Goal: Information Seeking & Learning: Learn about a topic

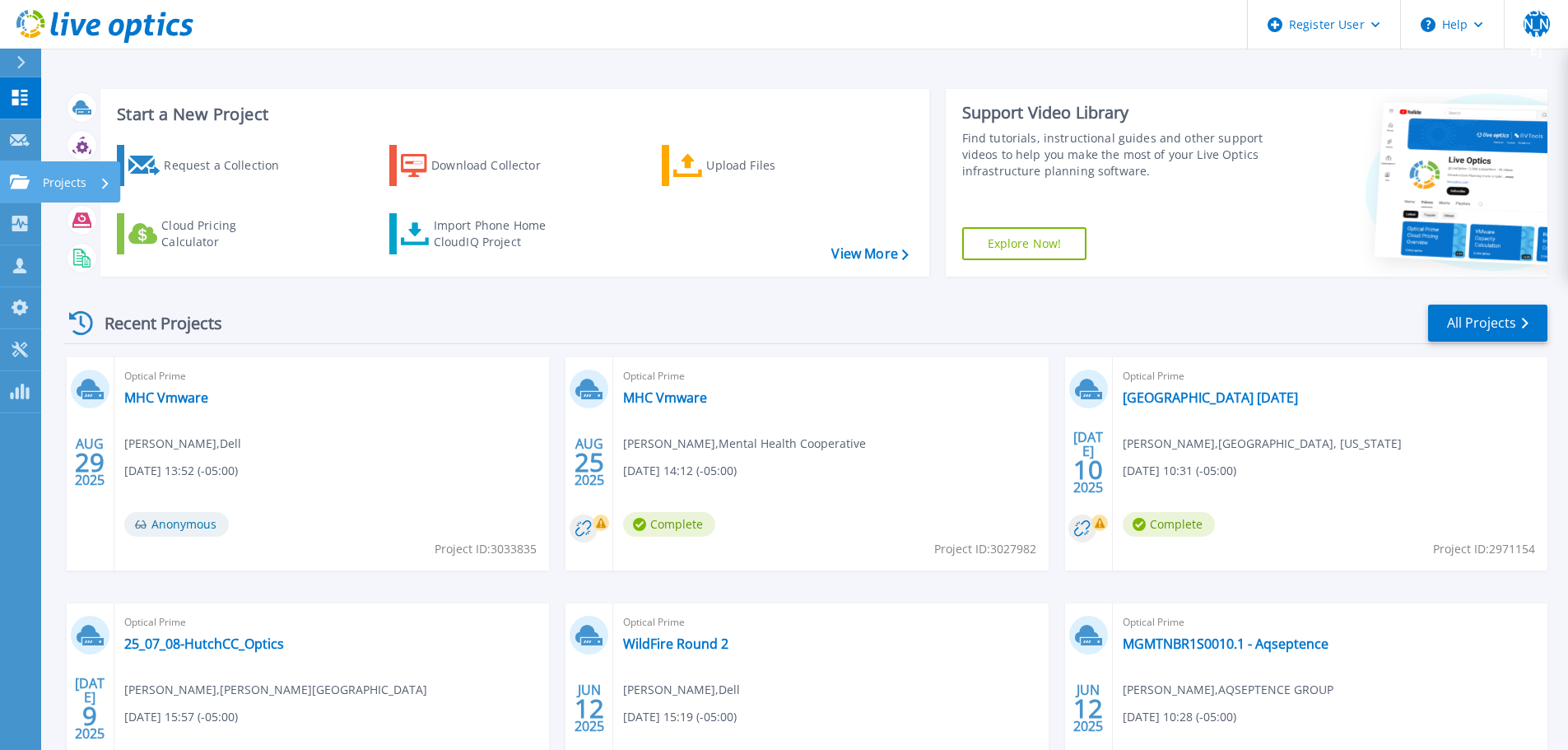
click at [21, 187] on icon at bounding box center [20, 181] width 20 height 14
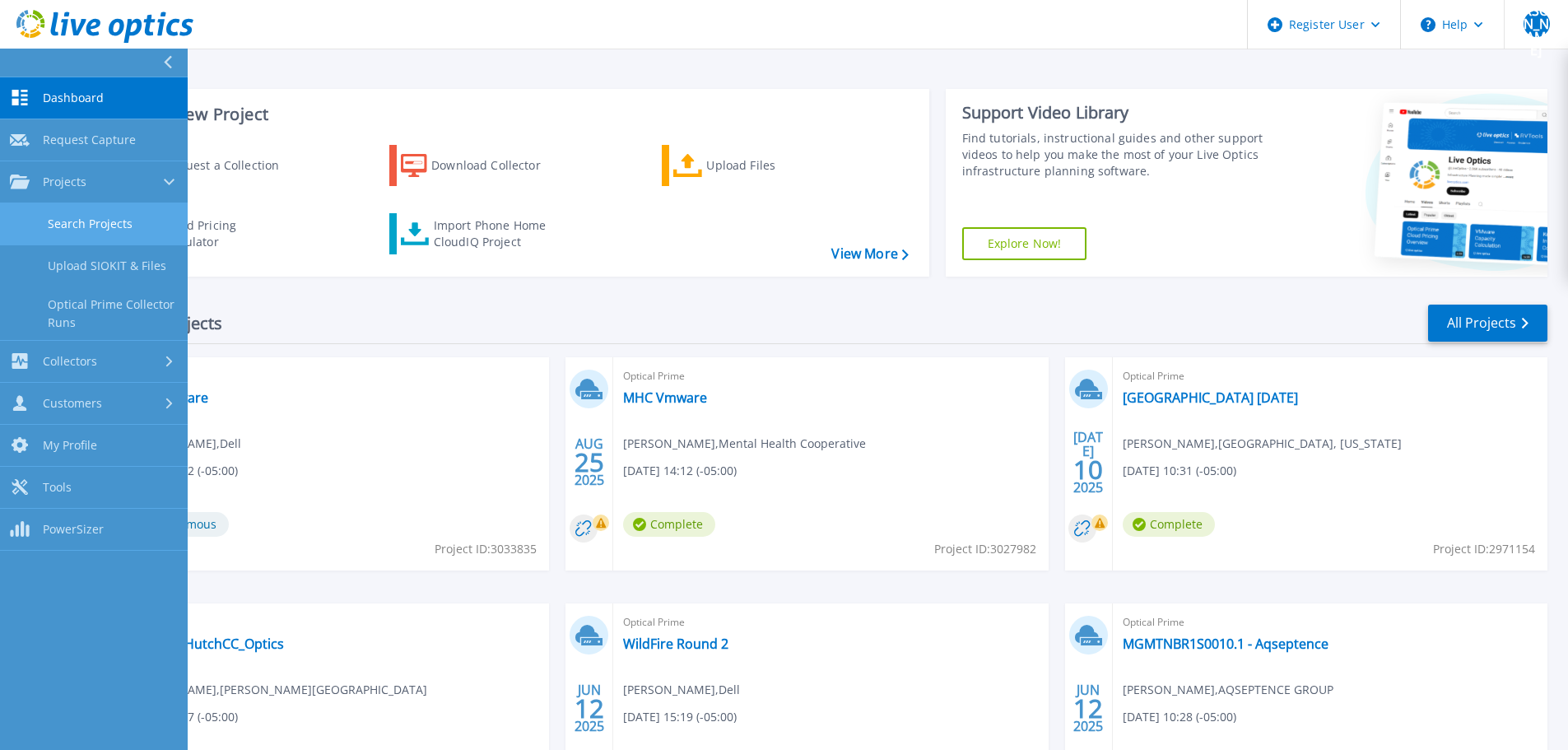
click at [39, 238] on link "Search Projects" at bounding box center [94, 223] width 188 height 42
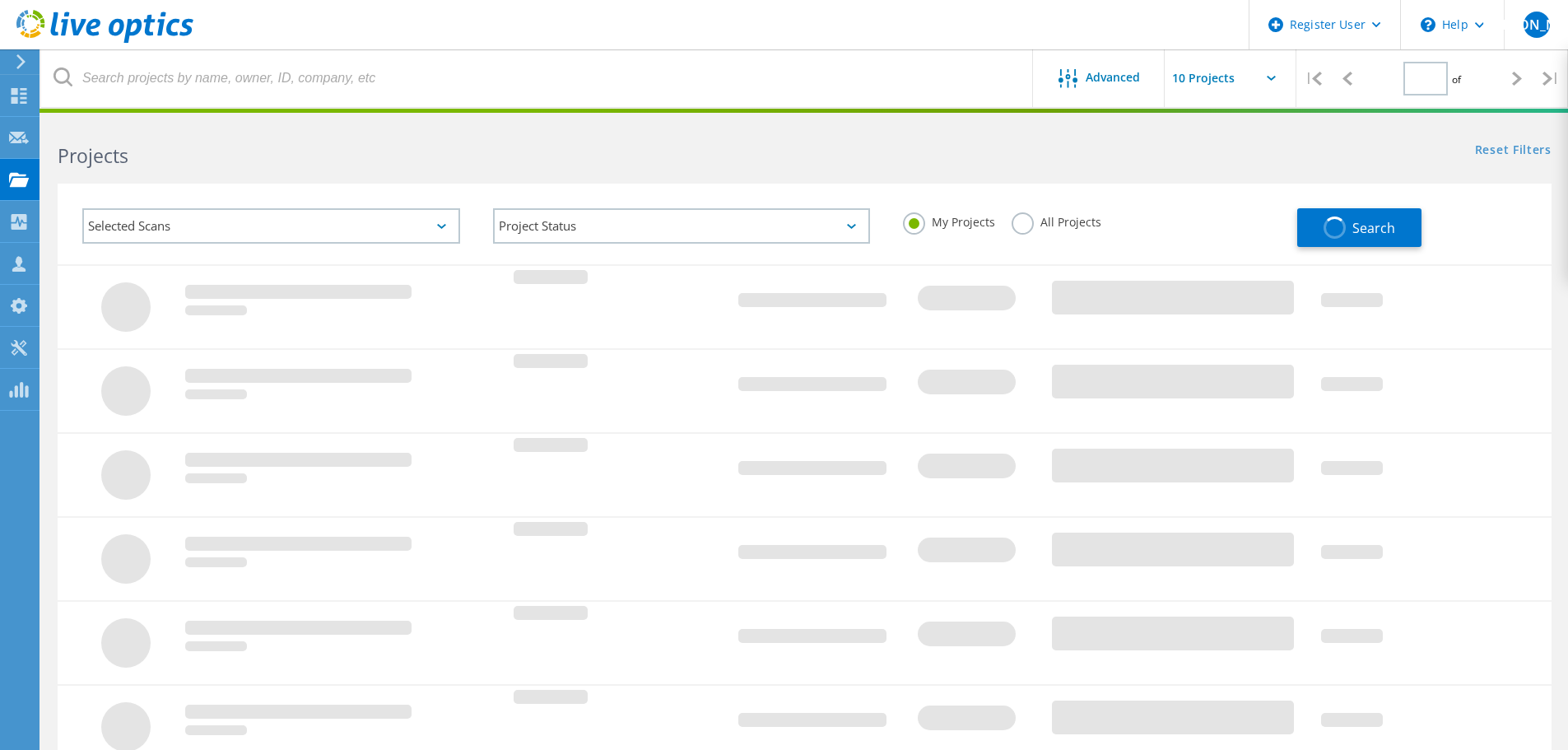
type input "1"
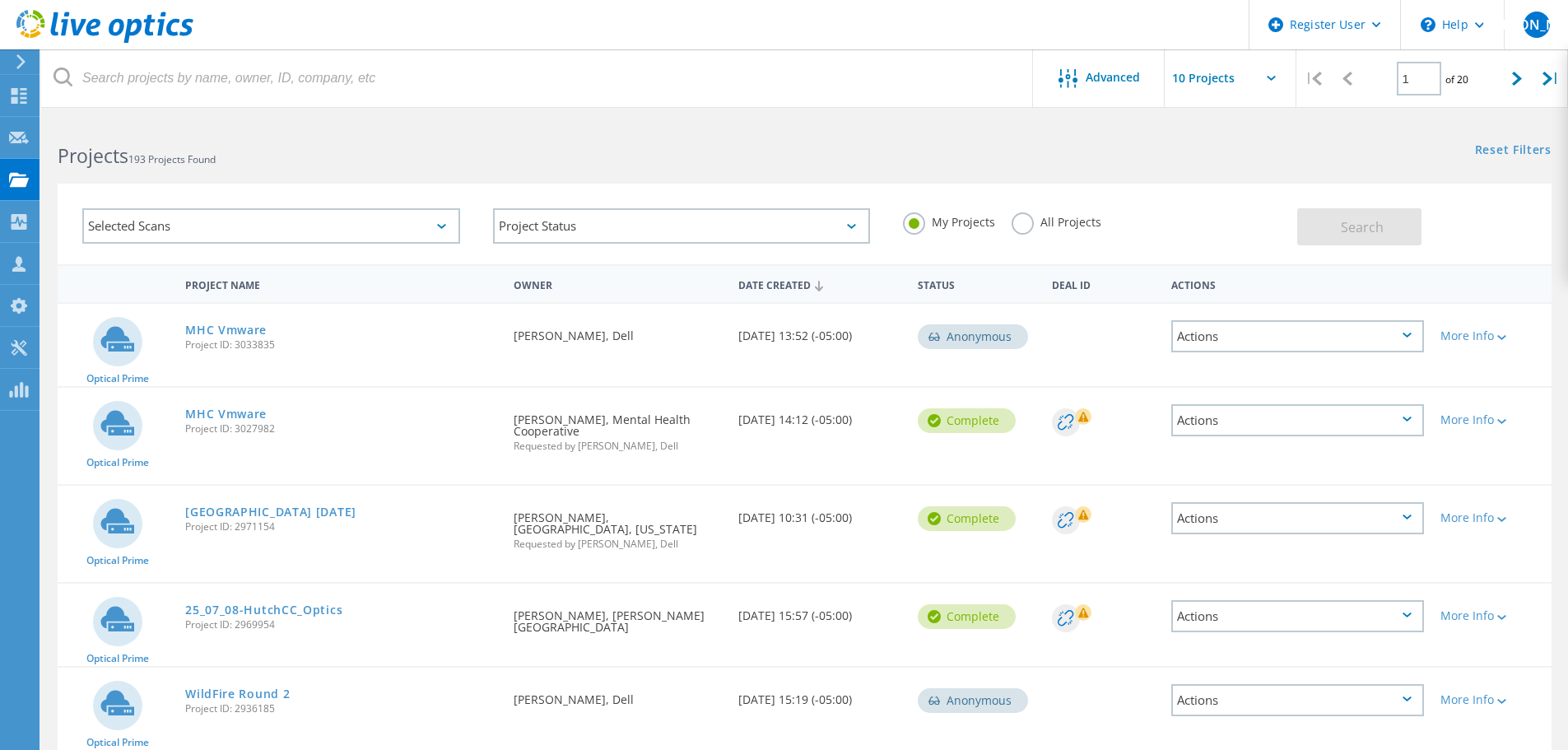
click at [1025, 221] on label "All Projects" at bounding box center [1056, 220] width 89 height 16
click at [0, 0] on input "All Projects" at bounding box center [0, 0] width 0 height 0
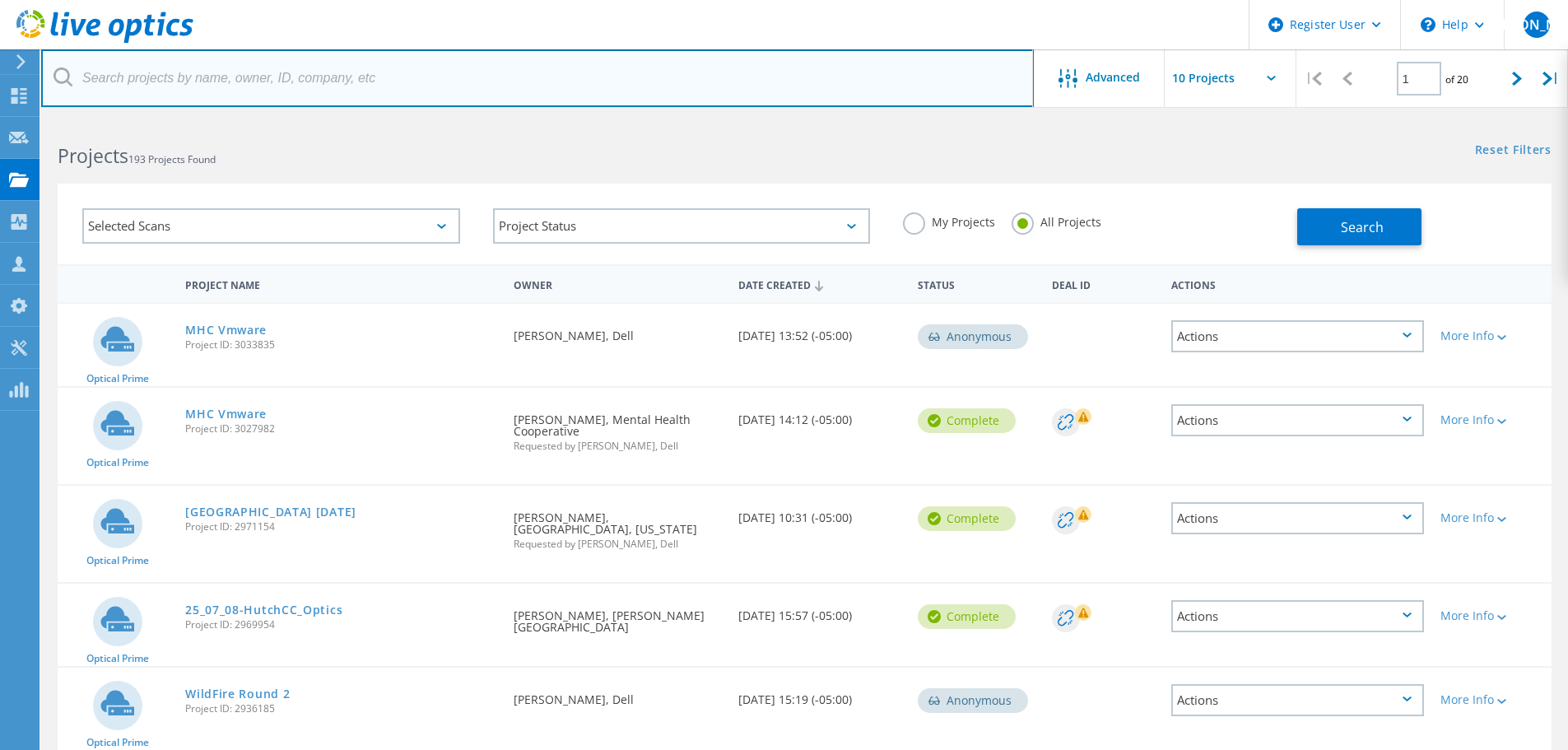
click at [589, 82] on input "text" at bounding box center [537, 78] width 993 height 58
paste input "[EMAIL_ADDRESS][DOMAIN_NAME]"
type input "[EMAIL_ADDRESS][DOMAIN_NAME]"
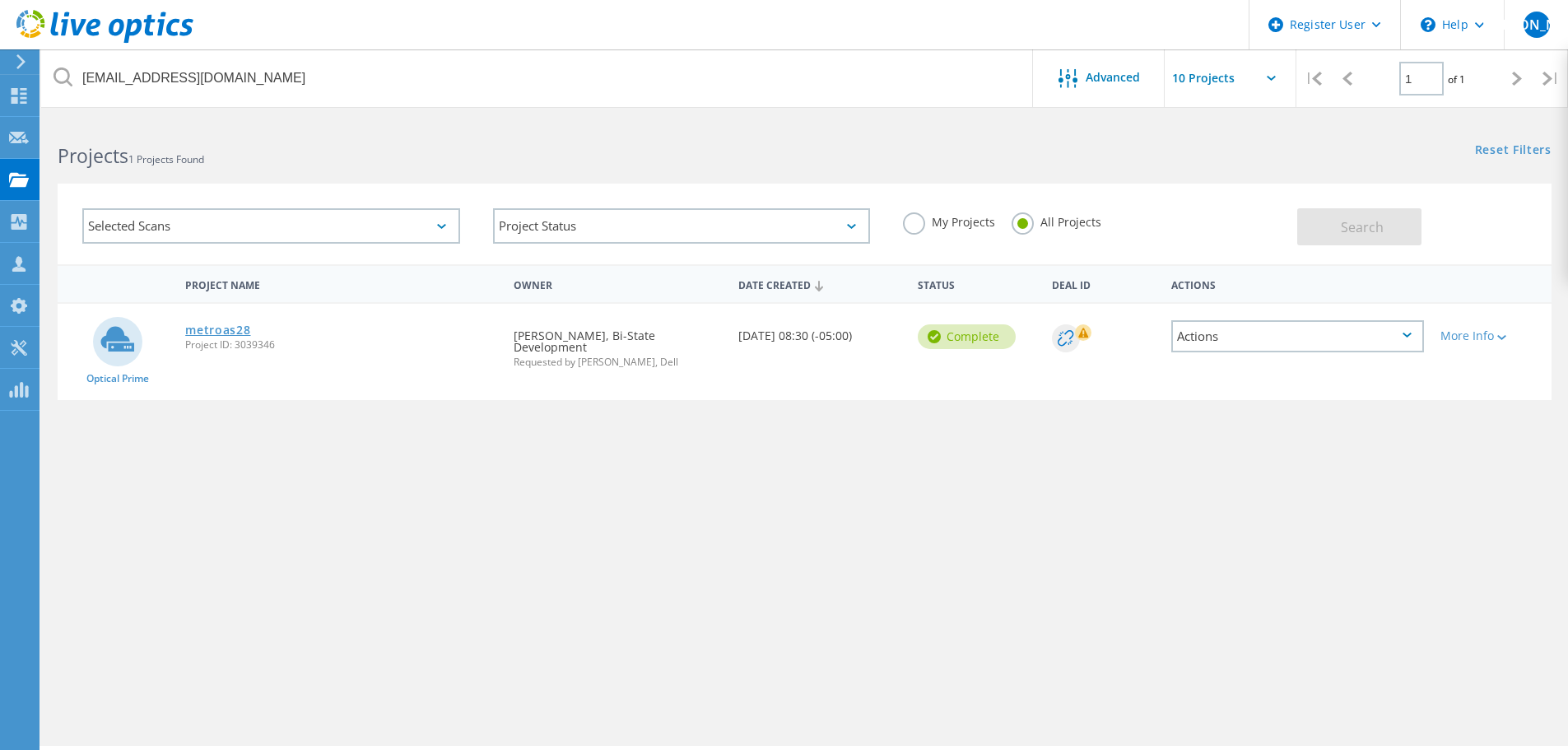
click at [226, 328] on link "metroas28" at bounding box center [218, 329] width 65 height 11
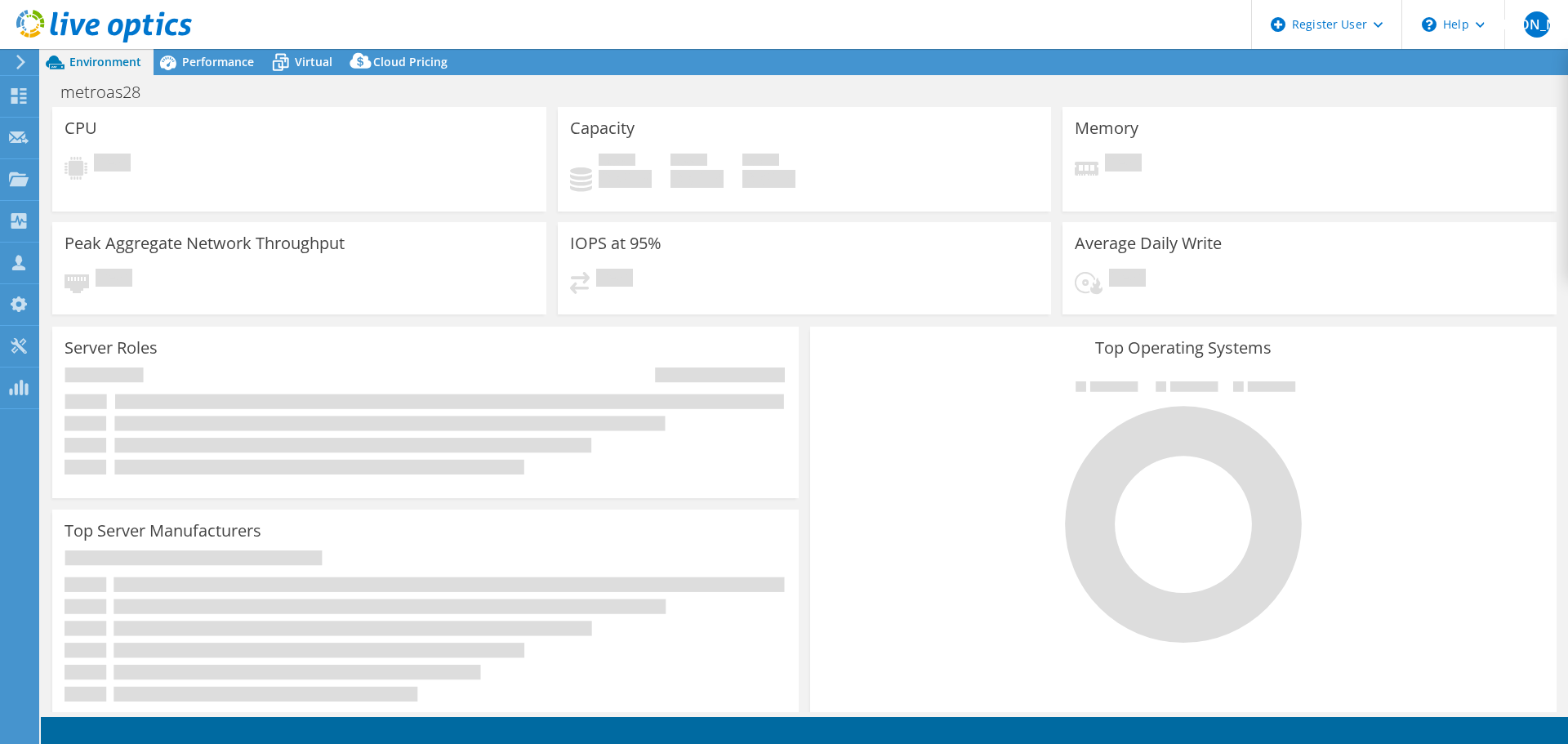
select select "USEast"
select select "USD"
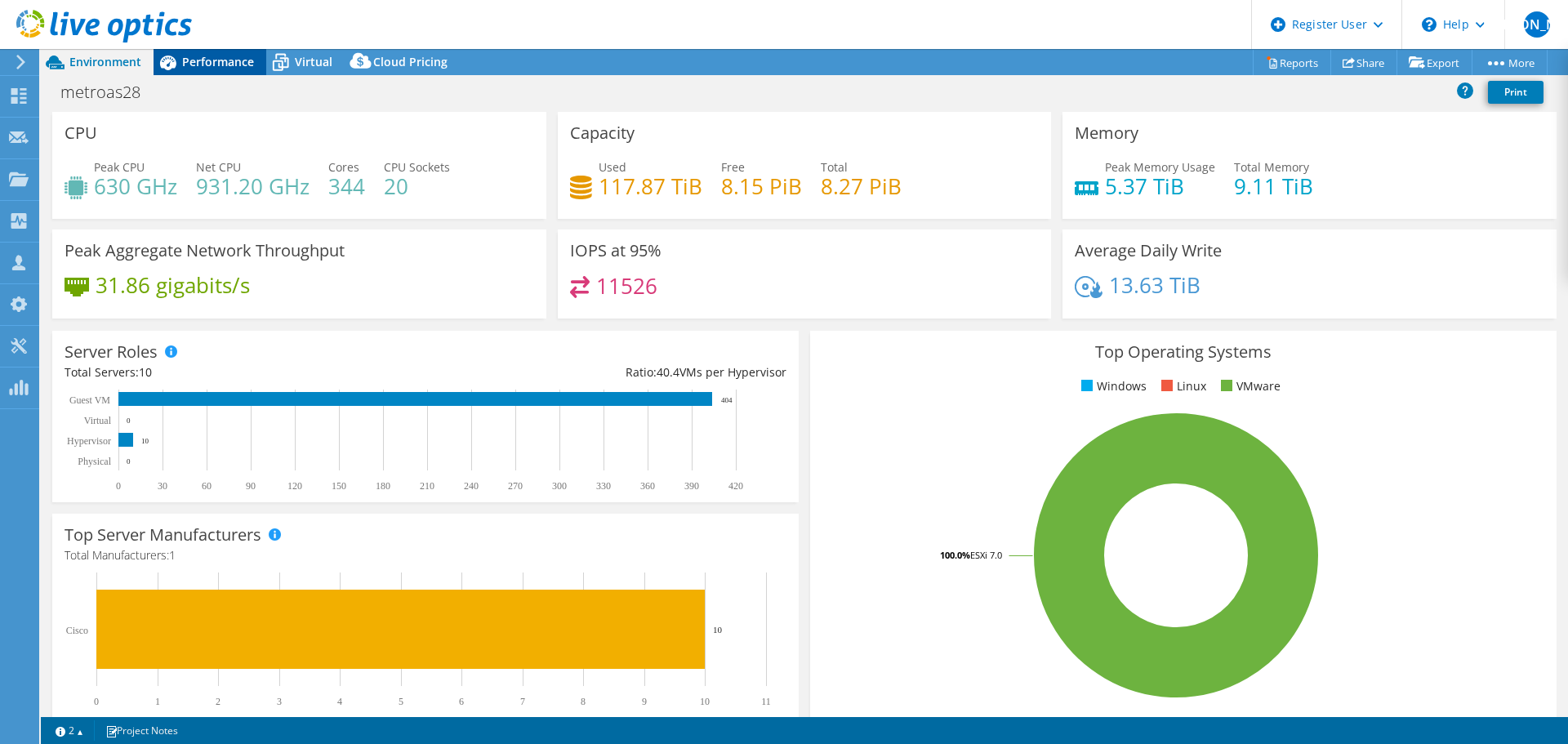
click at [223, 53] on div "Performance" at bounding box center [210, 62] width 113 height 26
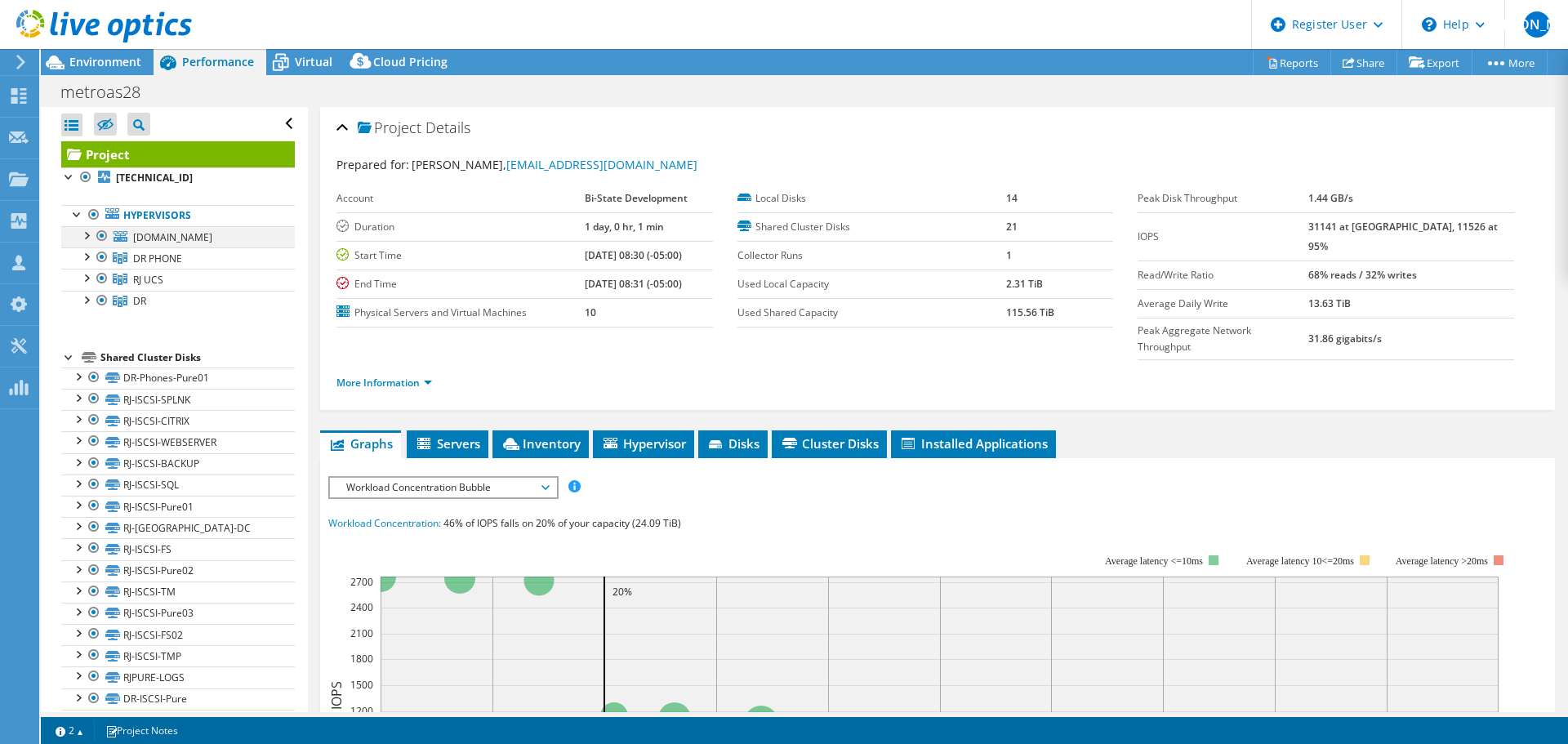
click at [85, 238] on div at bounding box center [86, 234] width 17 height 17
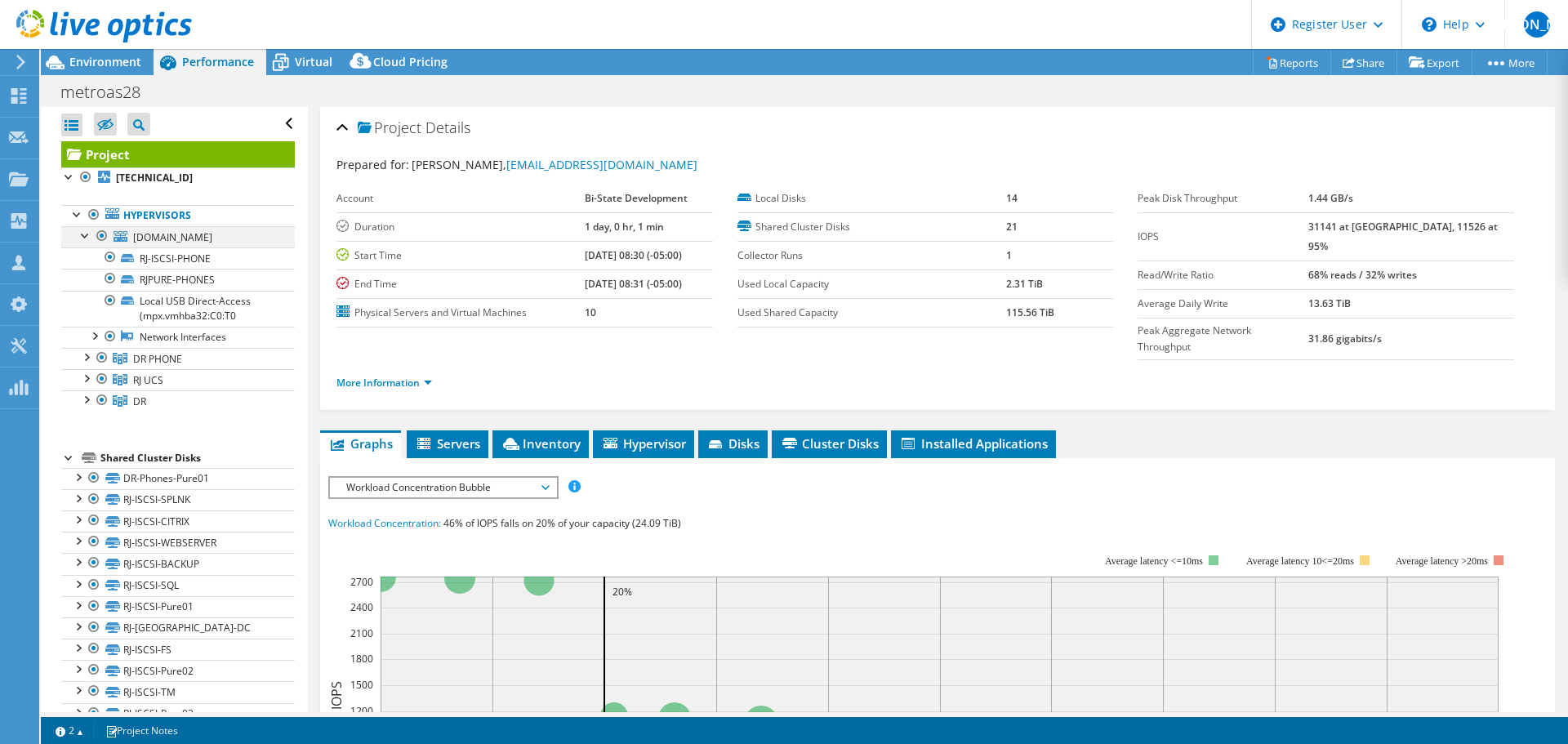
click at [85, 238] on div at bounding box center [86, 234] width 17 height 17
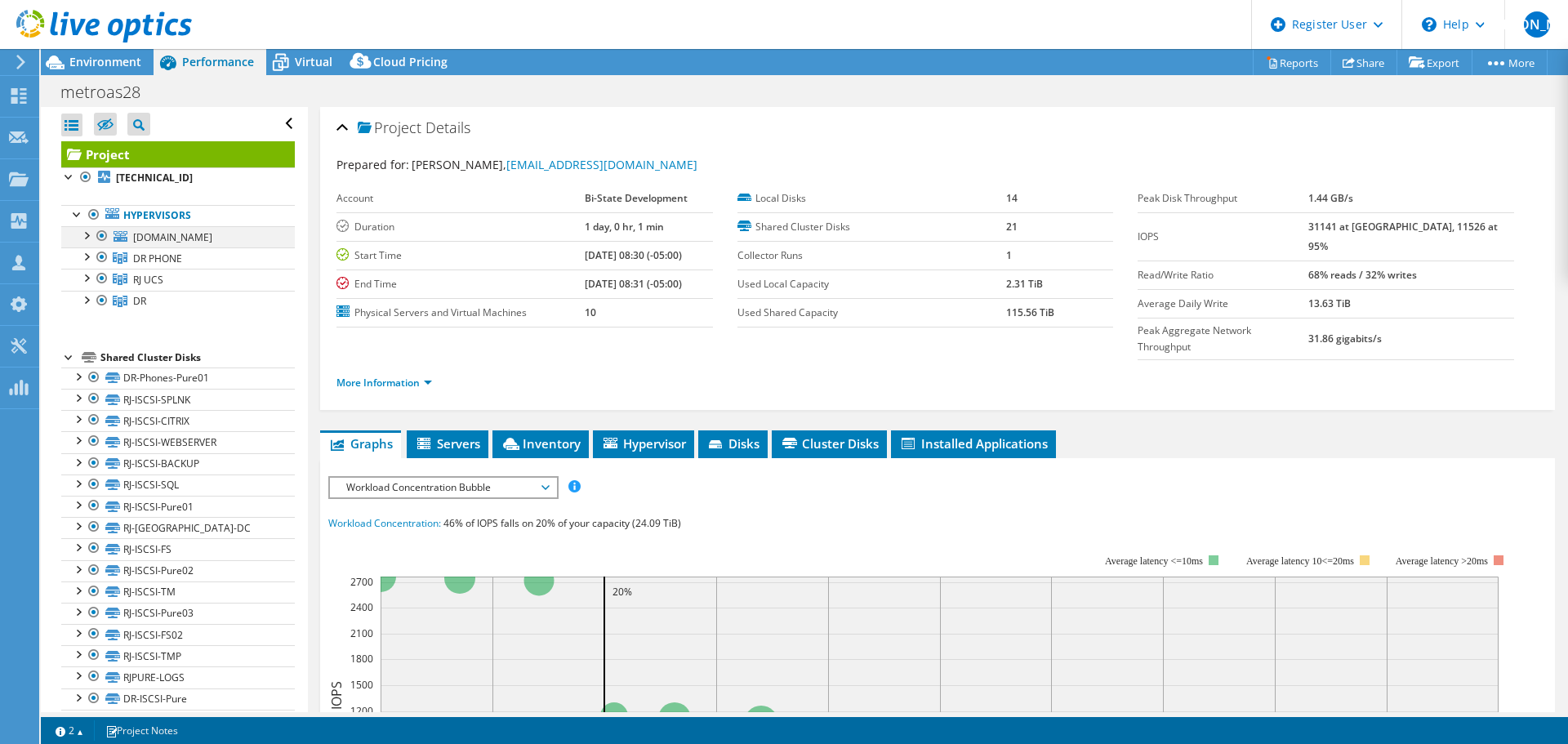
click at [88, 234] on div at bounding box center [86, 234] width 17 height 17
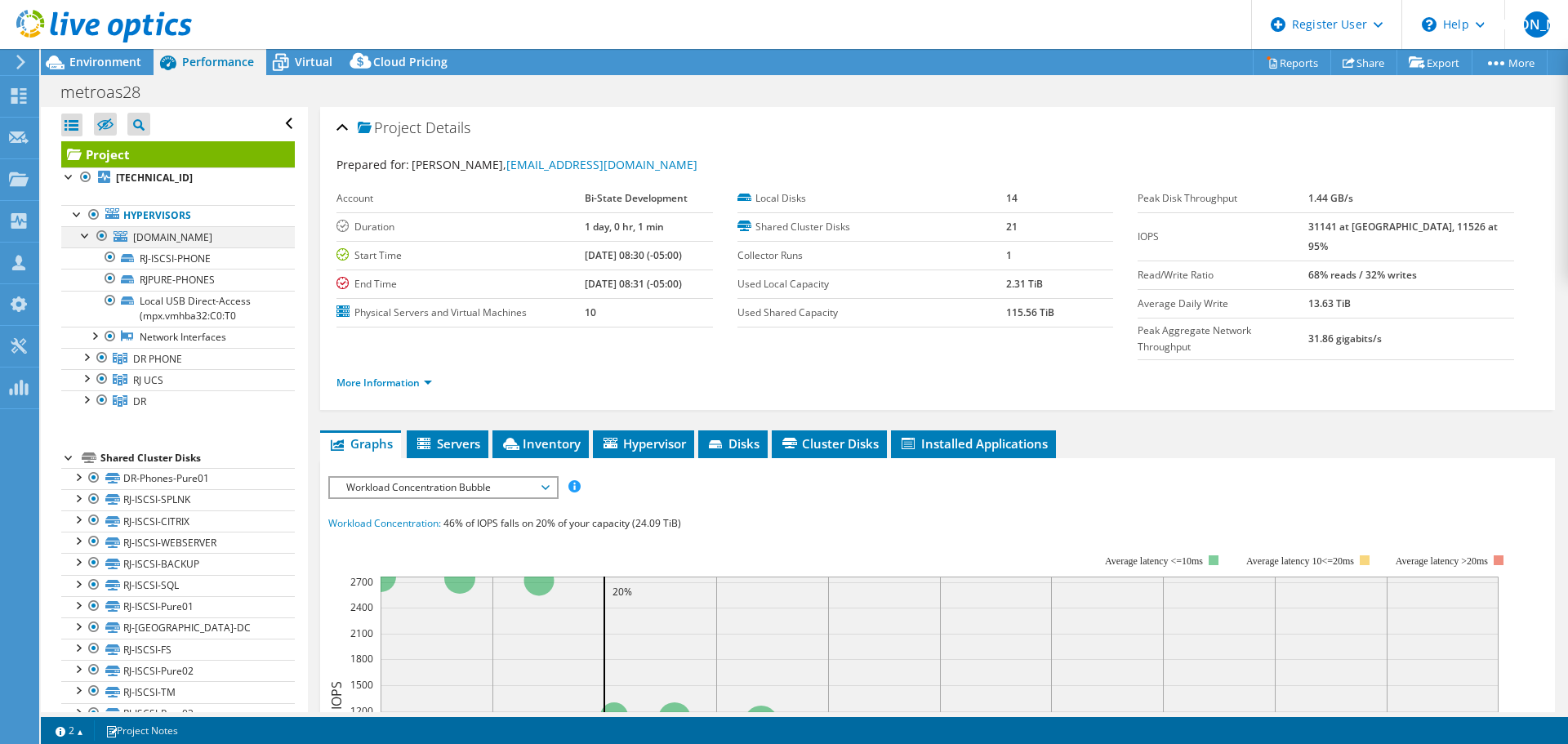
click at [88, 234] on div at bounding box center [86, 234] width 17 height 17
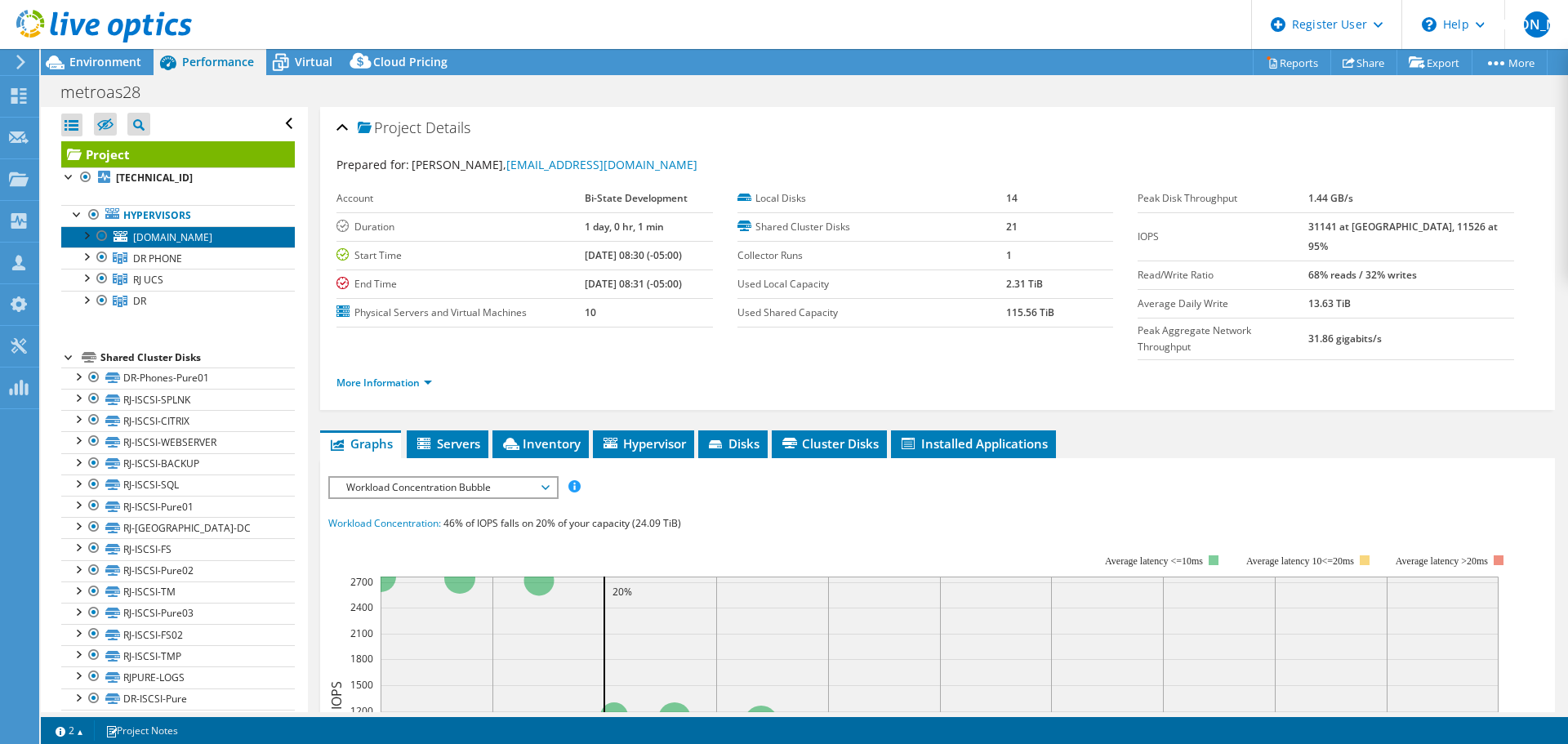
click at [154, 242] on span "[DOMAIN_NAME]" at bounding box center [173, 236] width 79 height 14
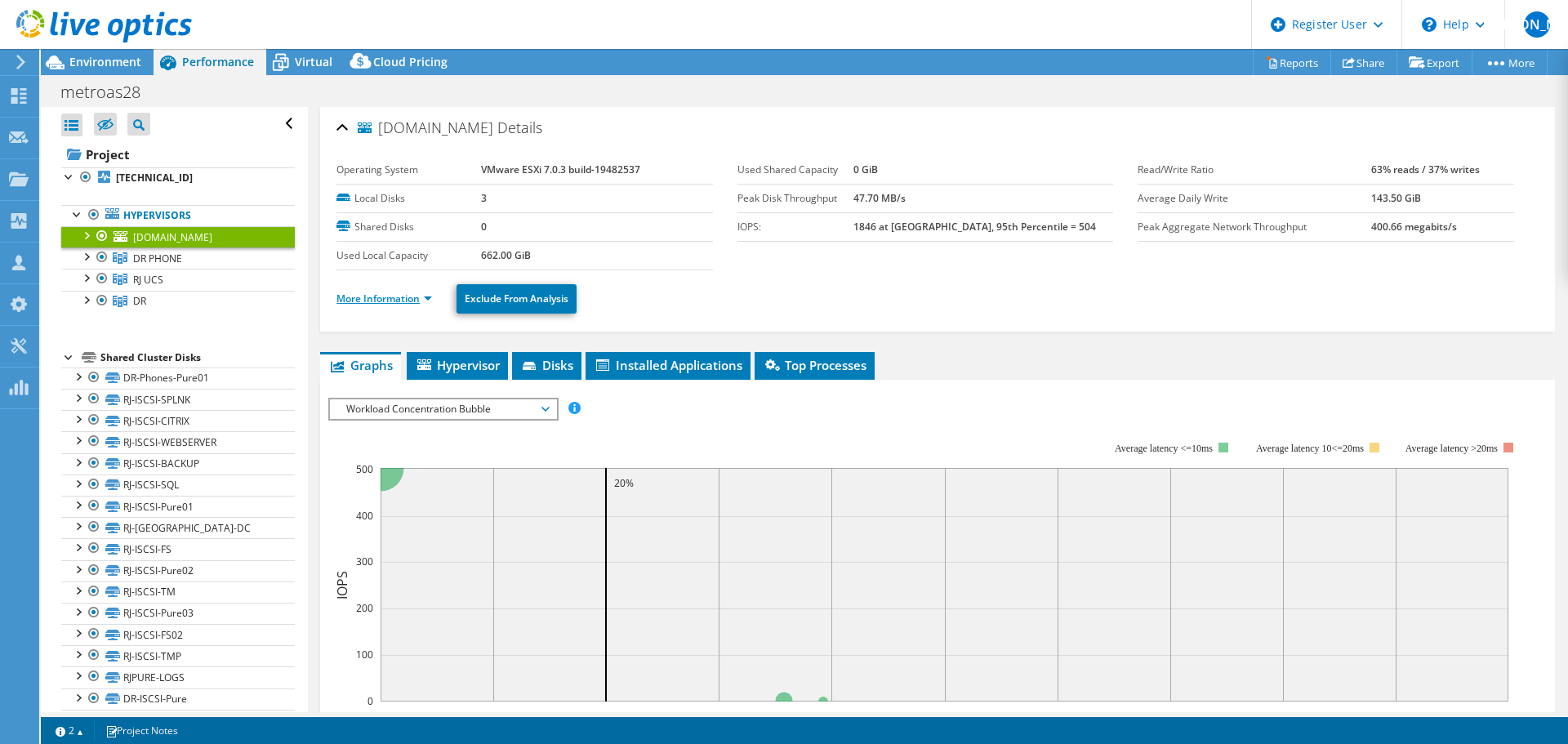
click at [392, 300] on link "More Information" at bounding box center [383, 298] width 95 height 14
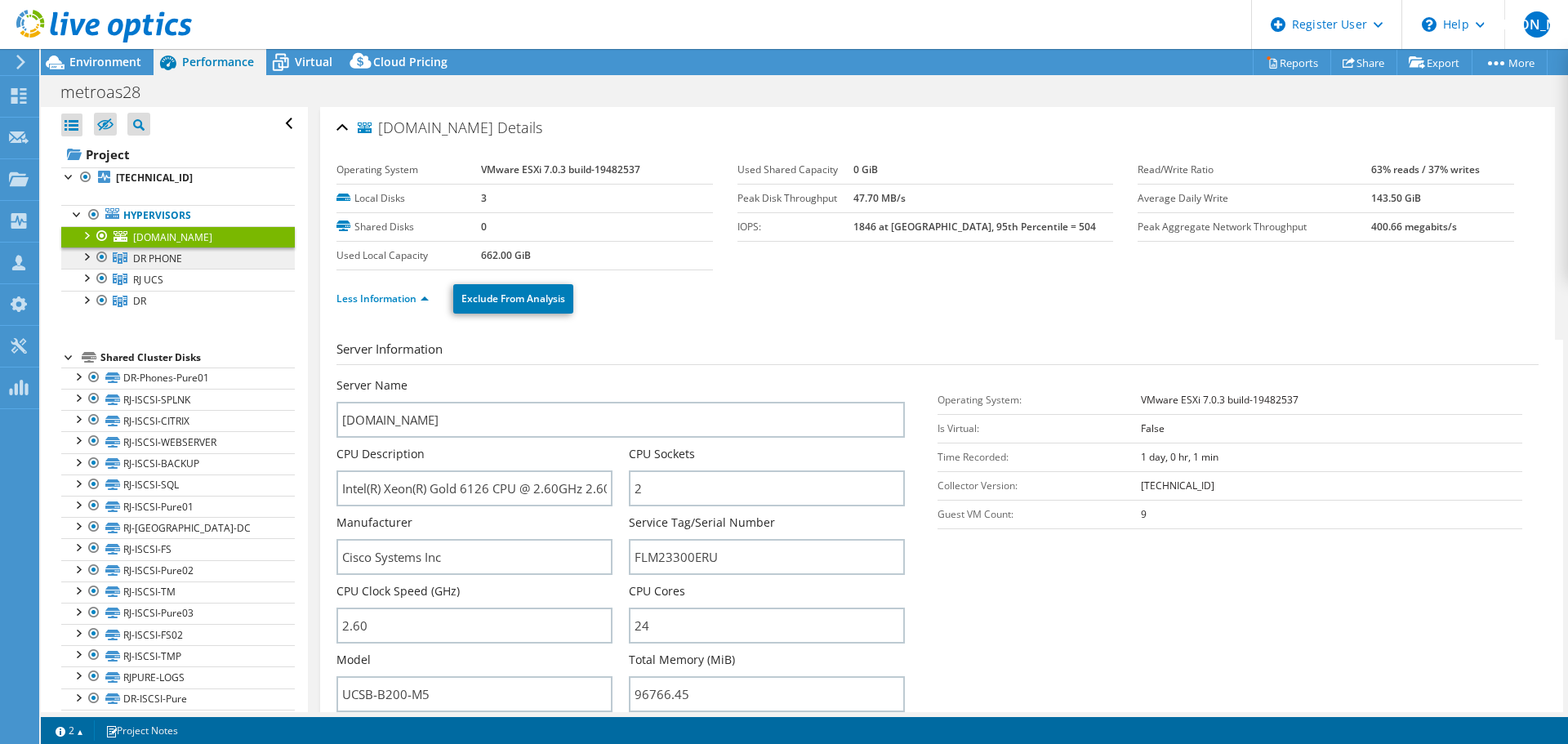
click at [204, 251] on link "DR PHONE" at bounding box center [177, 258] width 234 height 21
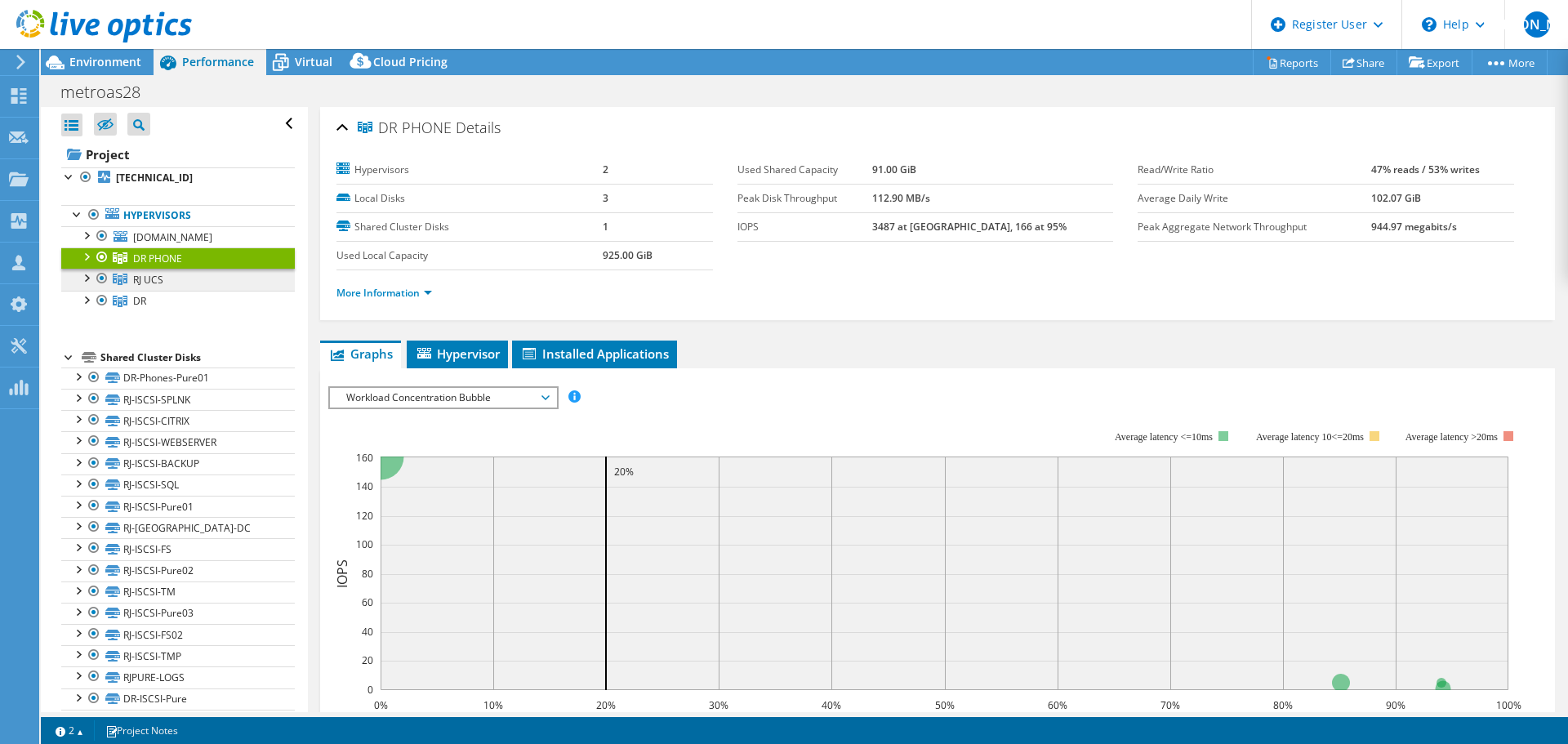
click at [225, 283] on link "RJ UCS" at bounding box center [177, 279] width 234 height 21
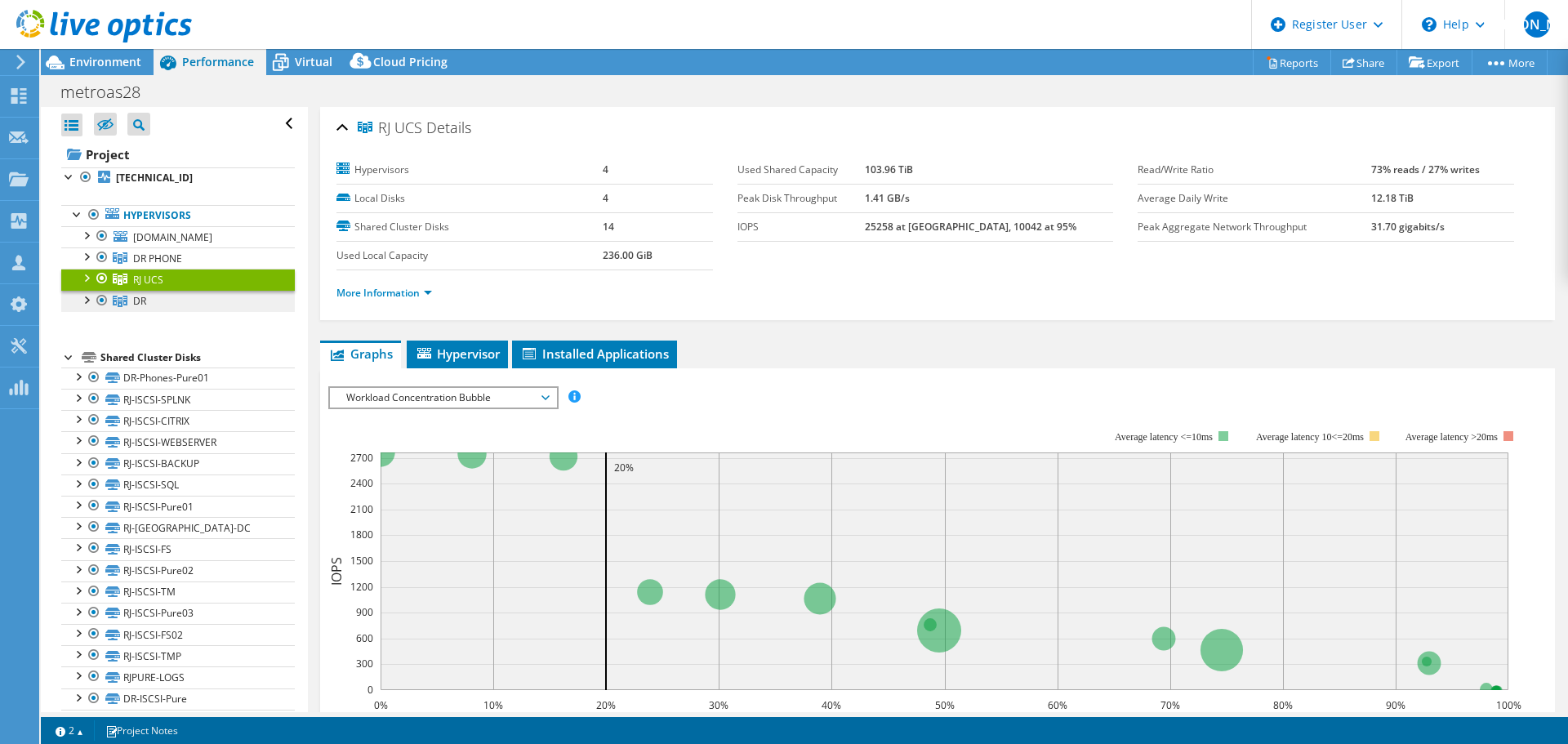
click at [215, 301] on link "DR" at bounding box center [177, 301] width 234 height 21
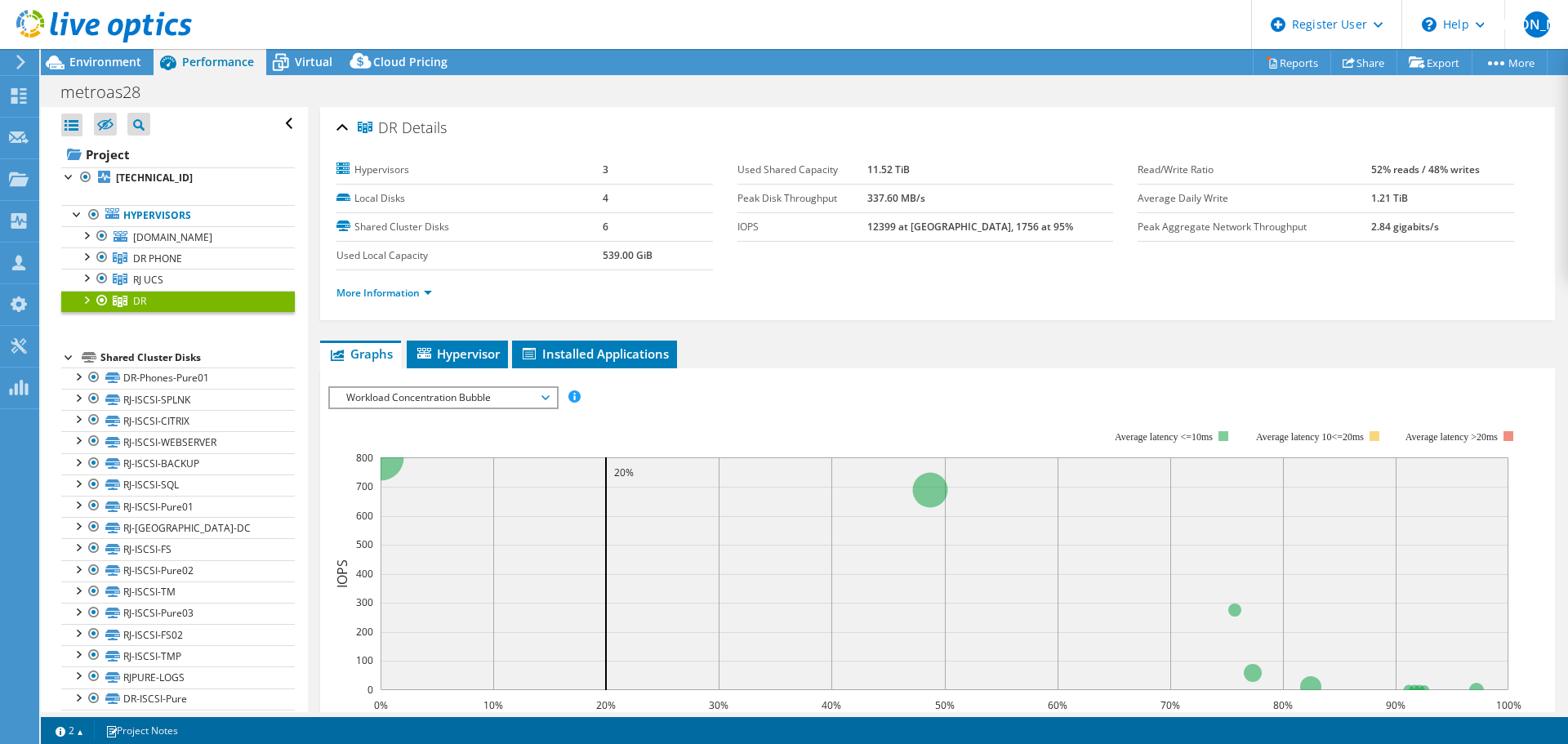
click at [82, 300] on div at bounding box center [86, 299] width 17 height 17
click at [80, 273] on div at bounding box center [86, 277] width 17 height 17
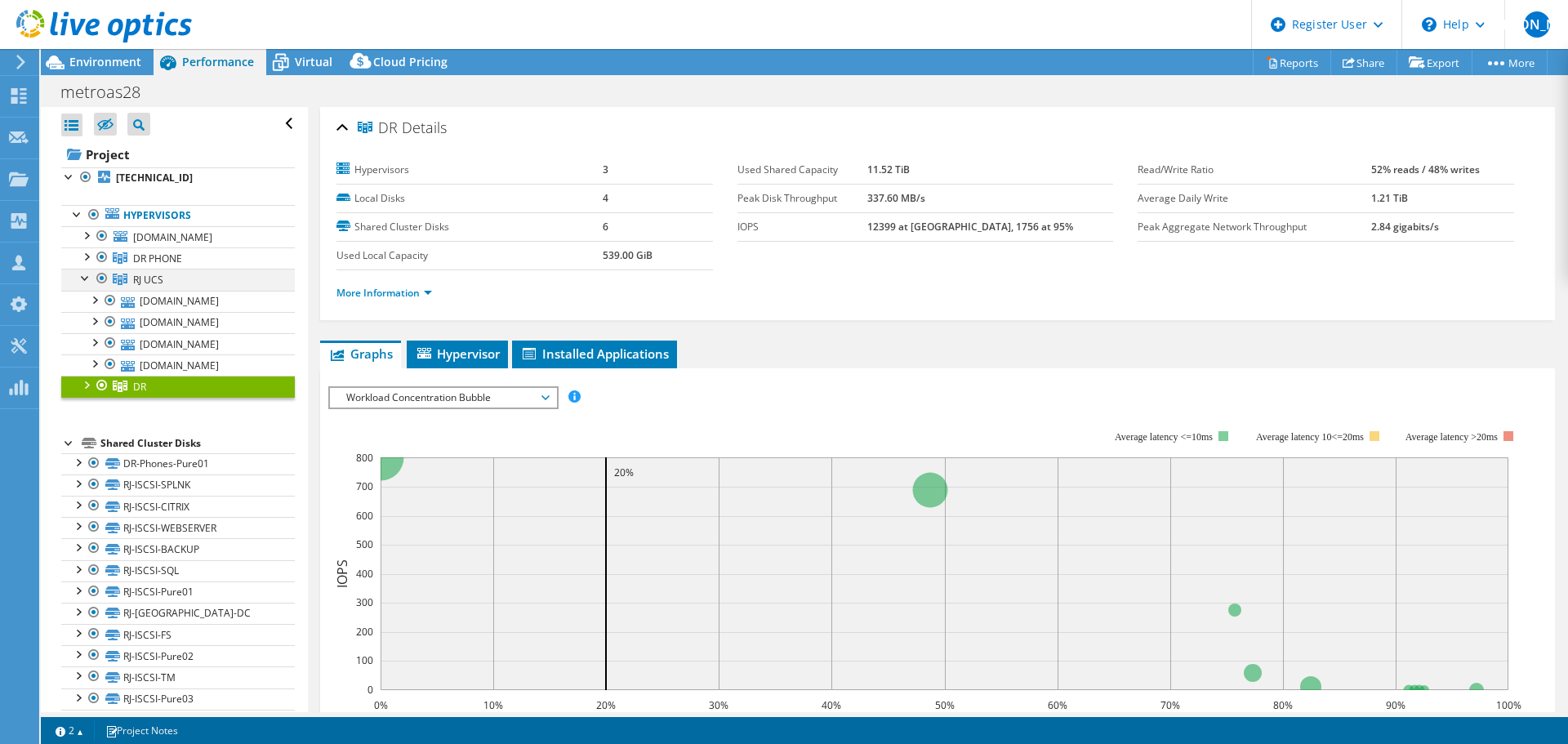
click at [80, 273] on div at bounding box center [86, 277] width 17 height 17
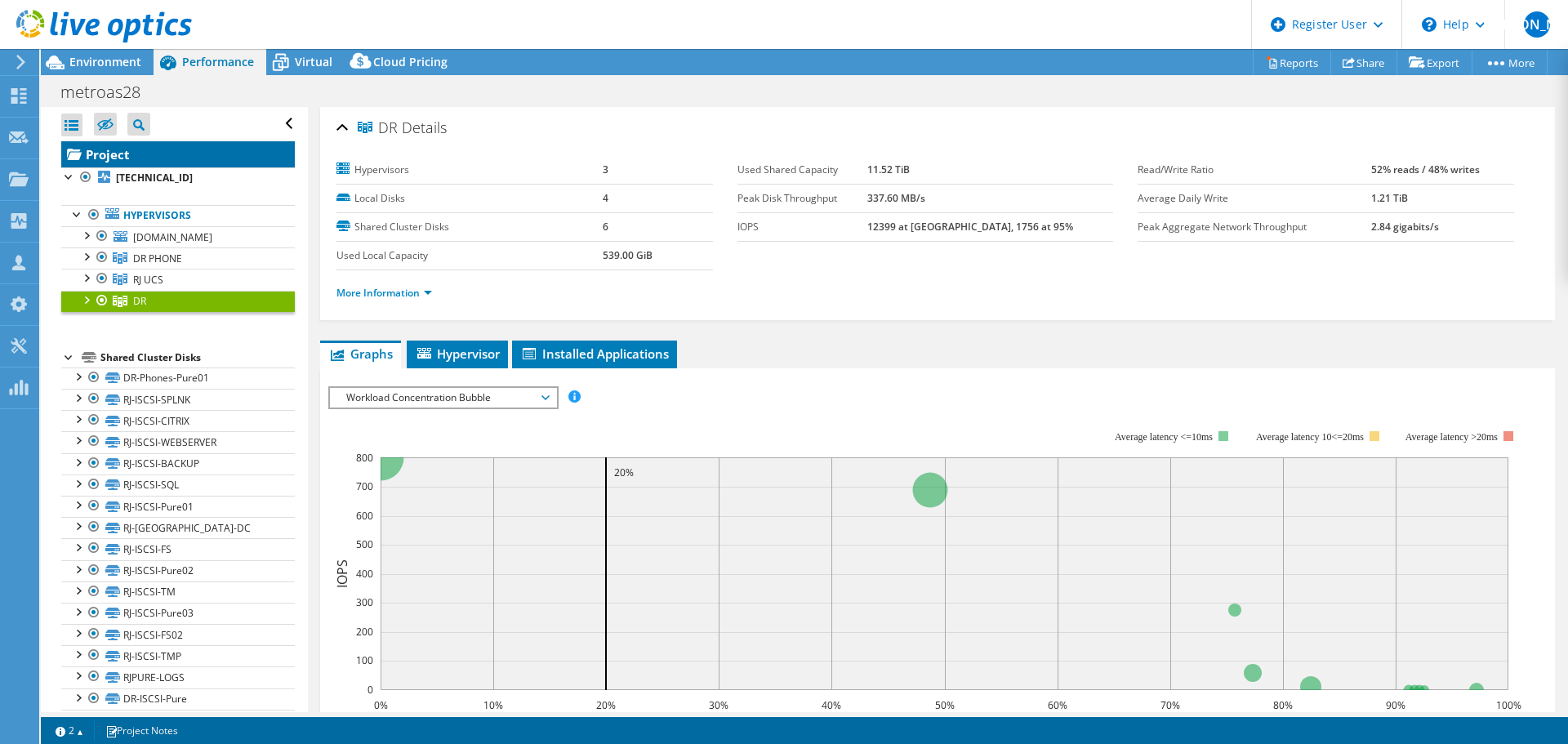
click at [179, 156] on link "Project" at bounding box center [177, 154] width 234 height 26
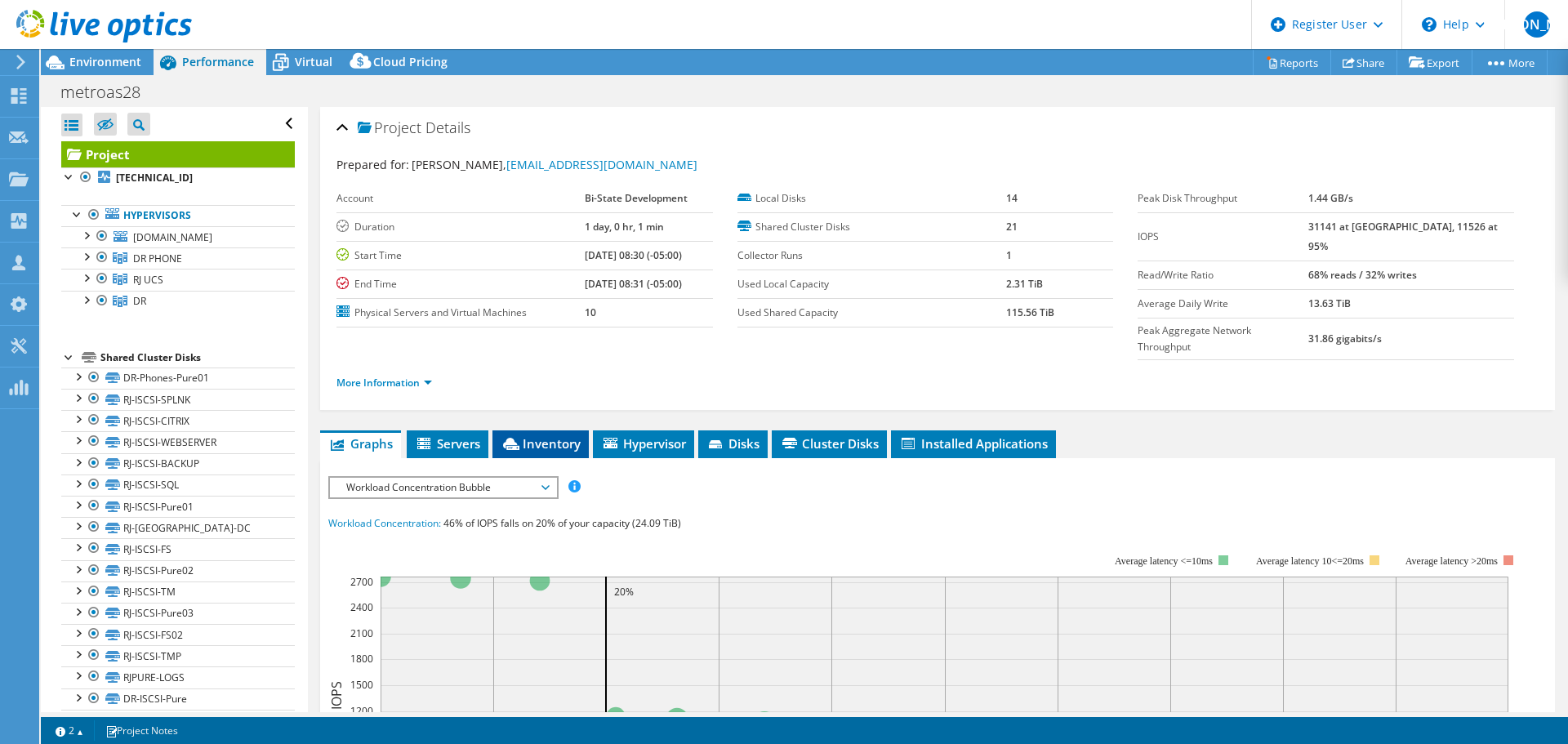
click at [550, 435] on span "Inventory" at bounding box center [540, 443] width 80 height 17
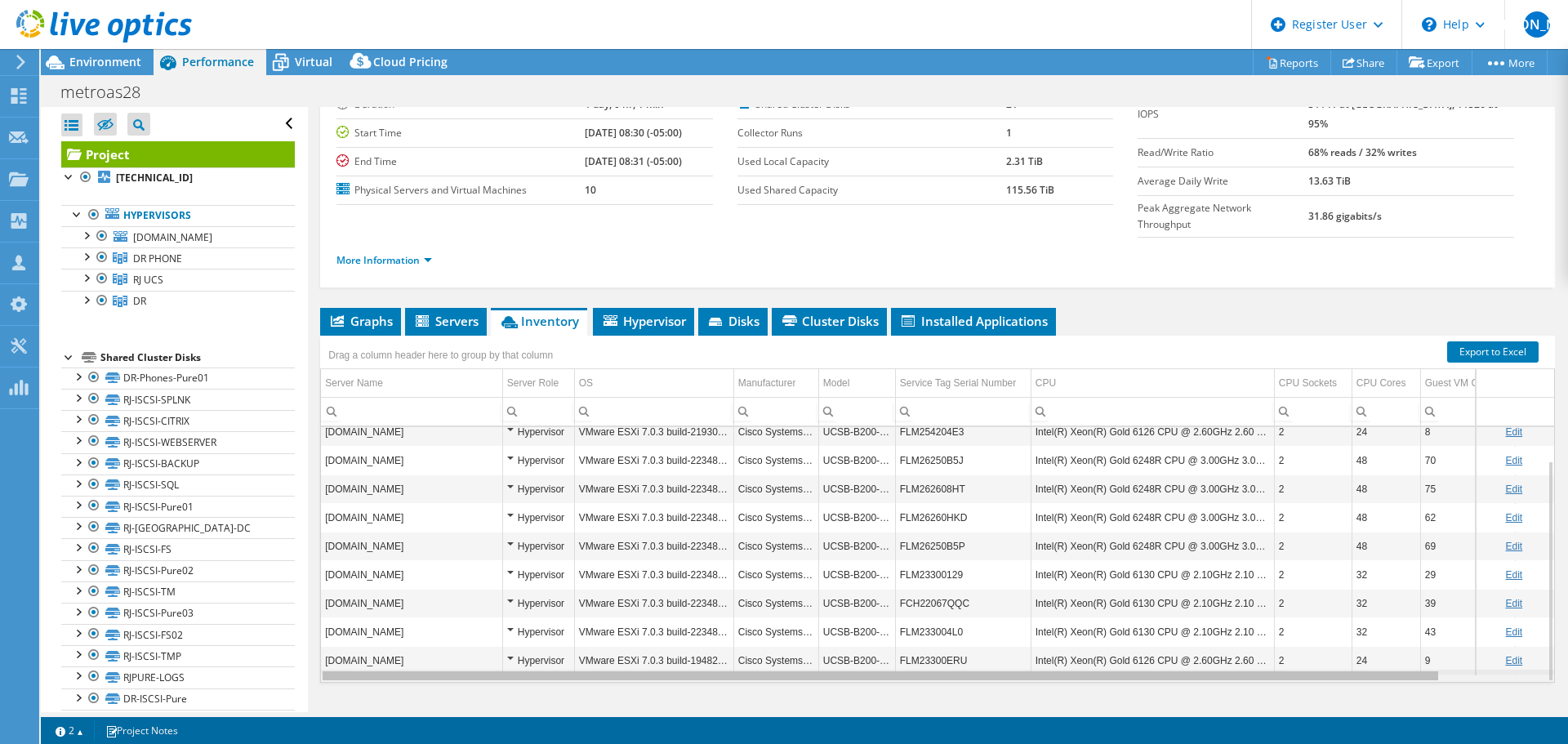
drag, startPoint x: 858, startPoint y: 645, endPoint x: 864, endPoint y: 625, distance: 20.9
click at [864, 625] on body "[PERSON_NAME] Dell User [PERSON_NAME] [PERSON_NAME][EMAIL_ADDRESS][PERSON_NAME]…" at bounding box center [784, 372] width 1568 height 744
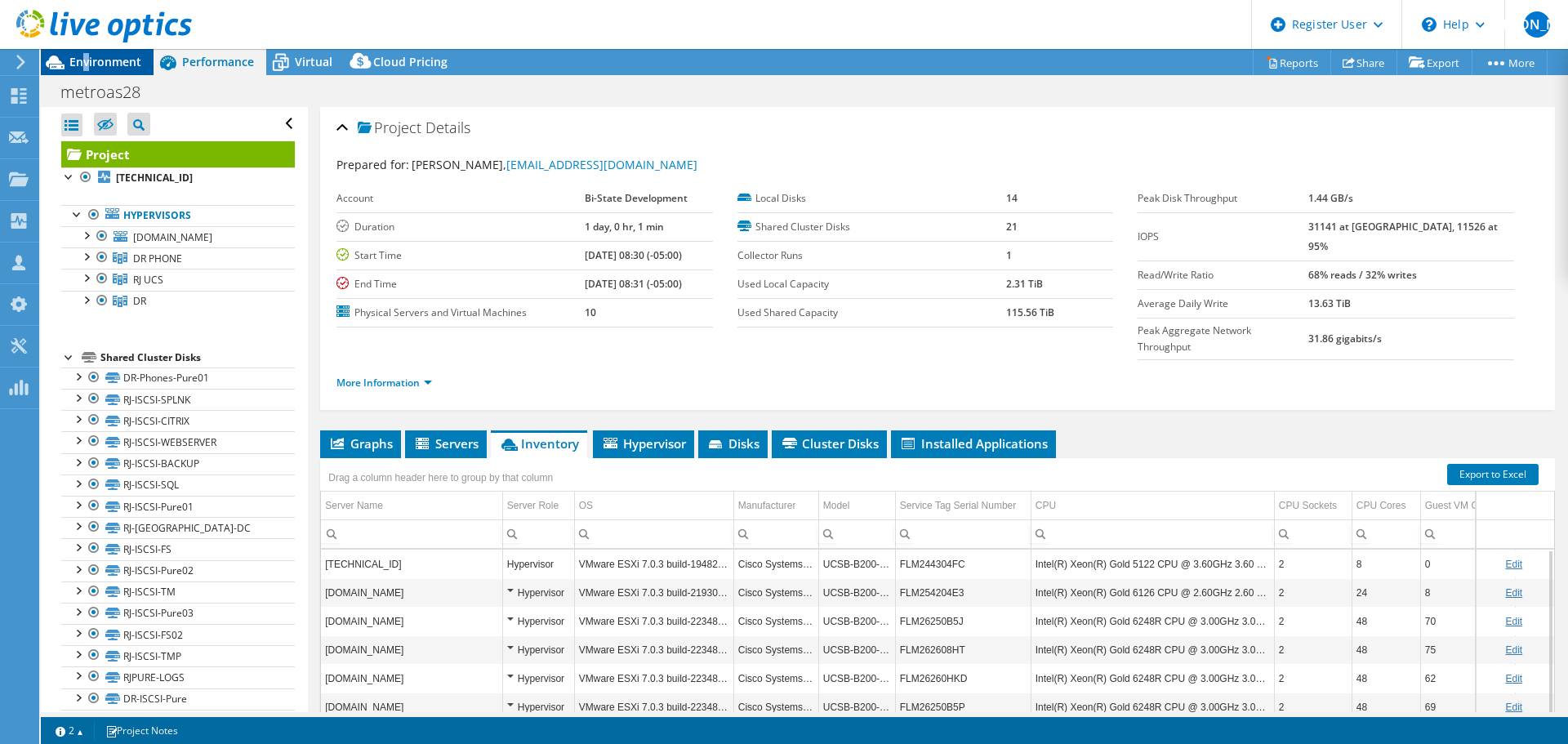
click at [87, 55] on span "Environment" at bounding box center [105, 61] width 72 height 16
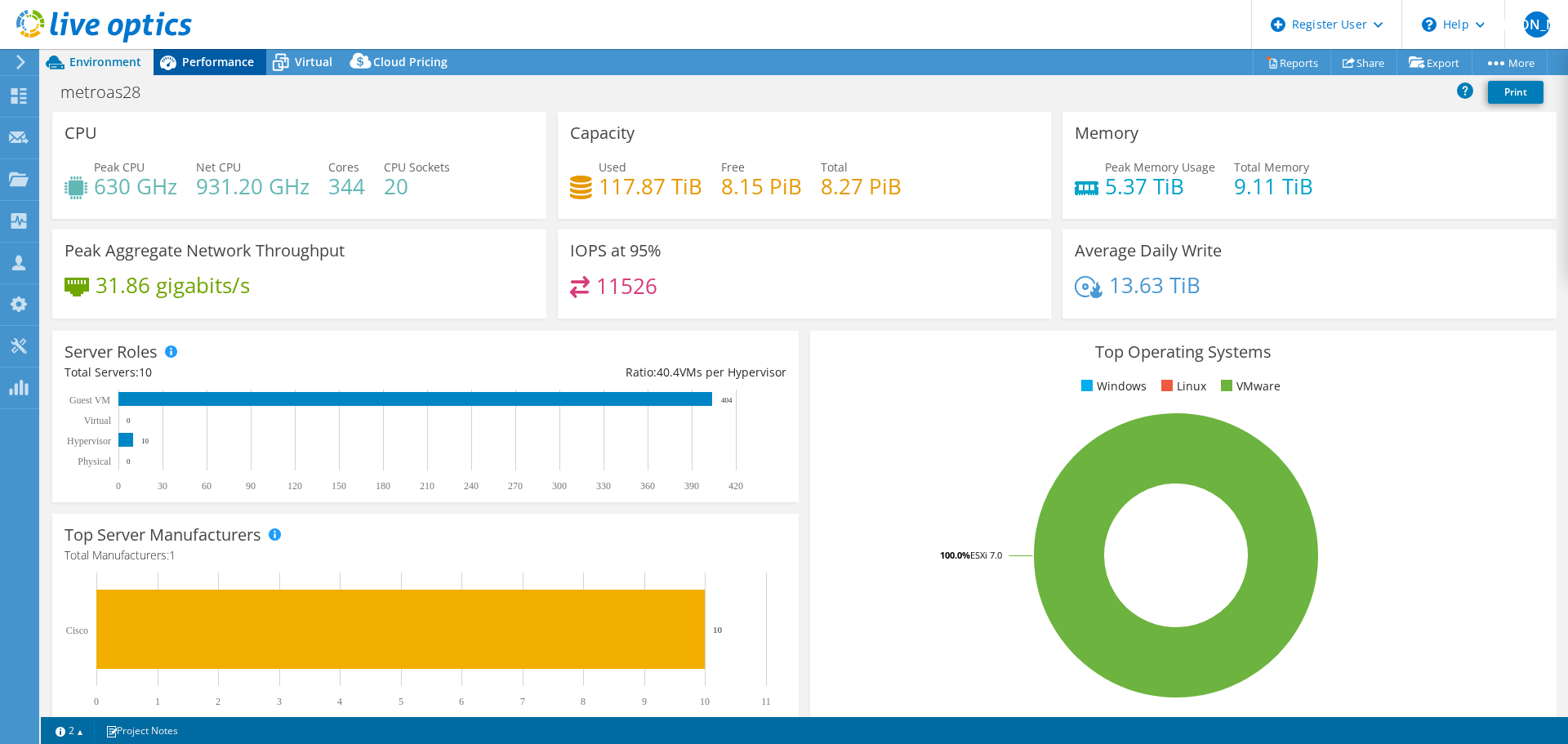
click at [217, 65] on span "Performance" at bounding box center [218, 61] width 72 height 16
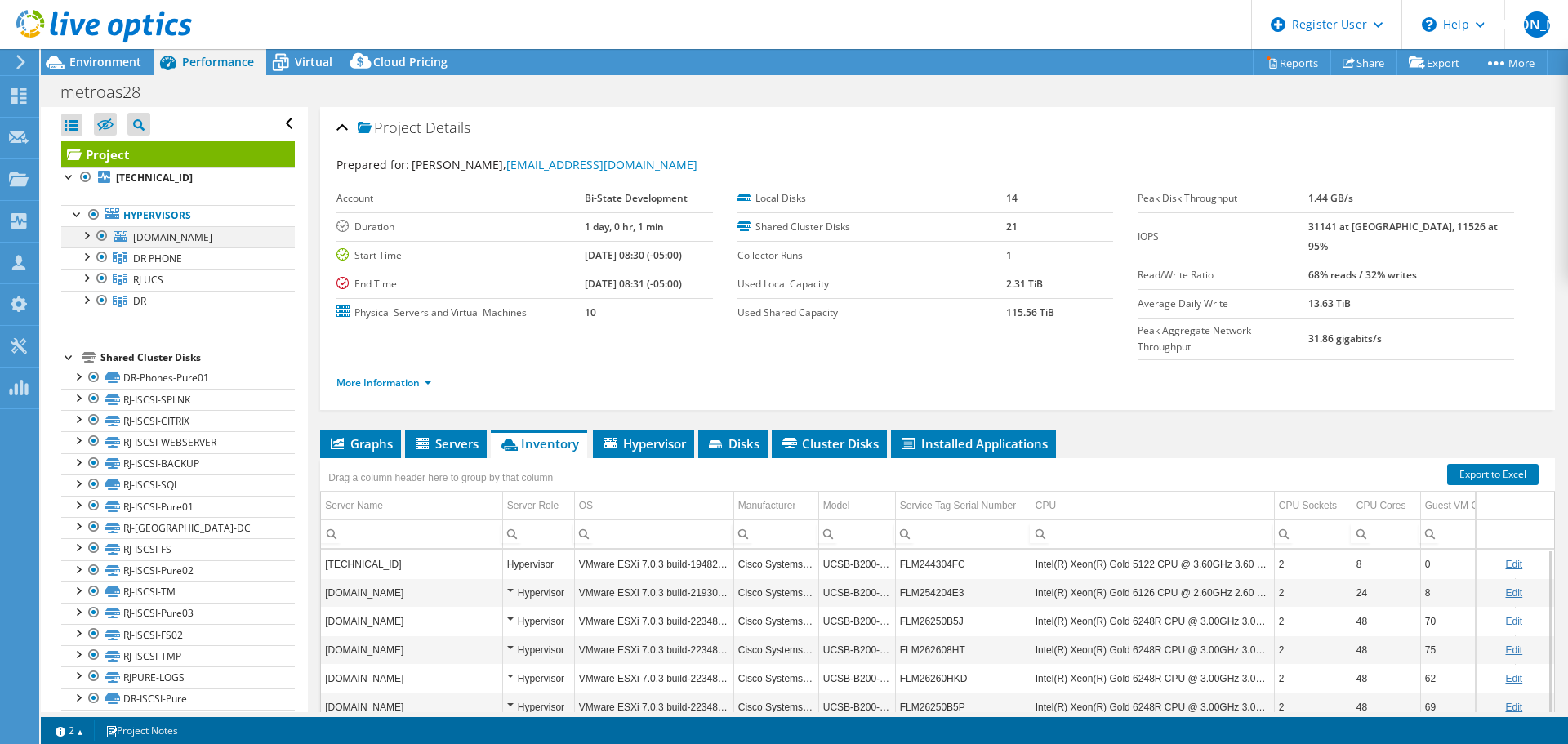
click at [100, 234] on div at bounding box center [103, 235] width 17 height 19
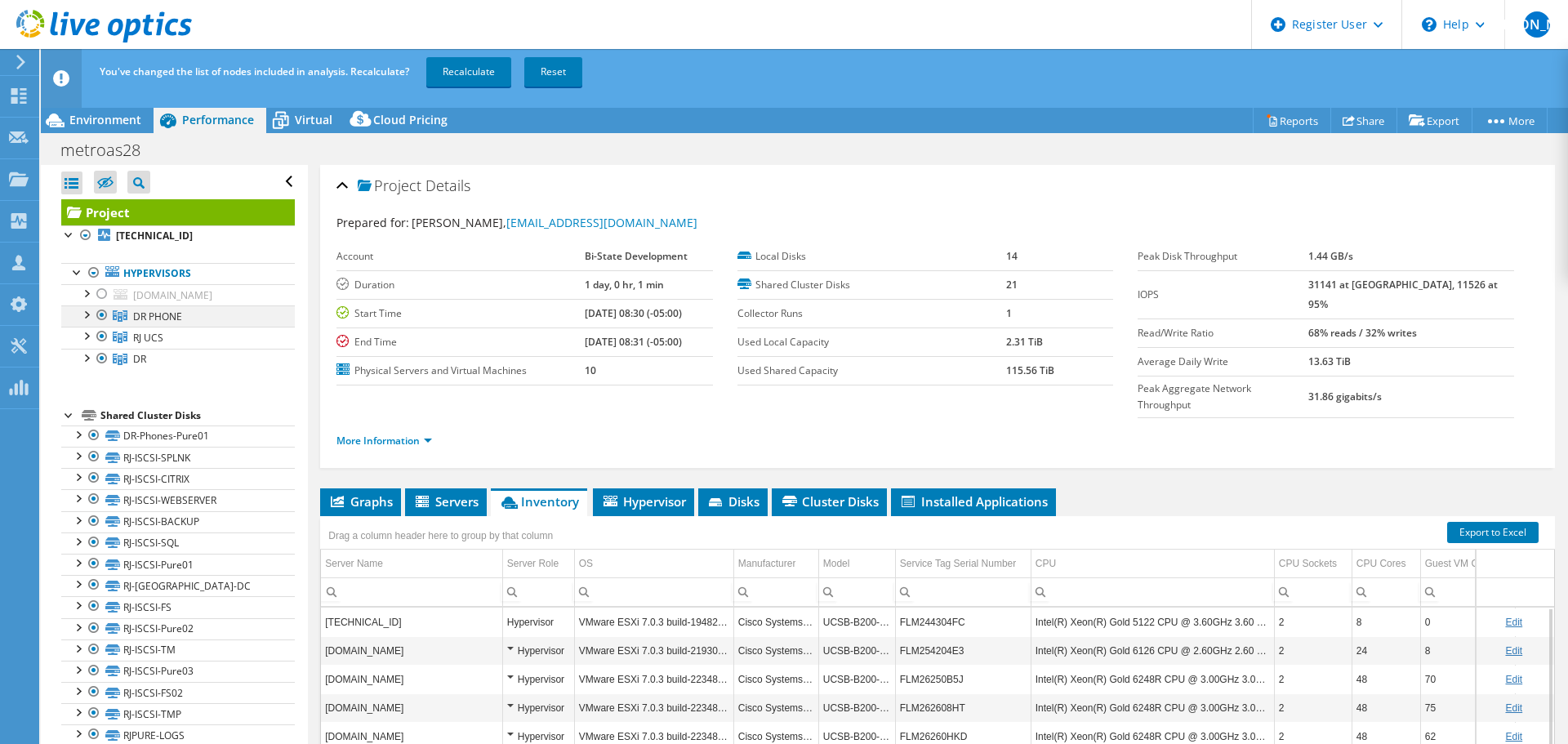
click at [99, 312] on div at bounding box center [103, 315] width 17 height 19
click at [103, 360] on div at bounding box center [103, 358] width 17 height 19
click at [484, 78] on link "Recalculate" at bounding box center [469, 72] width 85 height 30
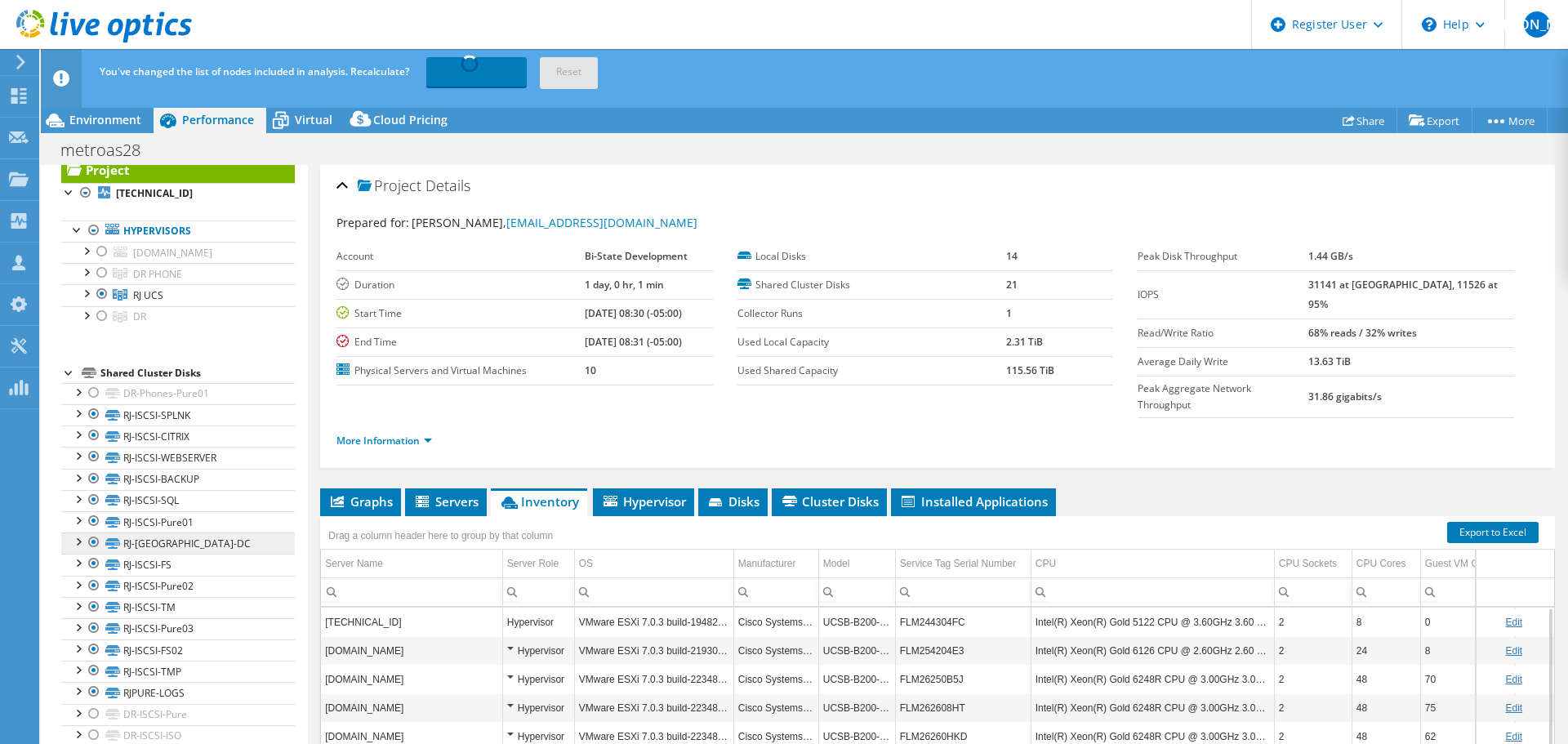
scroll to position [124, 0]
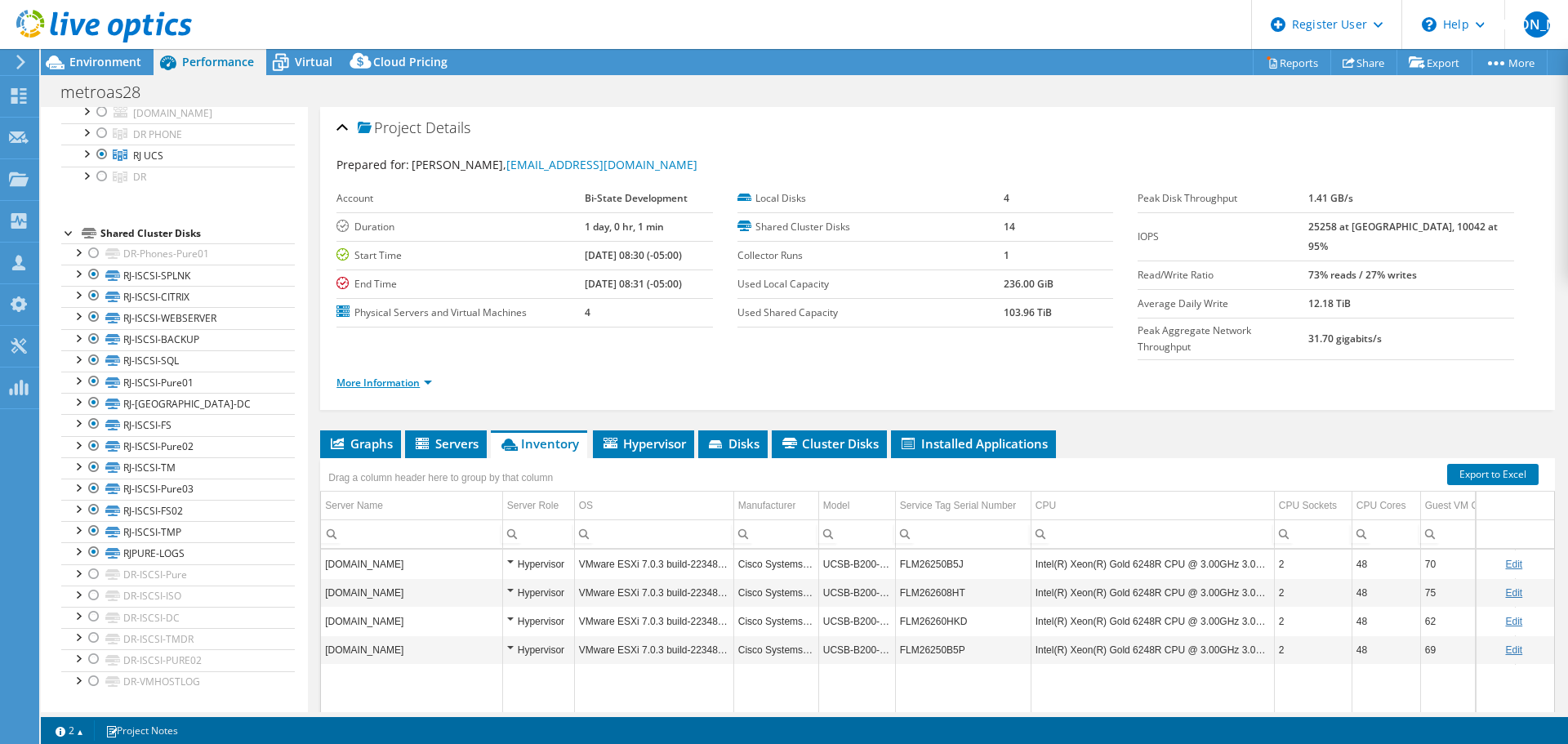
click at [403, 376] on link "More Information" at bounding box center [383, 382] width 95 height 14
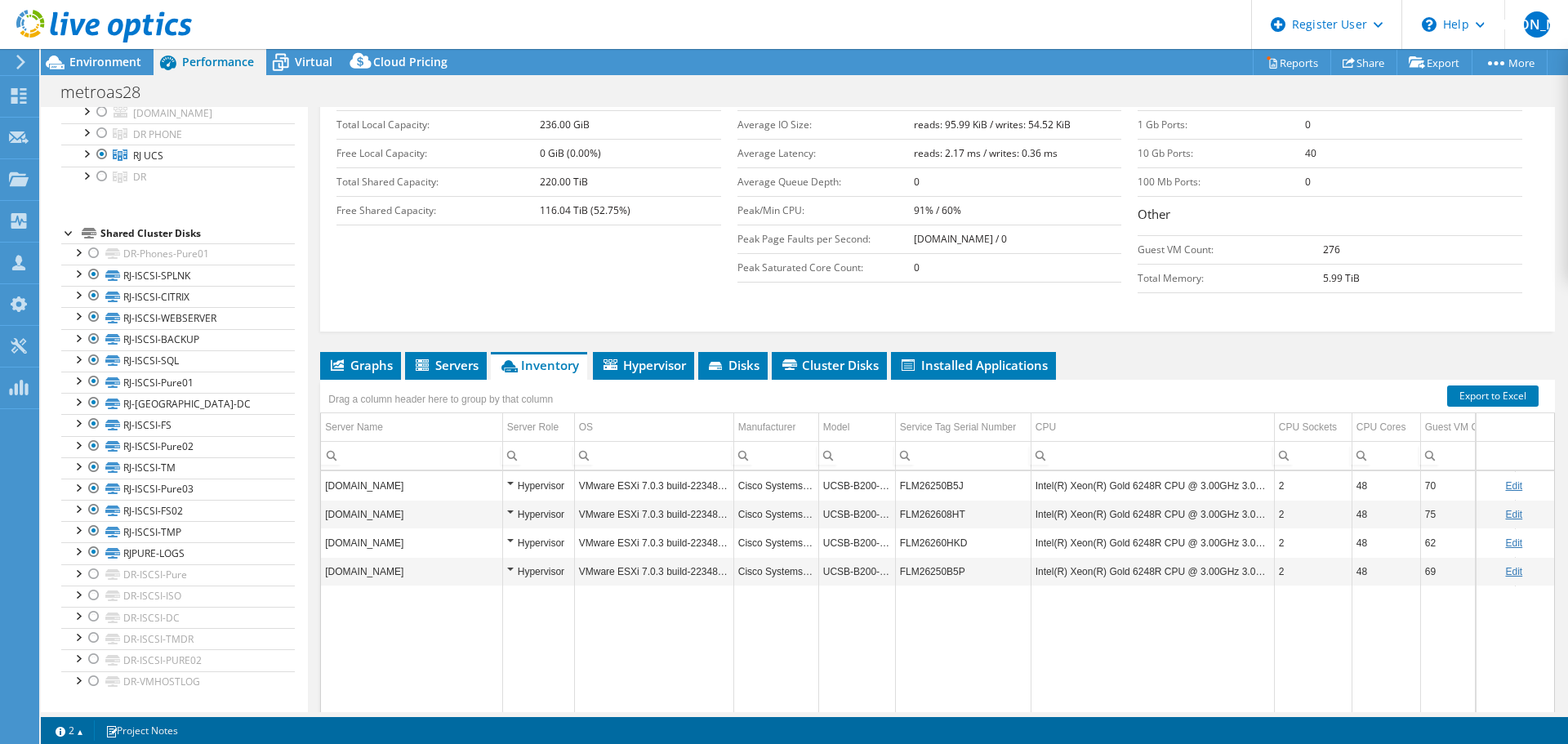
scroll to position [370, 0]
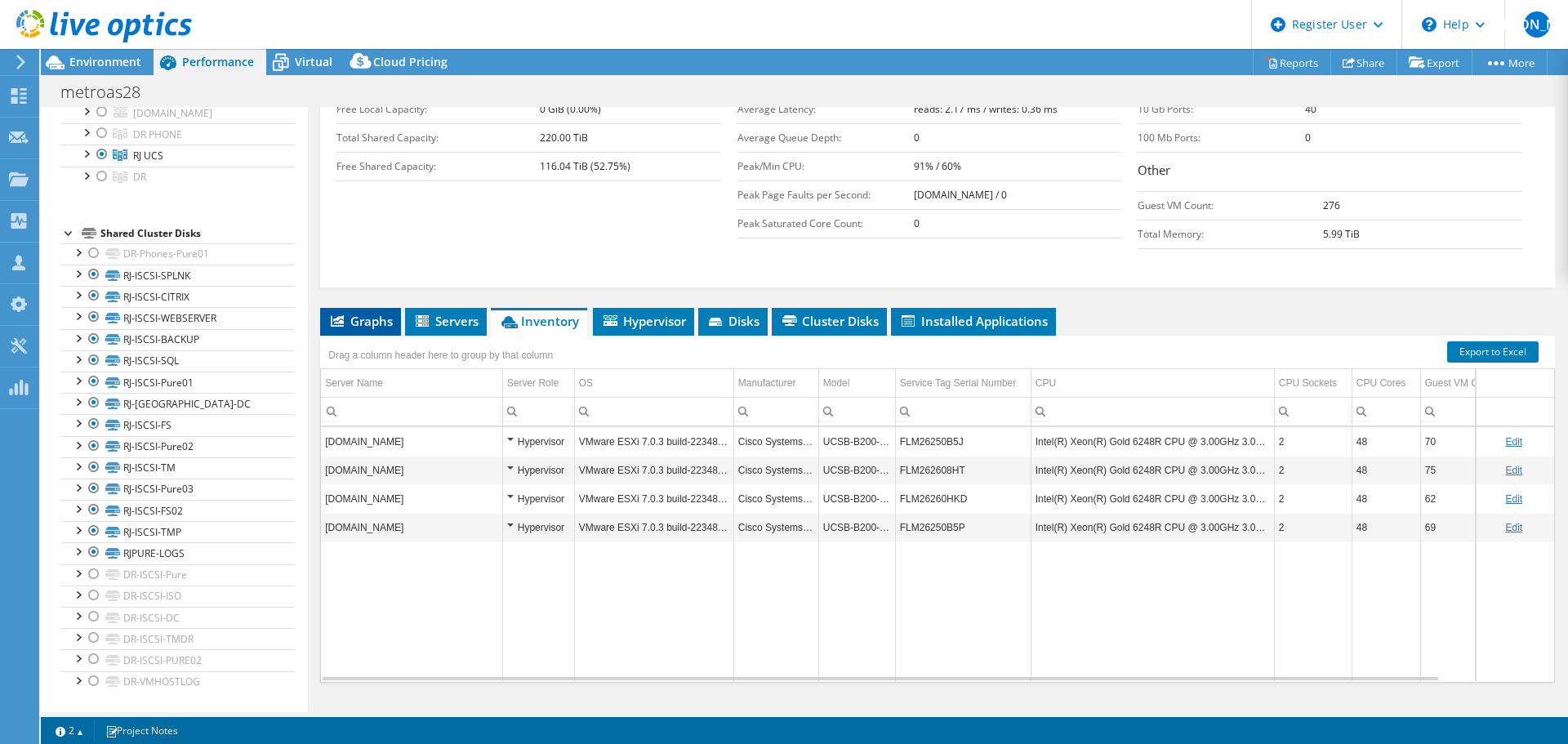
click at [371, 307] on li "Graphs" at bounding box center [361, 321] width 81 height 28
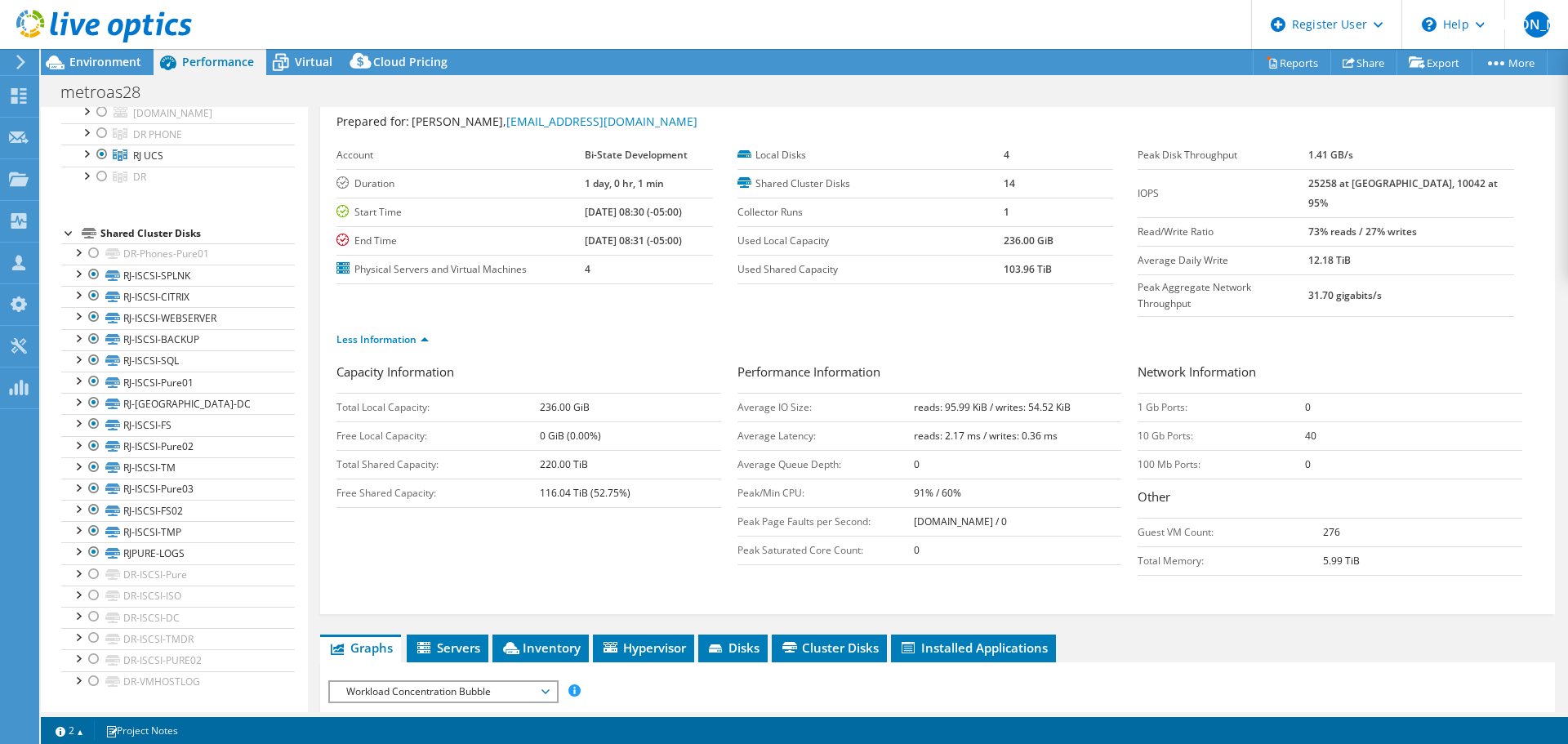
scroll to position [0, 0]
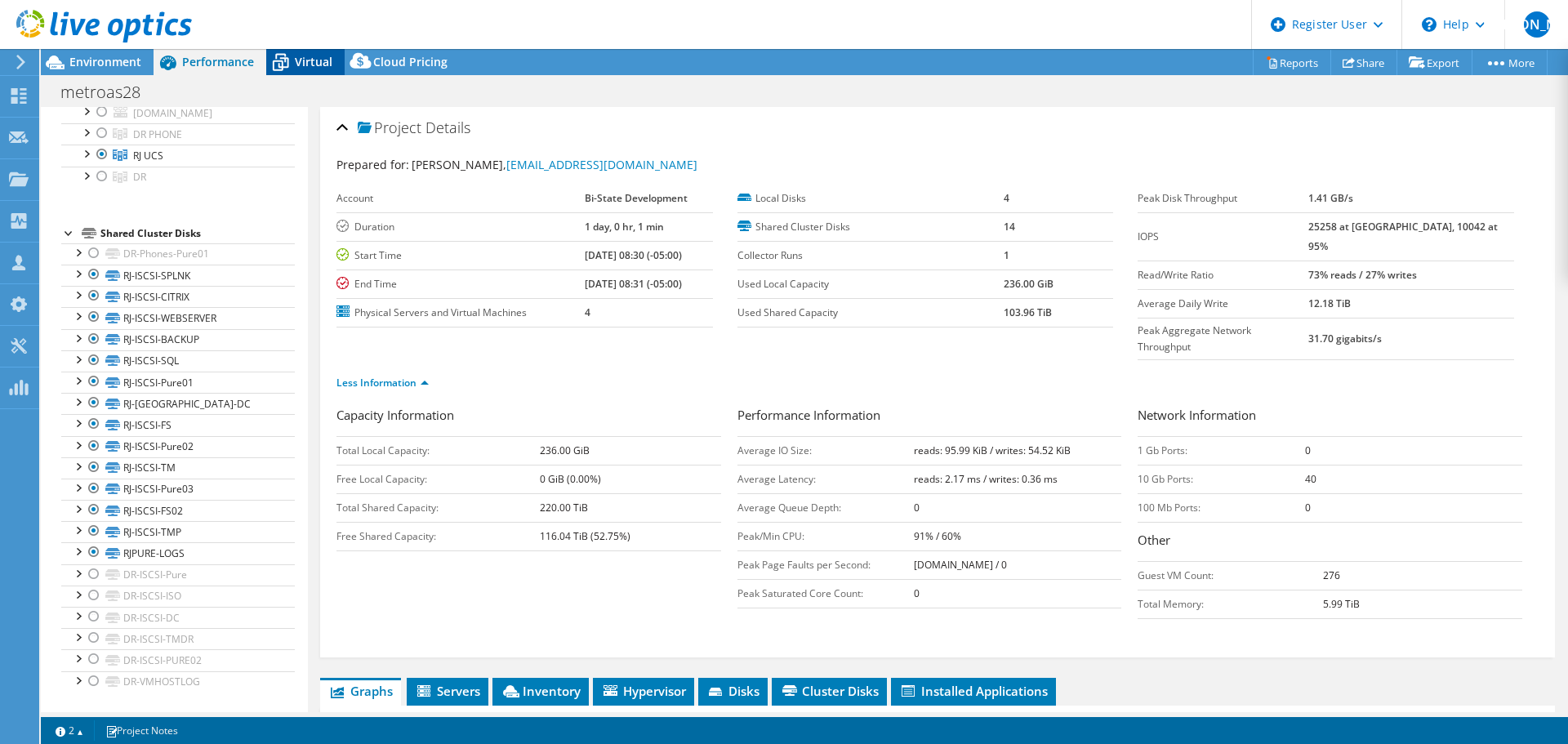
click at [307, 61] on span "Virtual" at bounding box center [313, 61] width 38 height 16
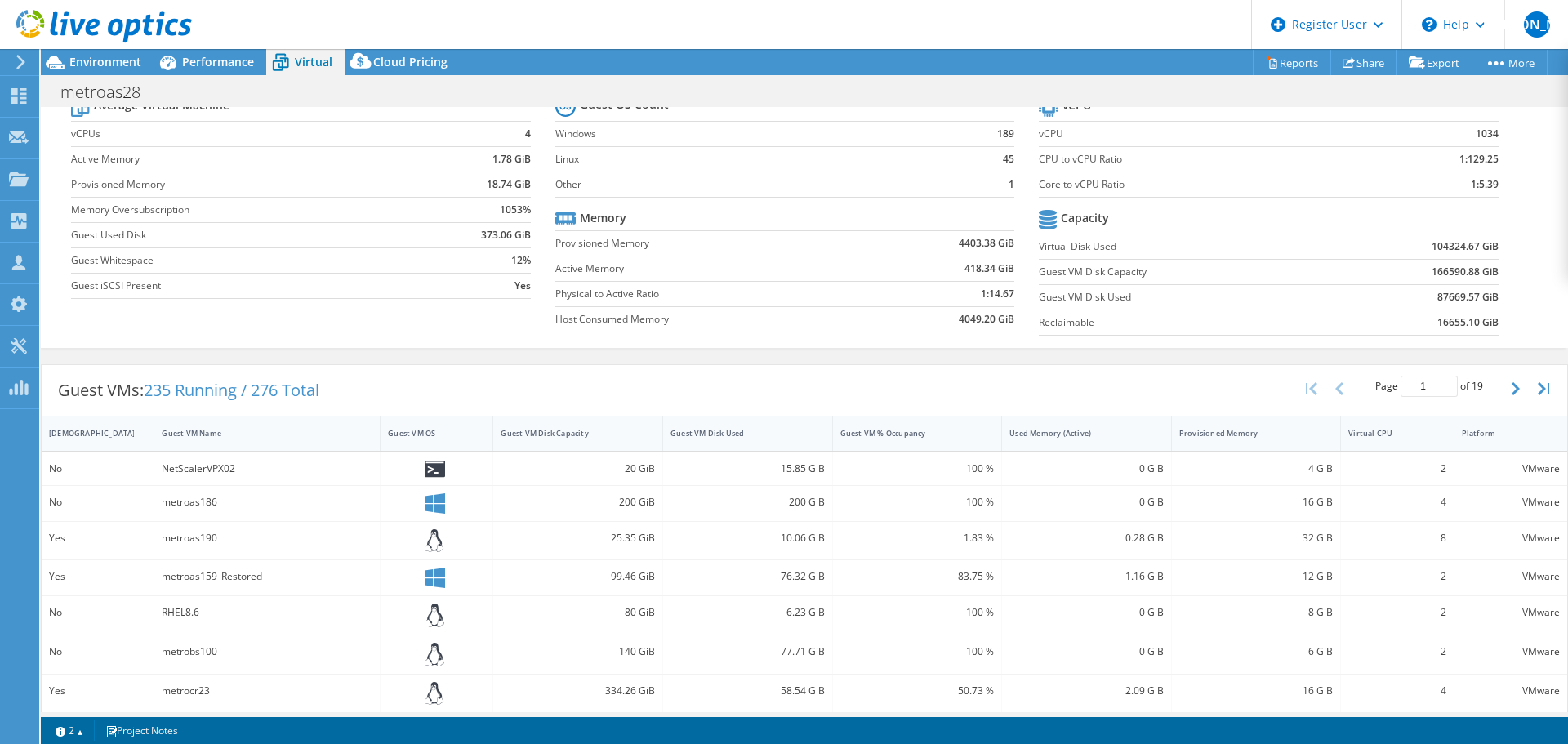
scroll to position [245, 0]
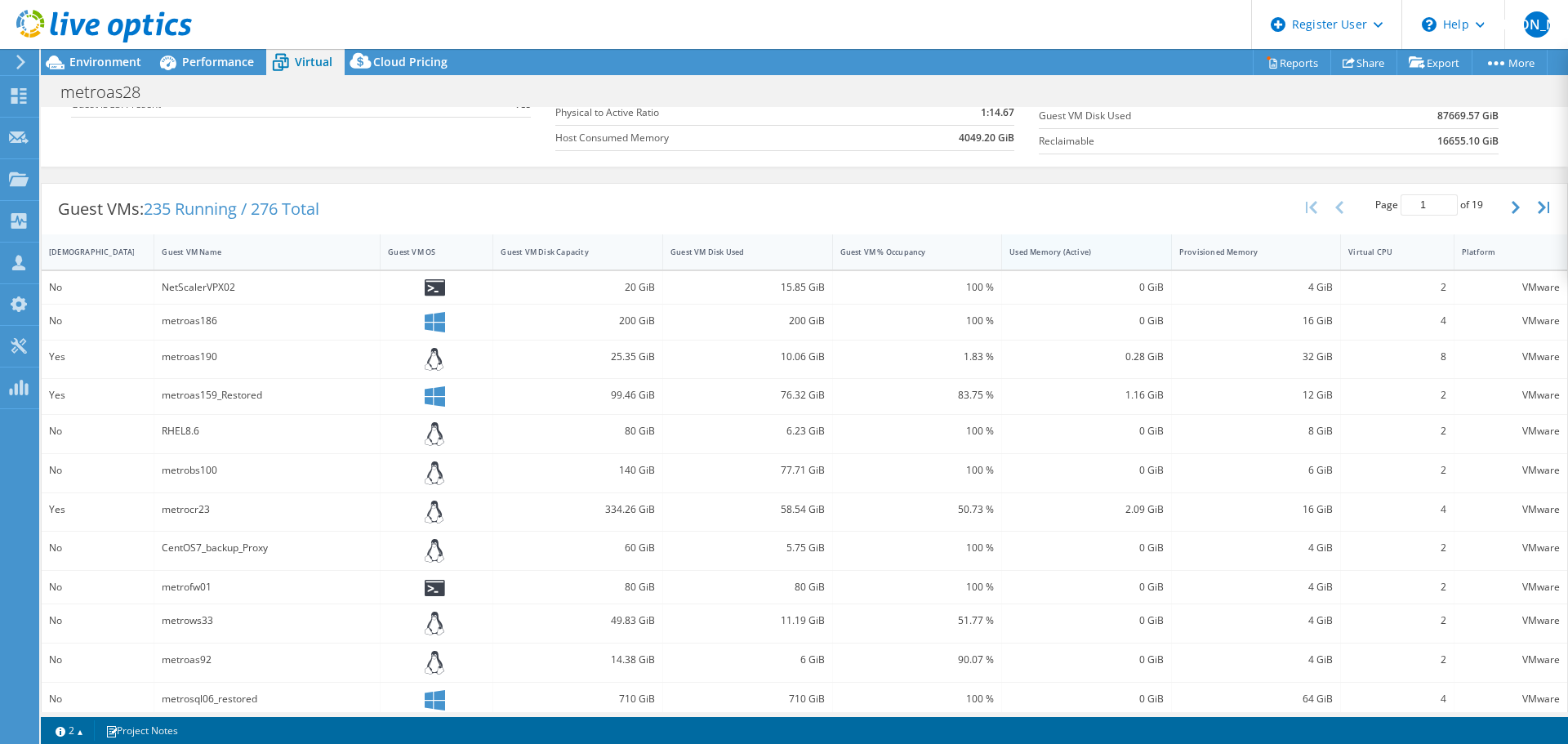
click at [1092, 258] on div "Used Memory (Active)" at bounding box center [1077, 251] width 150 height 25
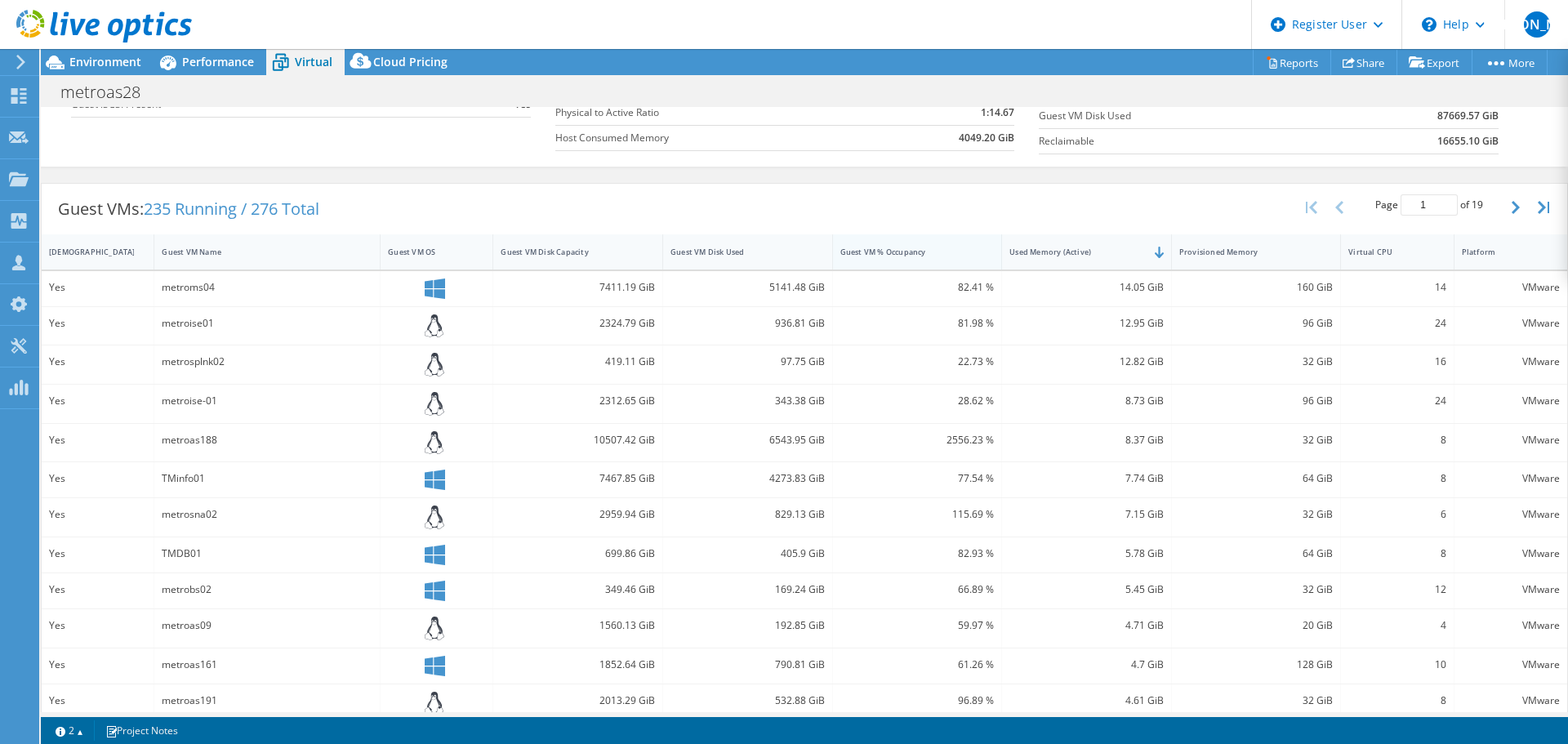
scroll to position [0, 0]
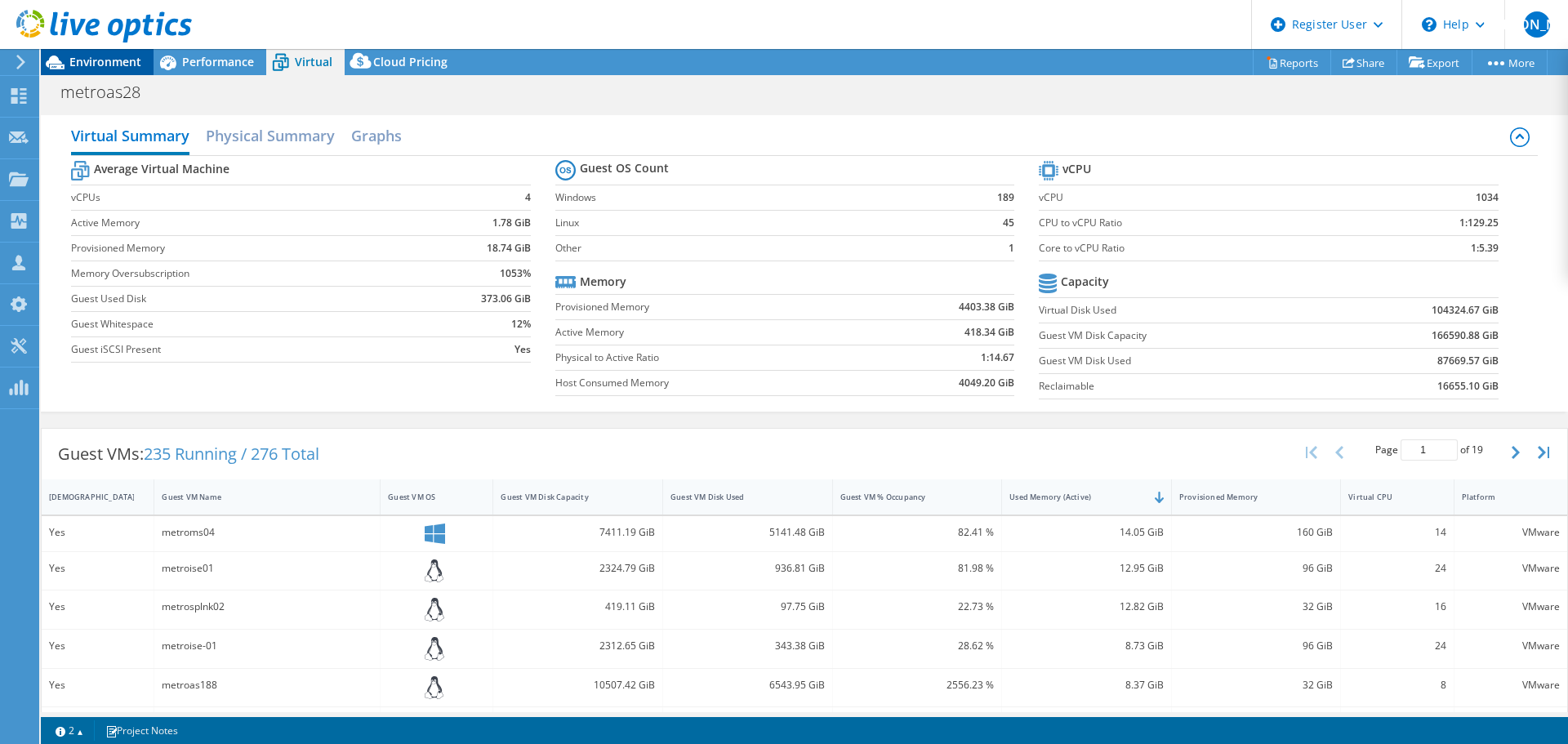
click at [127, 60] on span "Environment" at bounding box center [105, 61] width 72 height 16
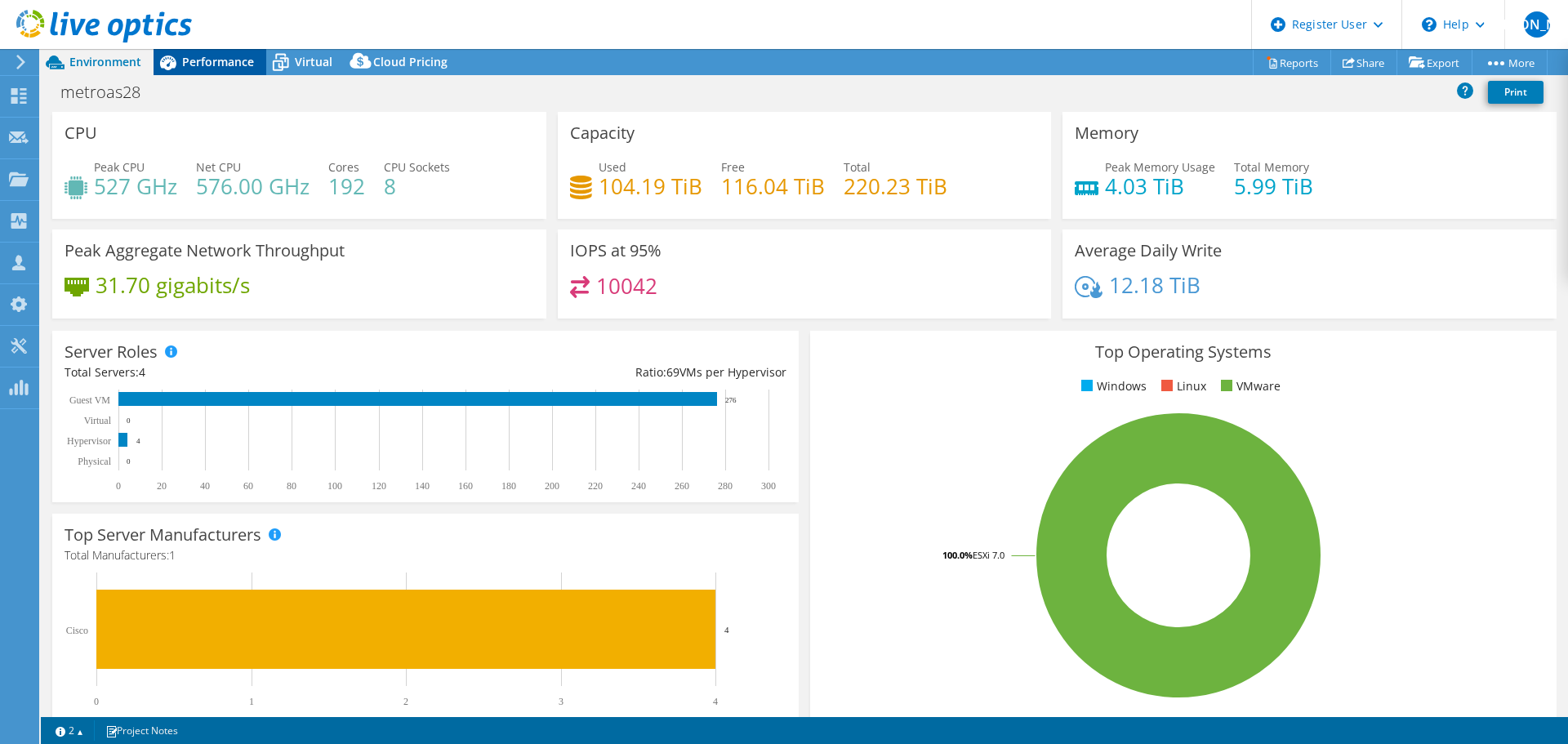
click at [188, 56] on span "Performance" at bounding box center [218, 61] width 72 height 16
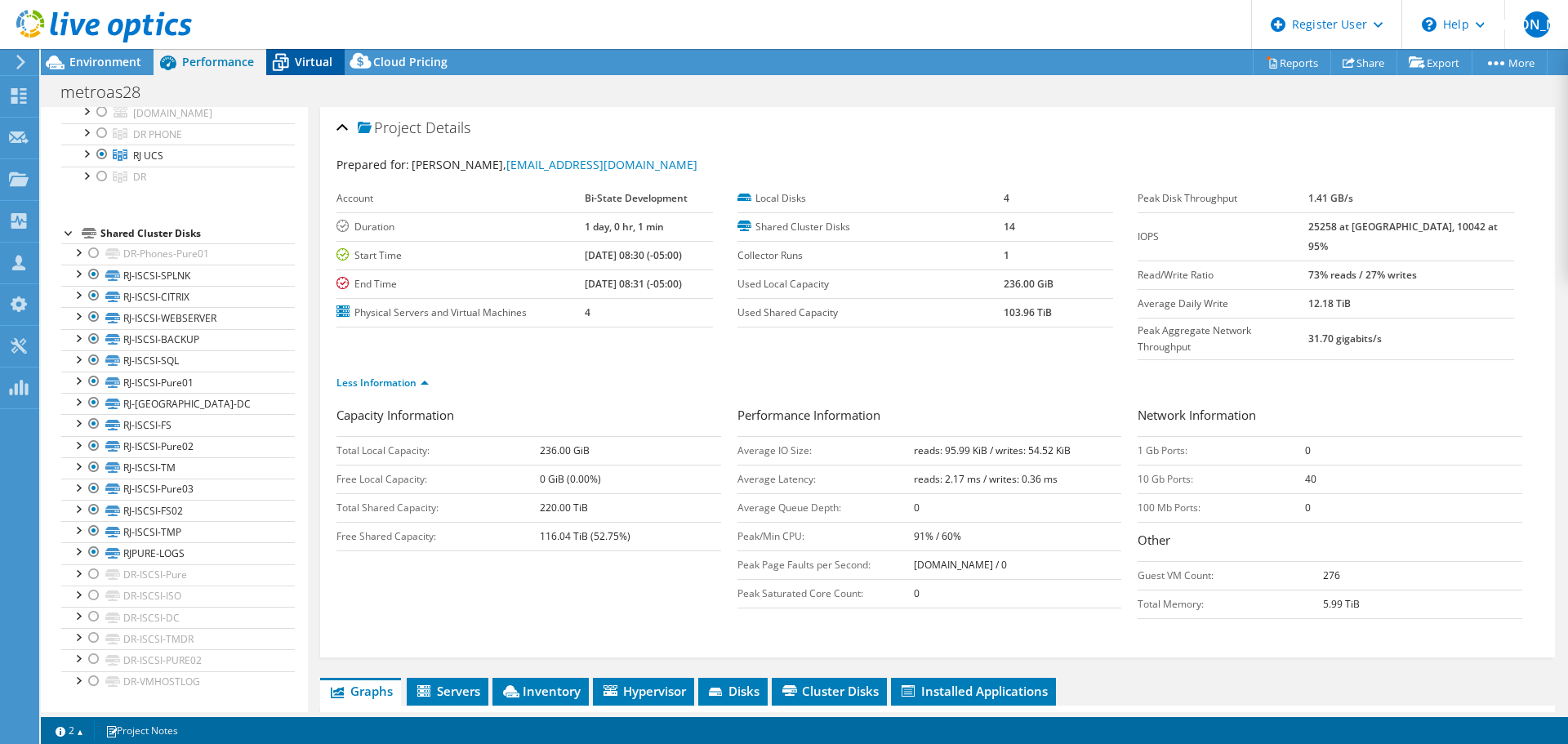
click at [313, 58] on span "Virtual" at bounding box center [313, 61] width 38 height 16
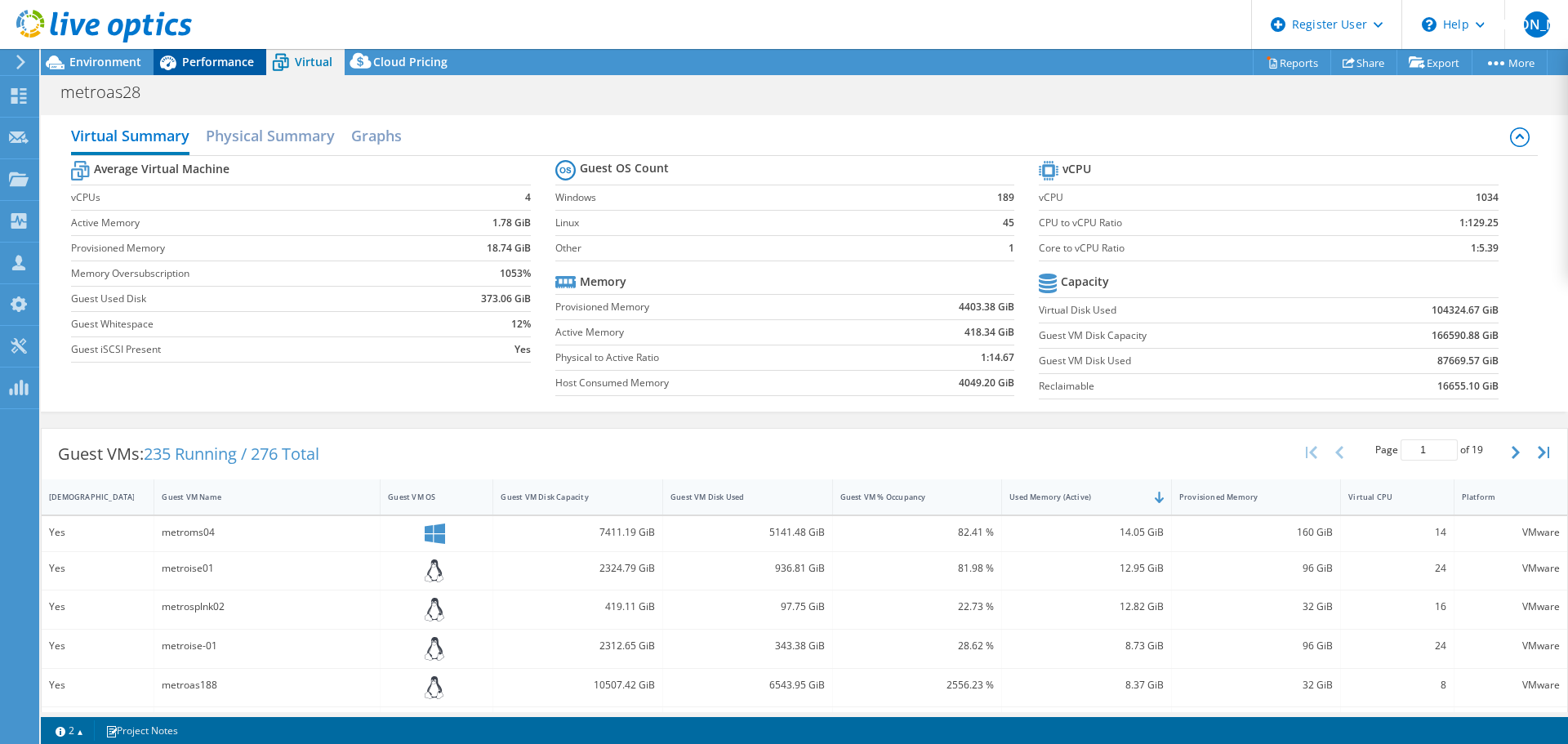
click at [181, 60] on icon at bounding box center [167, 62] width 29 height 29
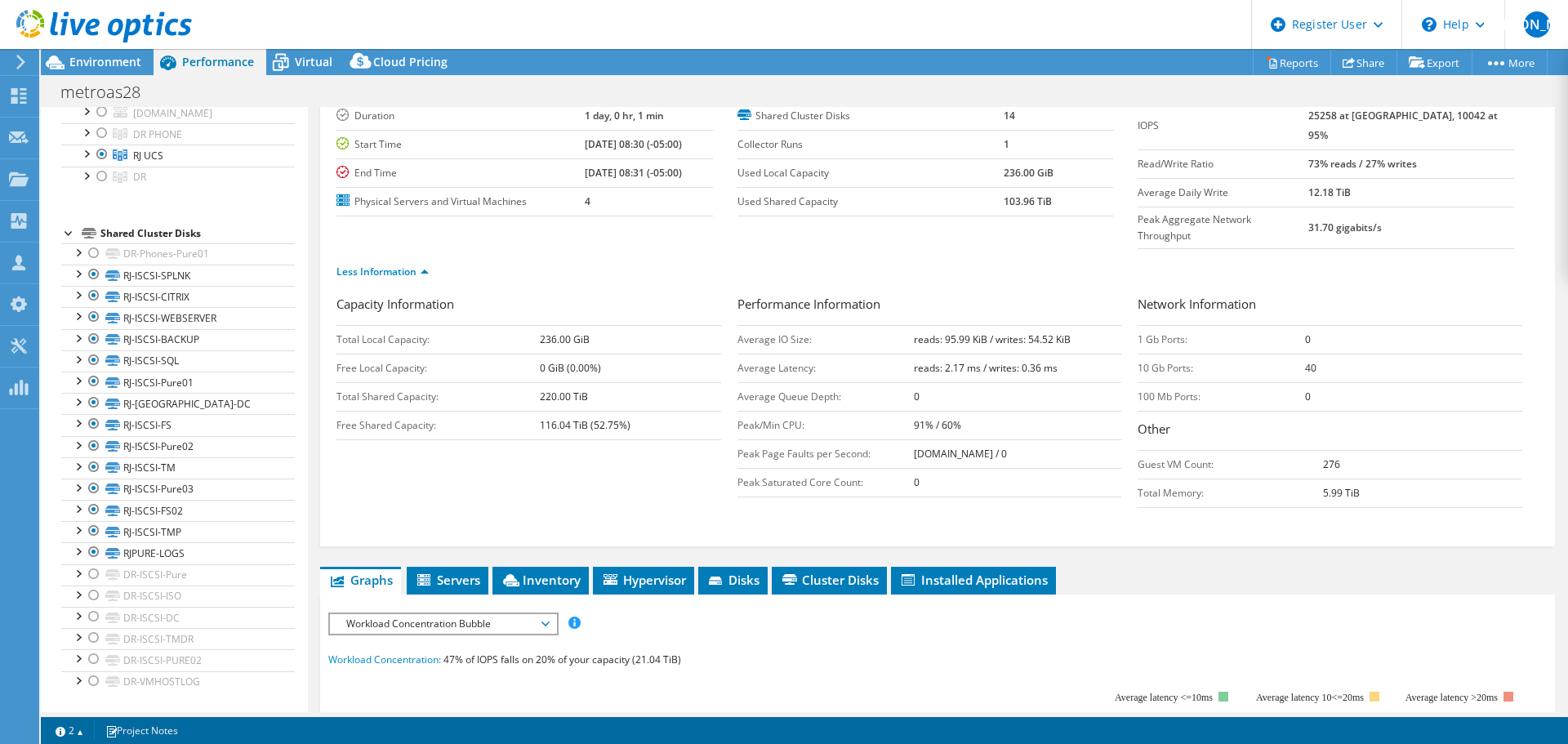
scroll to position [245, 0]
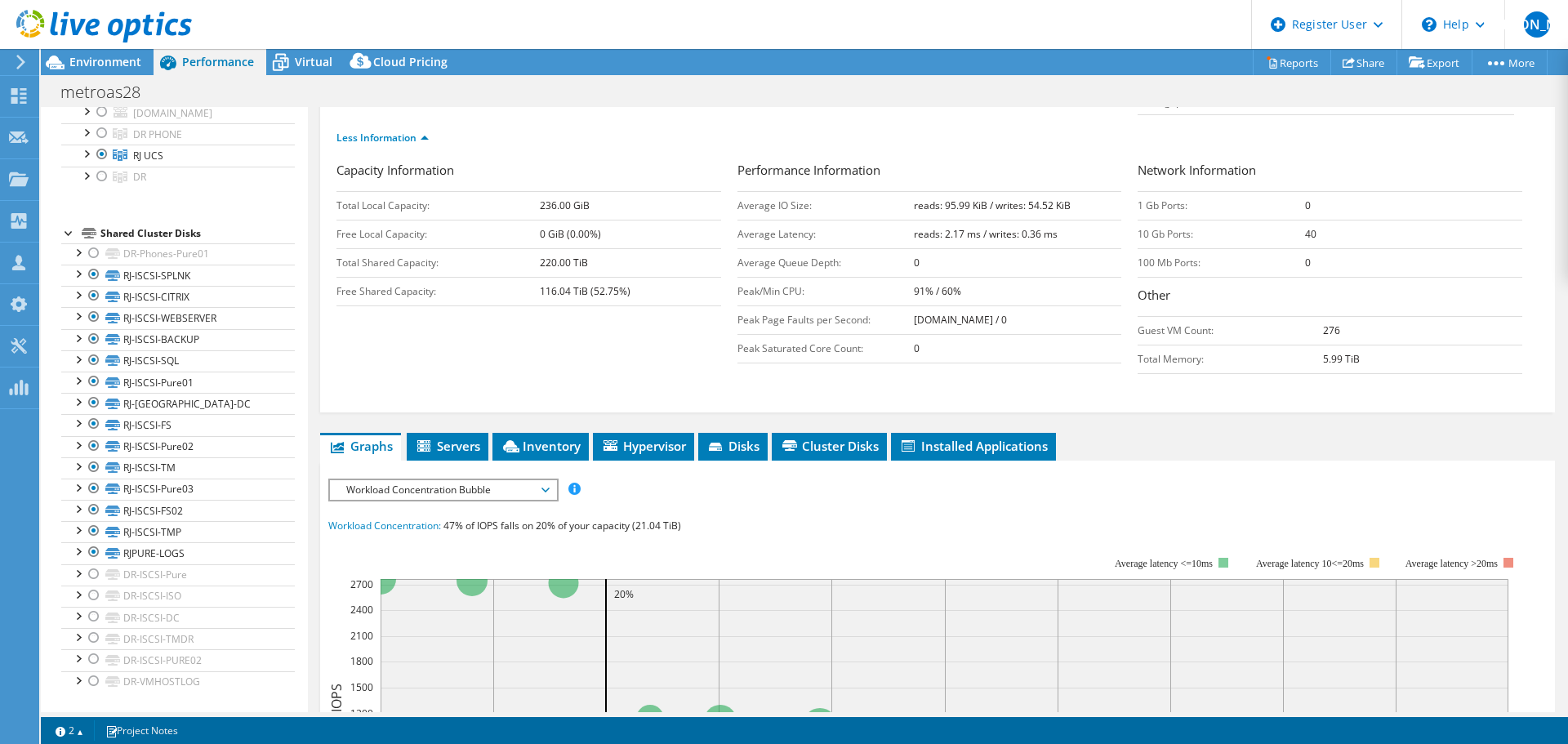
click at [515, 480] on span "Workload Concentration Bubble" at bounding box center [442, 489] width 210 height 19
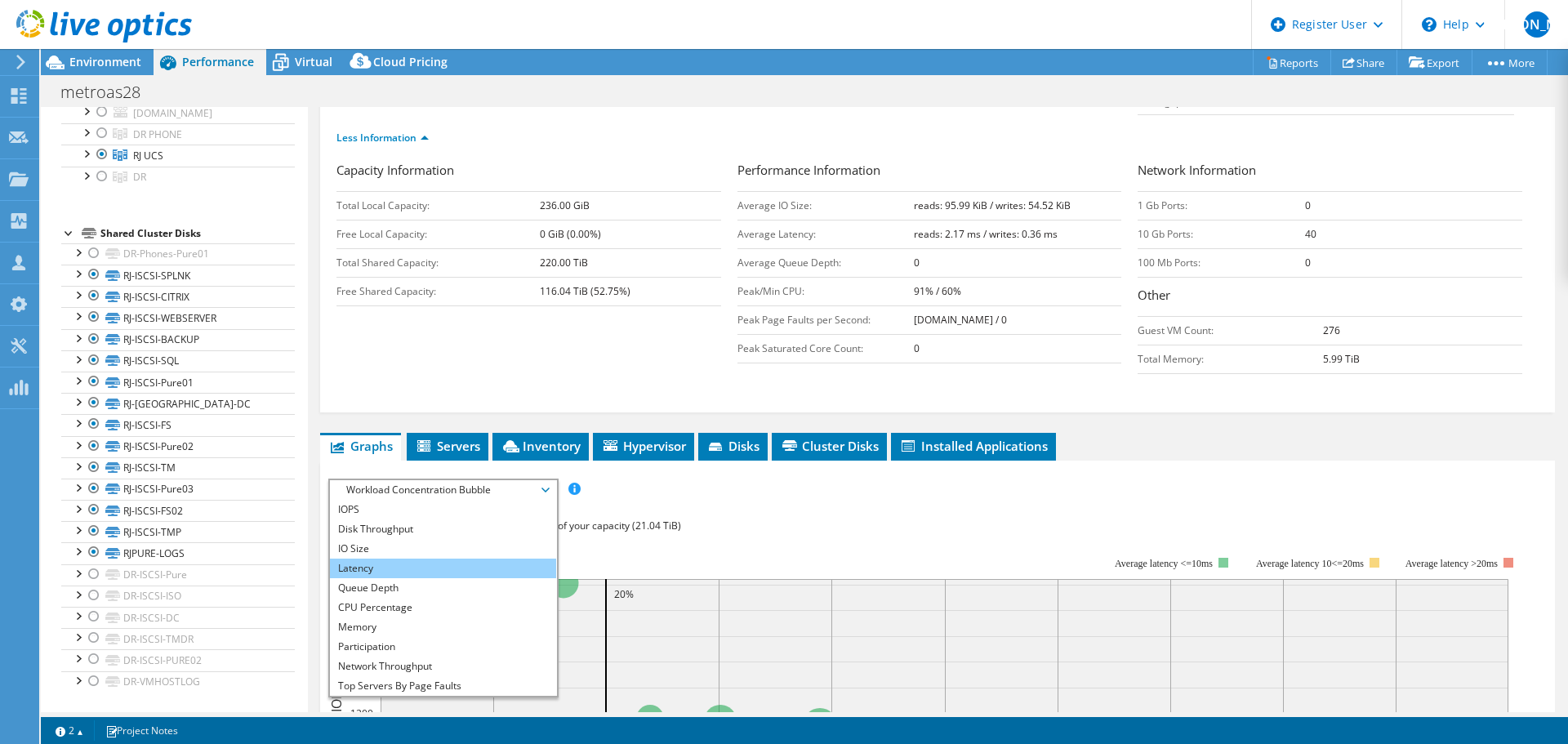
click at [465, 558] on li "Latency" at bounding box center [442, 568] width 226 height 19
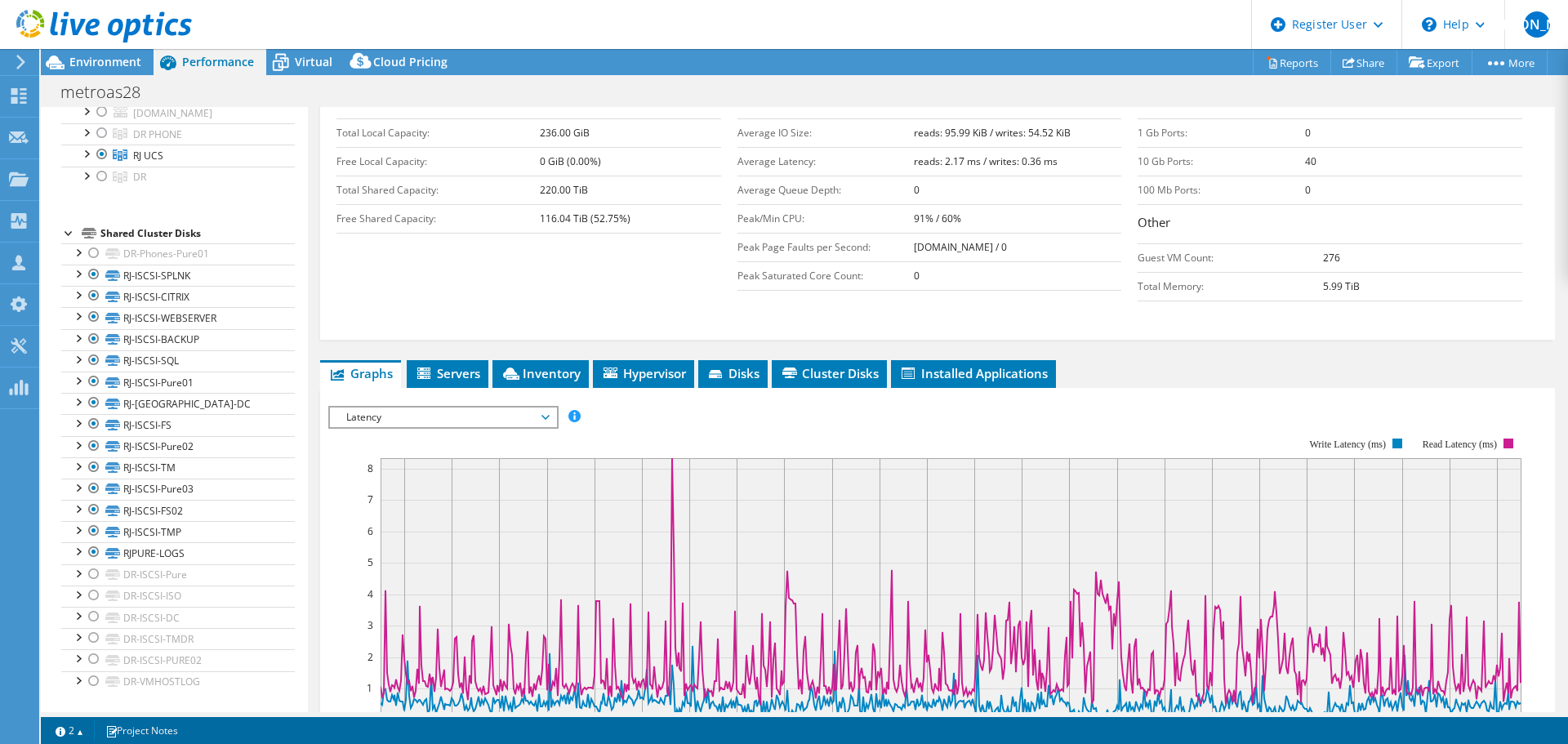
scroll to position [490, 0]
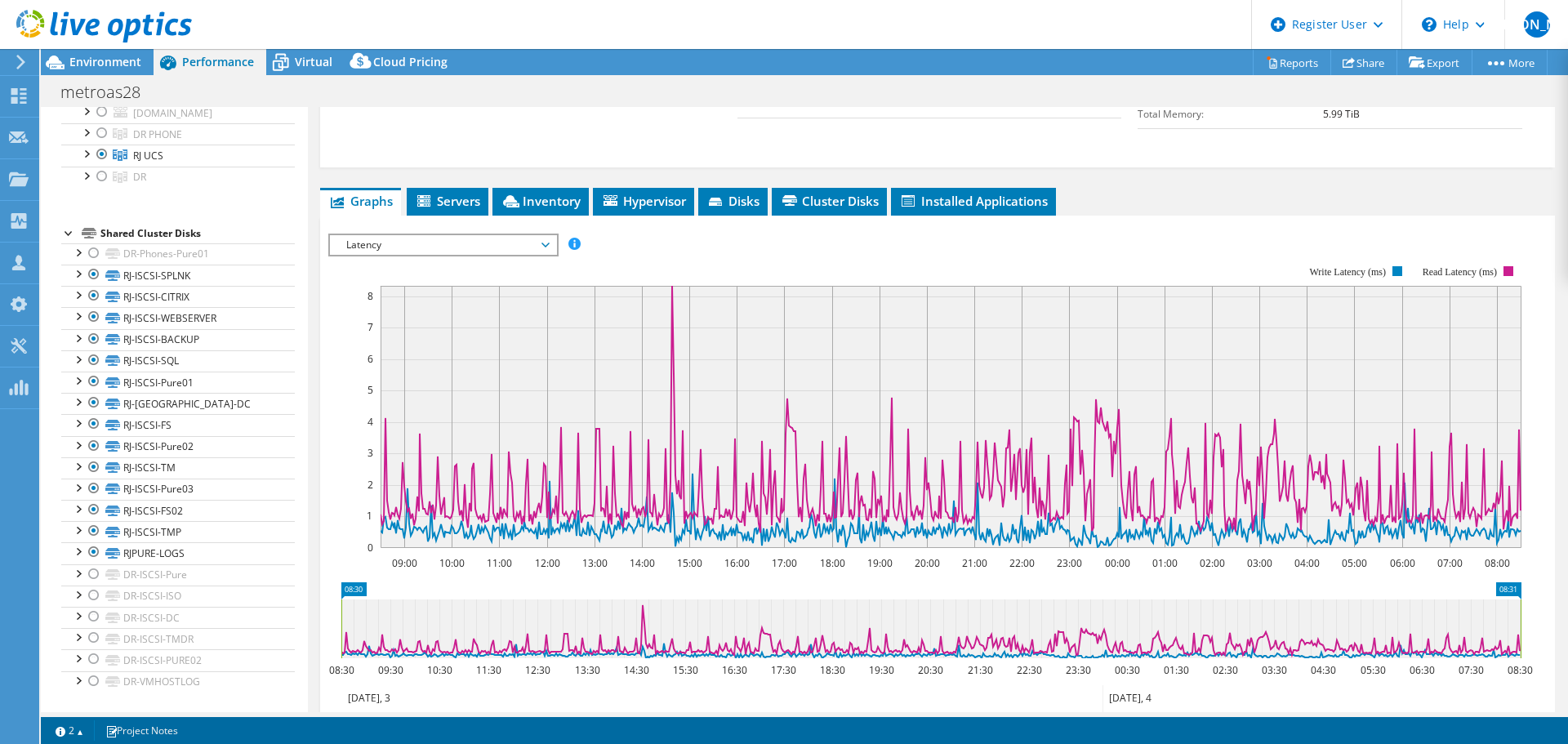
click at [513, 235] on span "Latency" at bounding box center [442, 245] width 210 height 19
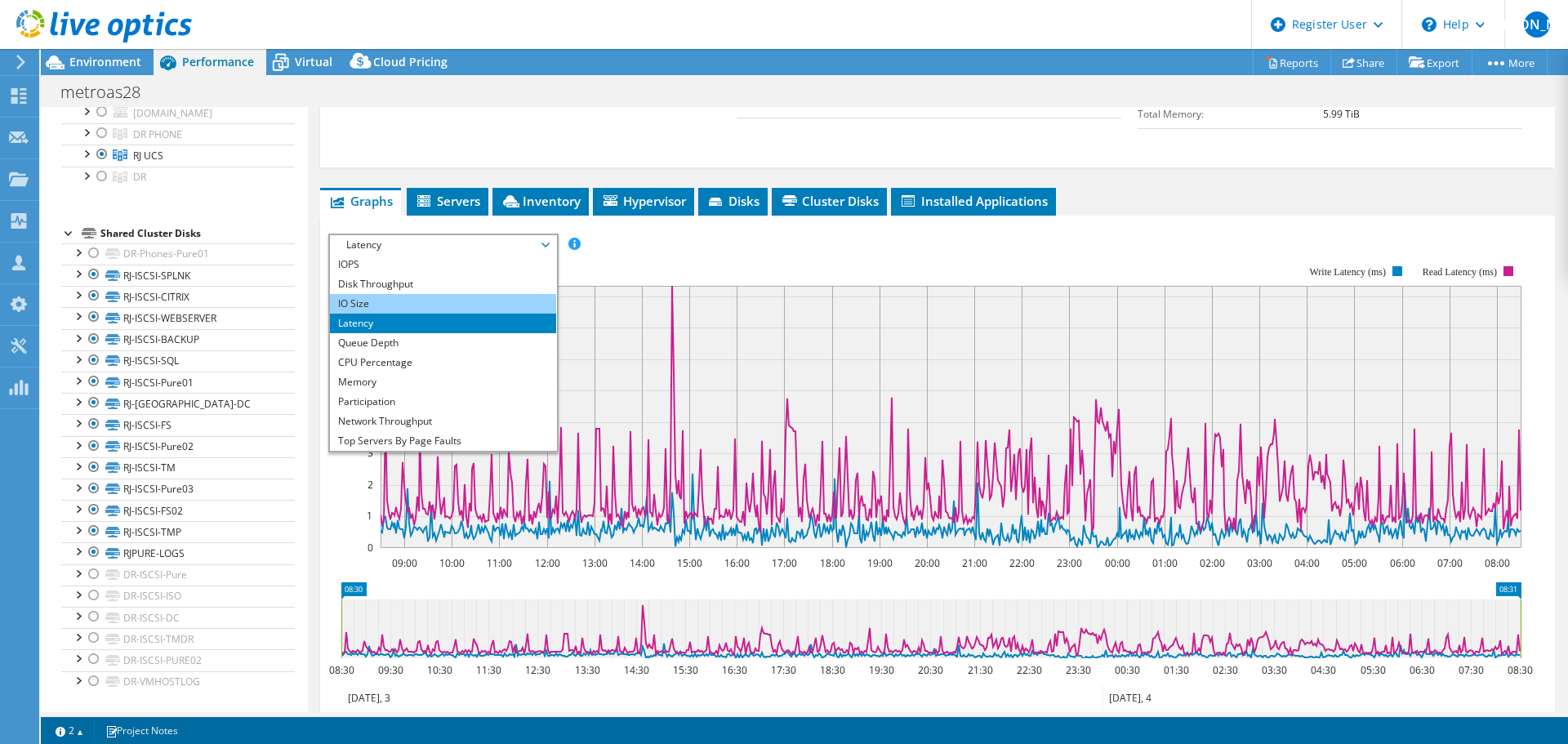
click at [479, 294] on li "IO Size" at bounding box center [442, 303] width 226 height 19
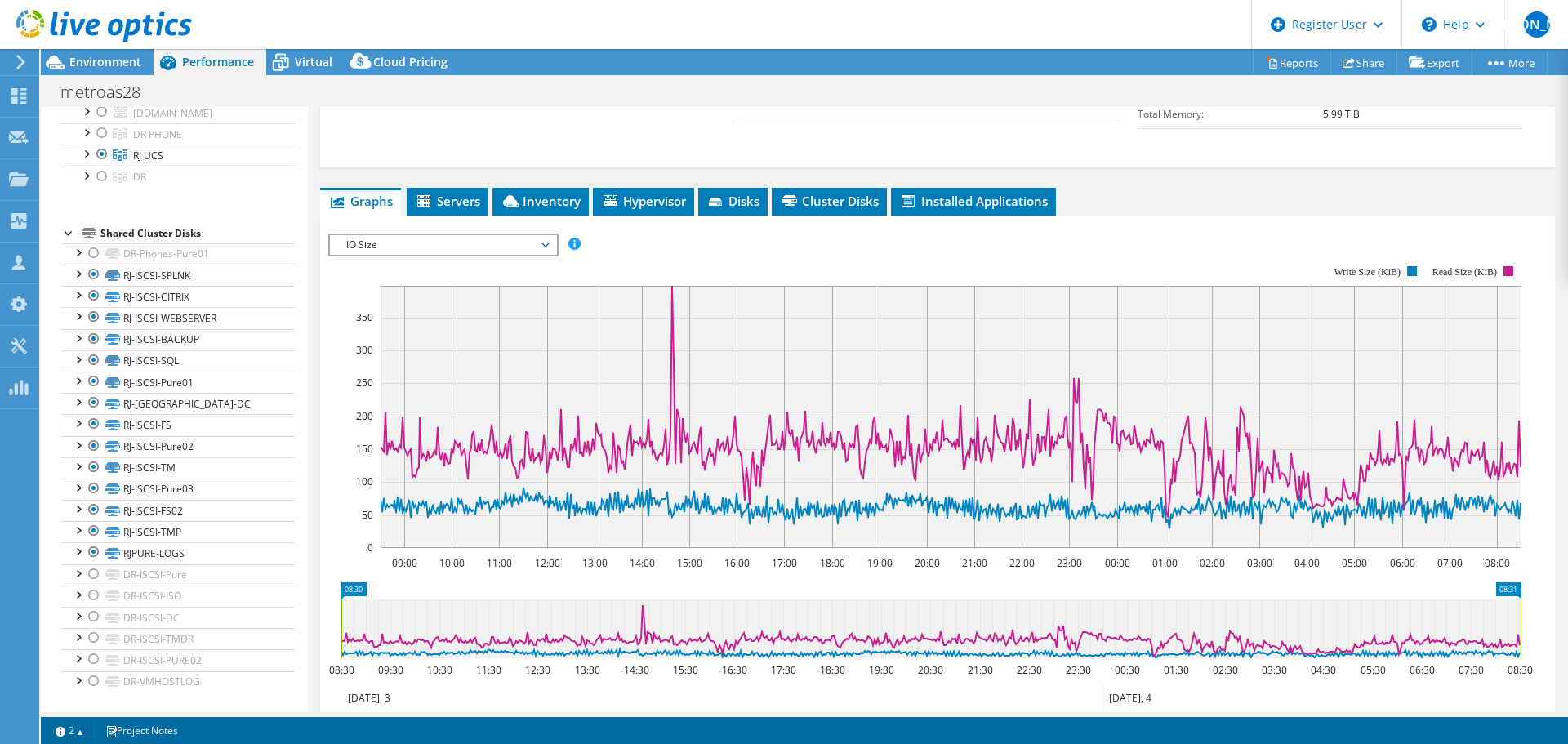
click at [475, 234] on div "IO Size IOPS Disk Throughput IO Size Latency Queue Depth CPU Percentage Memory …" at bounding box center [443, 245] width 230 height 23
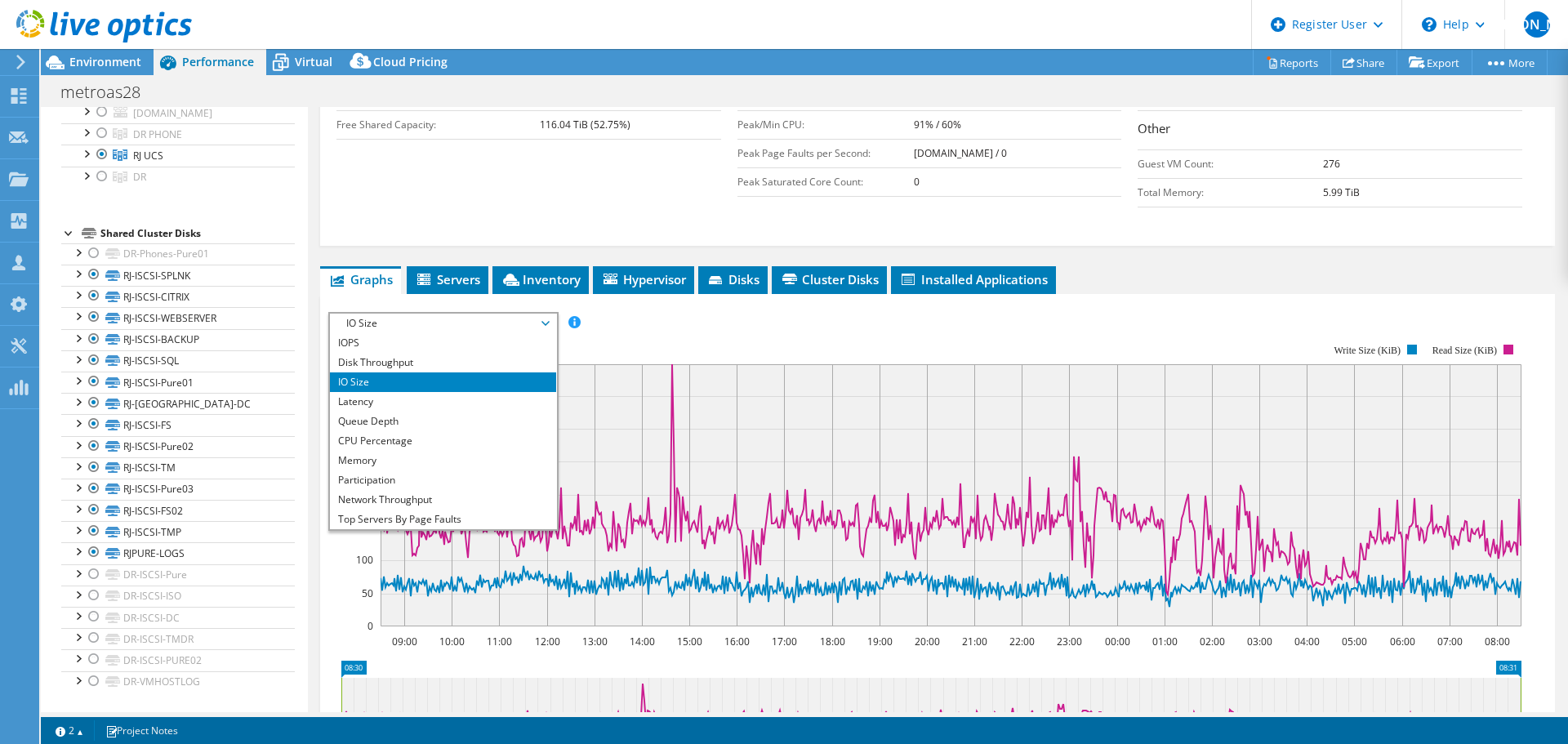
scroll to position [408, 0]
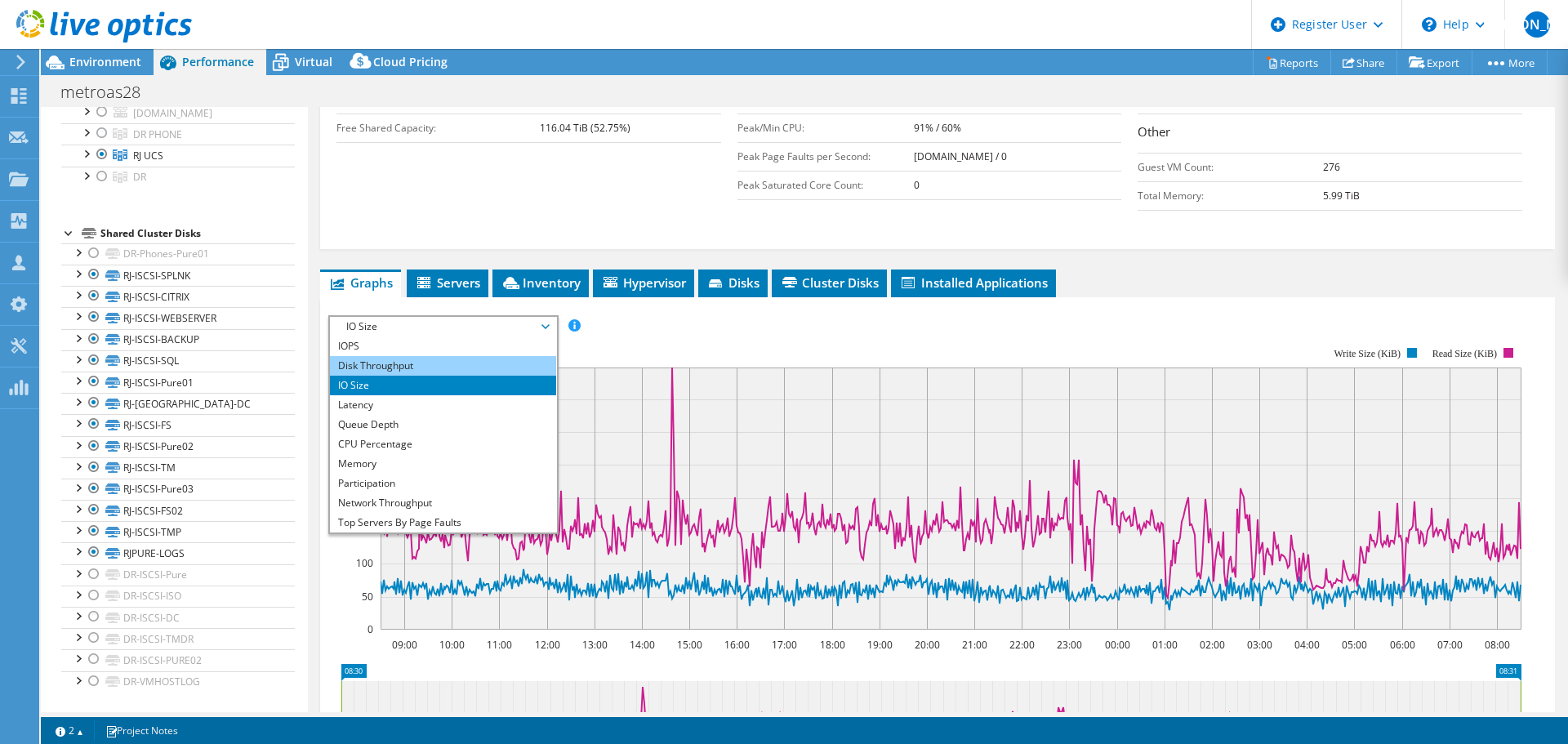
click at [450, 356] on li "Disk Throughput" at bounding box center [442, 366] width 226 height 19
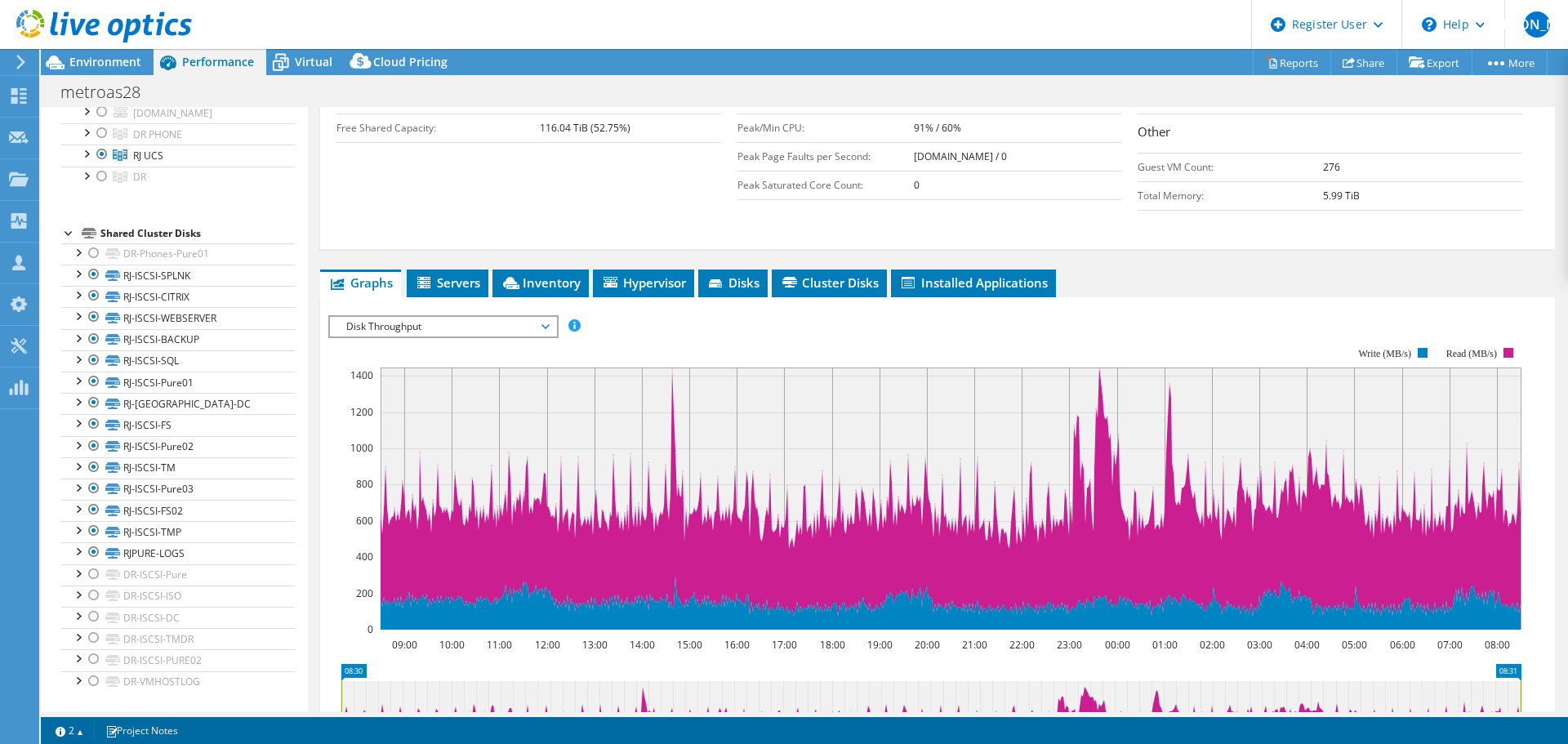
click at [466, 317] on span "Disk Throughput" at bounding box center [442, 326] width 210 height 19
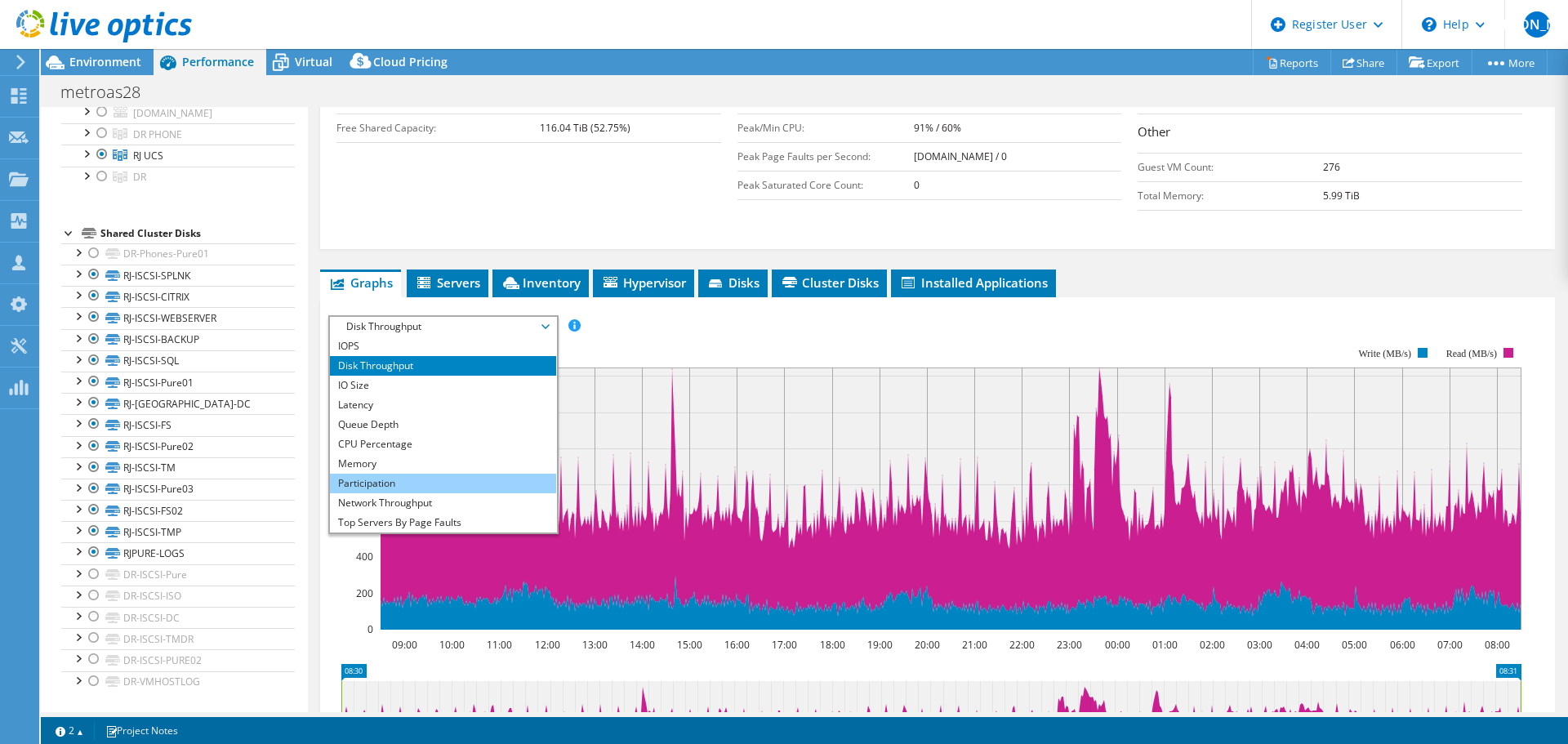
click at [420, 474] on li "Participation" at bounding box center [442, 483] width 226 height 19
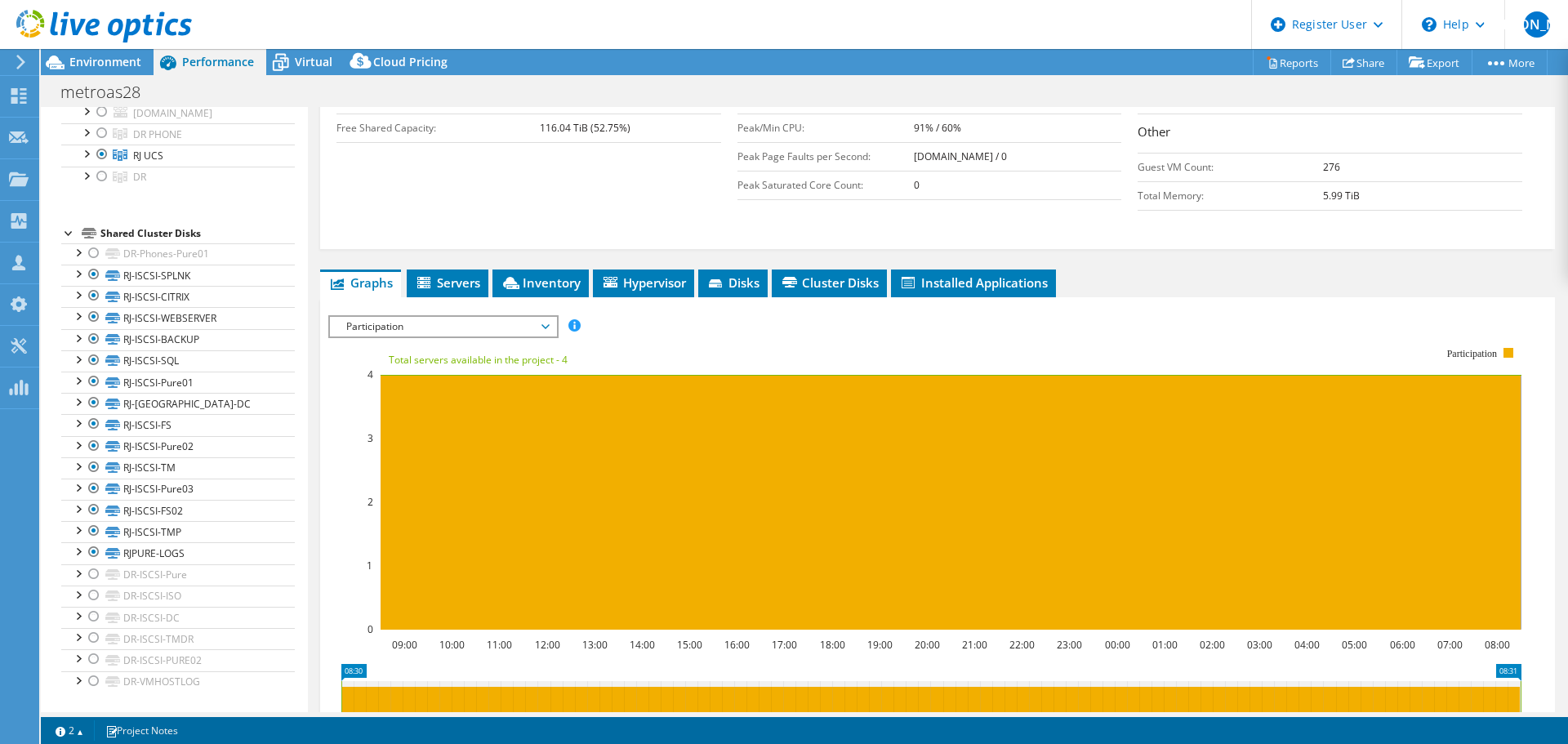
click at [449, 307] on div "IOPS Disk Throughput IO Size Latency Queue Depth CPU Percentage Memory Page Fau…" at bounding box center [938, 590] width 1219 height 566
click at [445, 317] on span "Participation" at bounding box center [442, 326] width 210 height 19
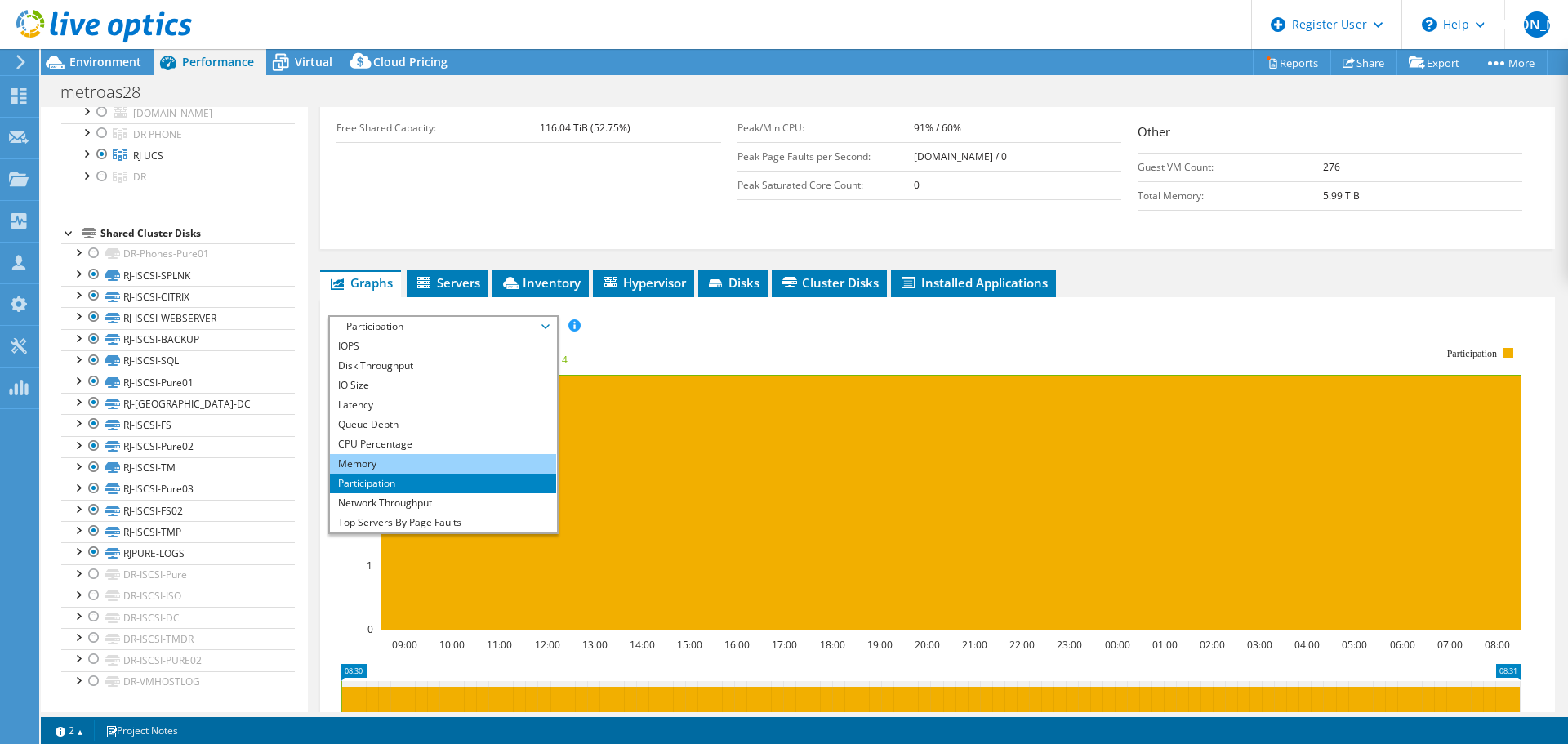
scroll to position [59, 0]
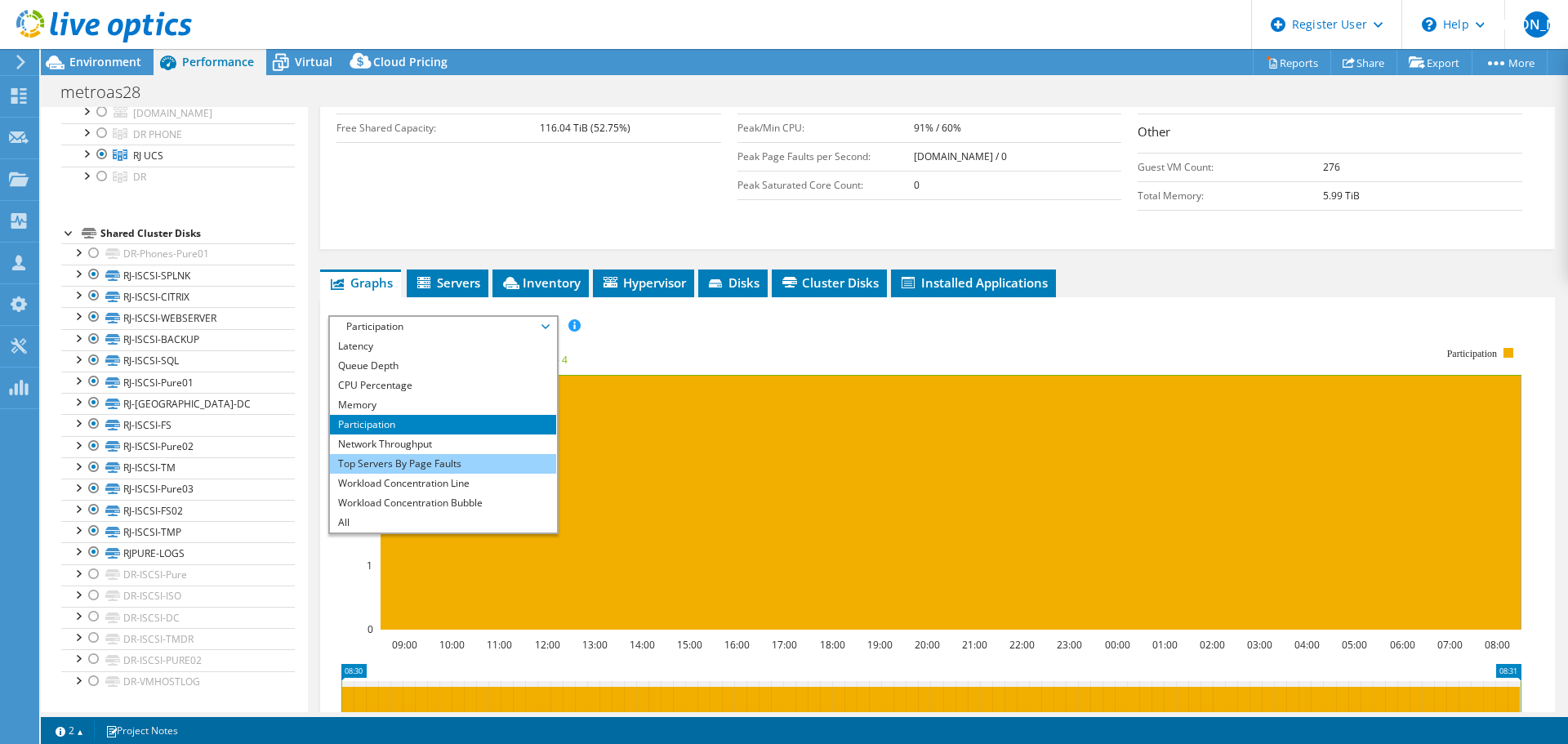
click at [440, 454] on li "Top Servers By Page Faults" at bounding box center [442, 463] width 226 height 19
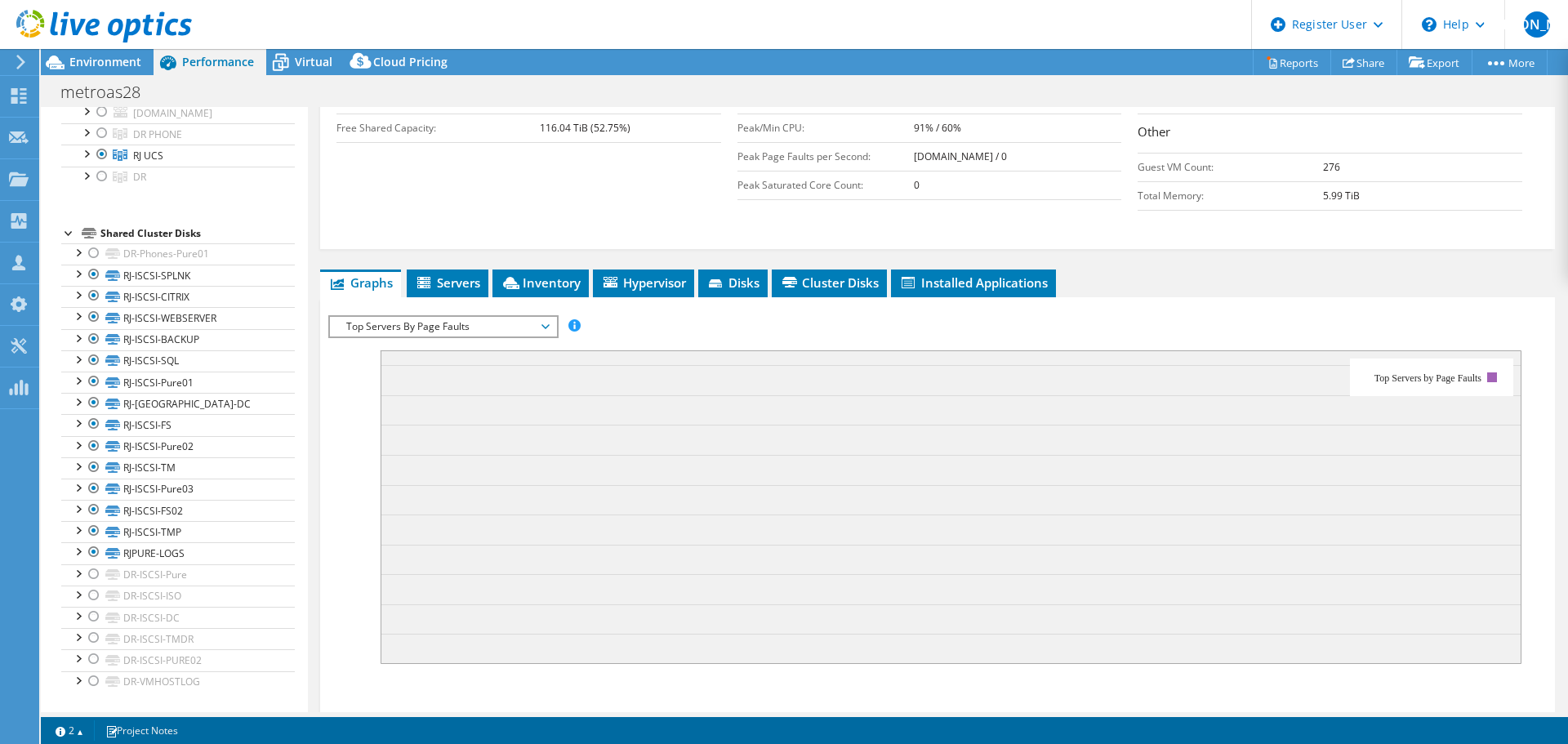
click at [513, 317] on span "Top Servers By Page Faults" at bounding box center [442, 326] width 210 height 19
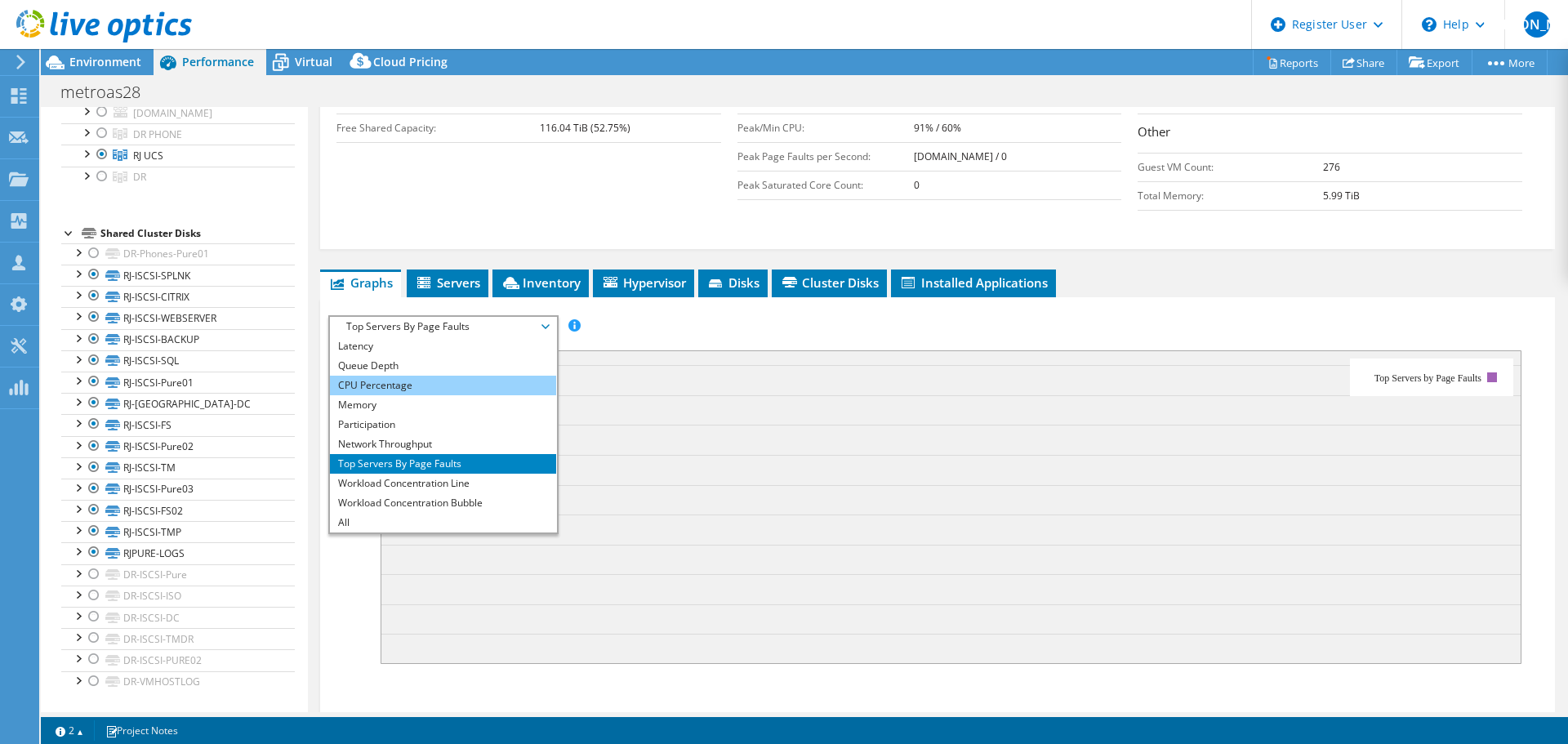
scroll to position [0, 0]
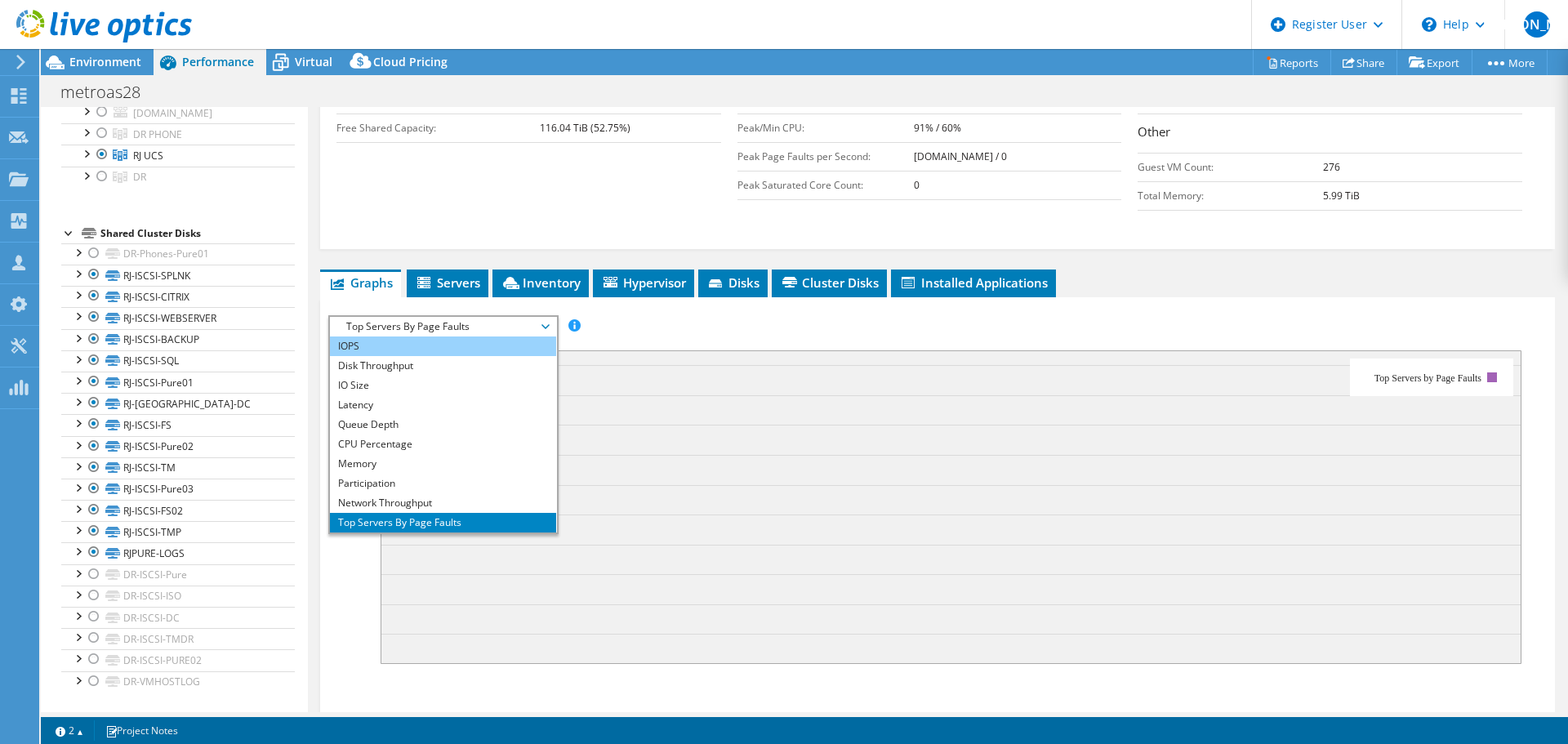
click at [455, 336] on li "IOPS" at bounding box center [442, 345] width 226 height 19
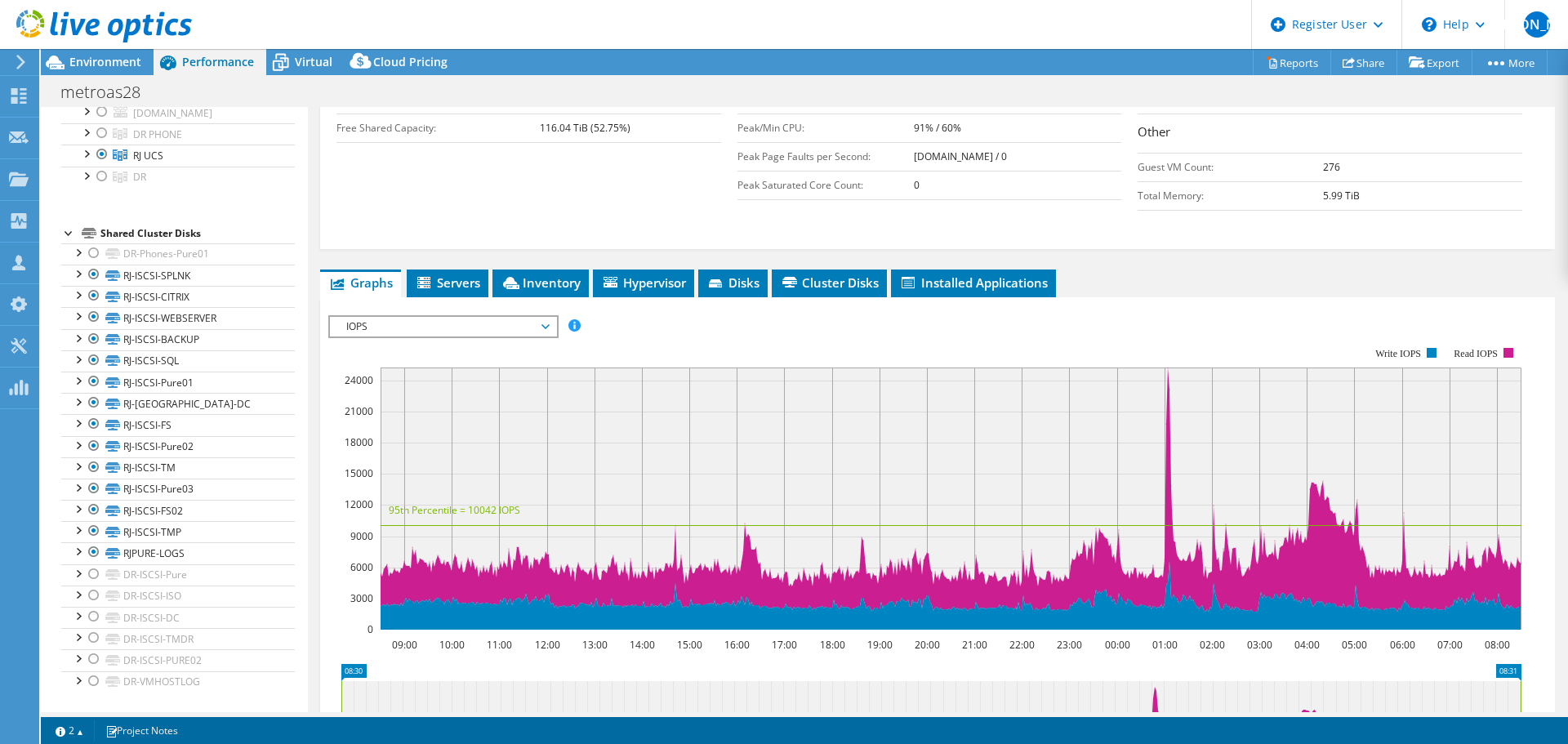
click at [447, 317] on span "IOPS" at bounding box center [442, 326] width 210 height 19
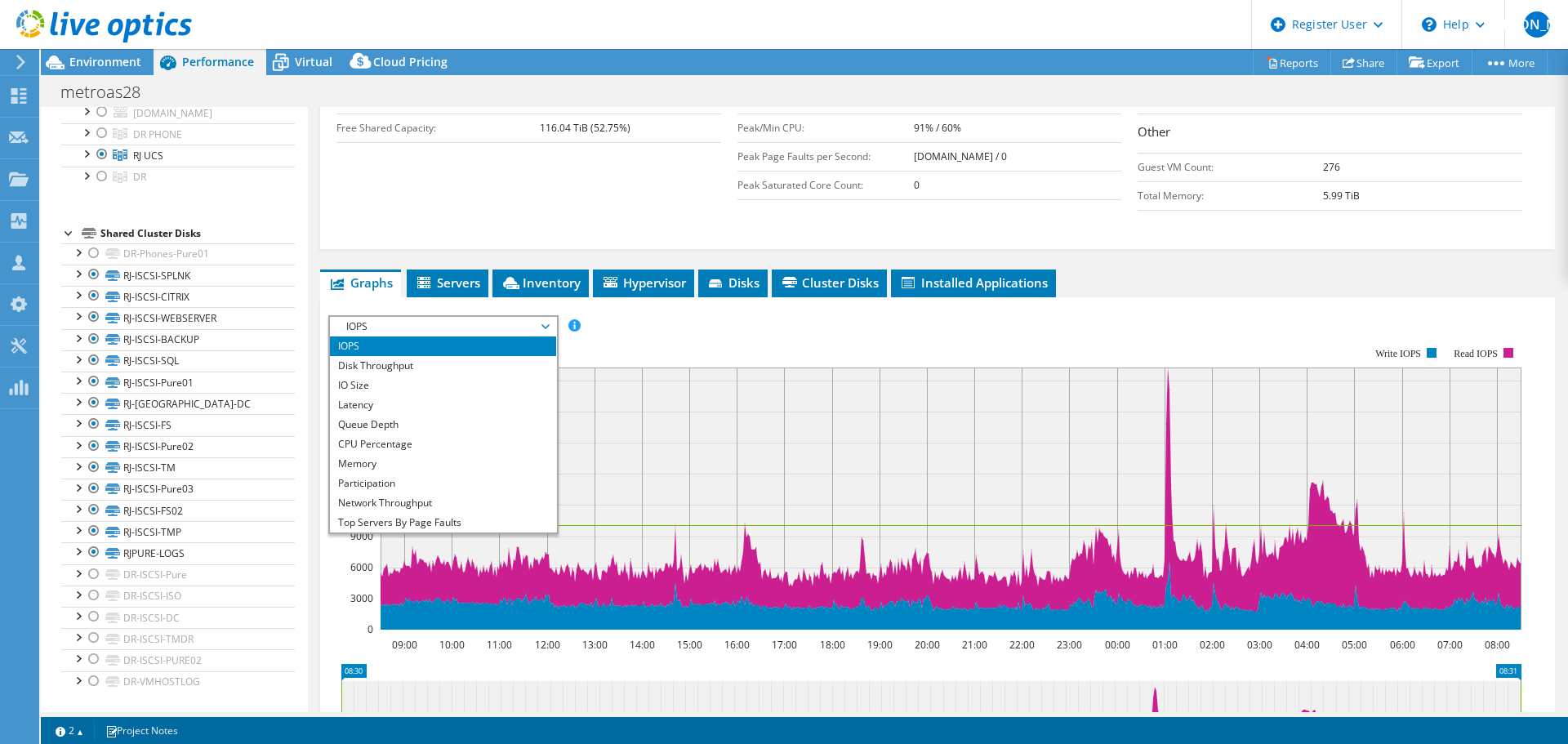
click at [644, 325] on rect at bounding box center [925, 488] width 1193 height 327
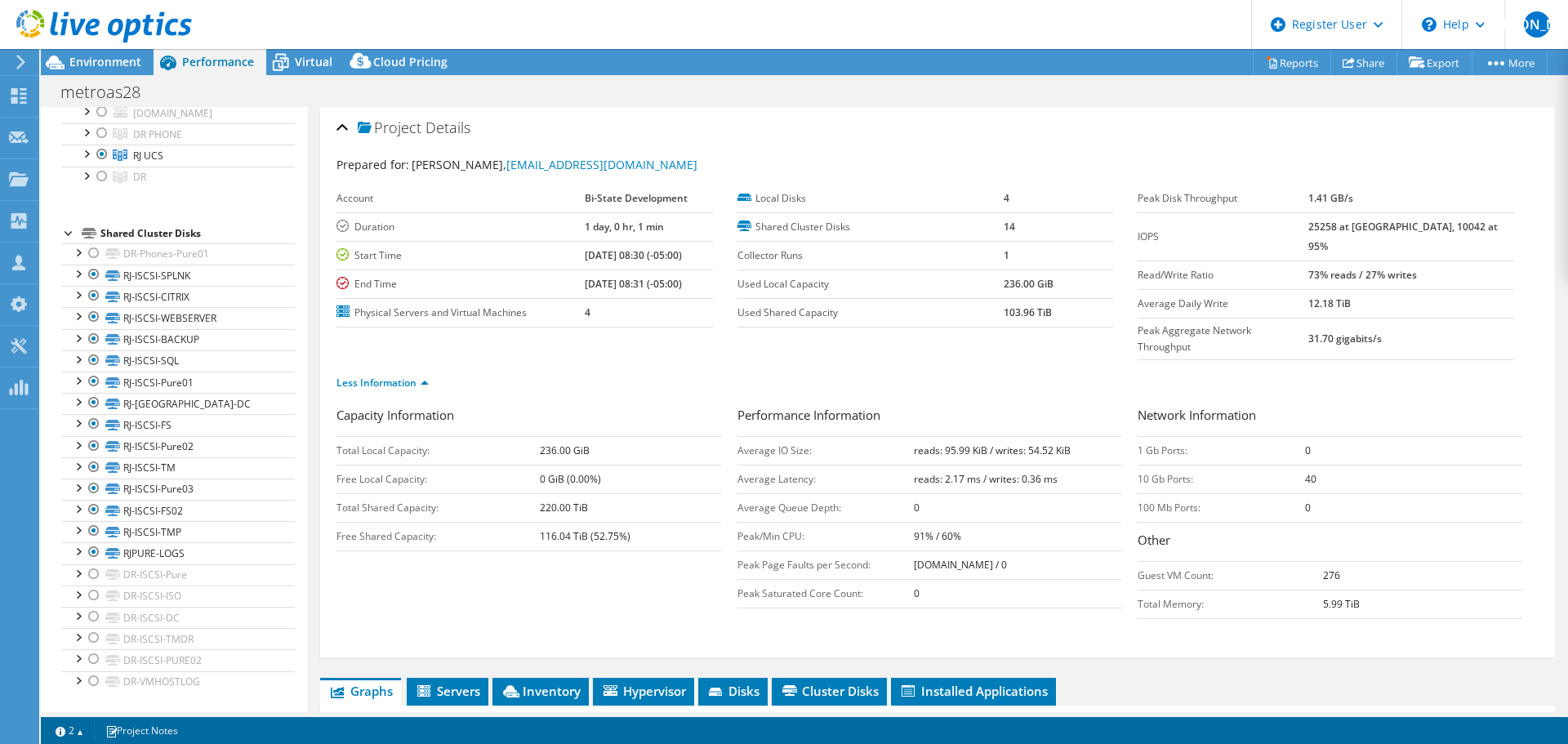
click at [109, 54] on div at bounding box center [96, 27] width 192 height 54
click at [109, 55] on span "Environment" at bounding box center [105, 61] width 72 height 16
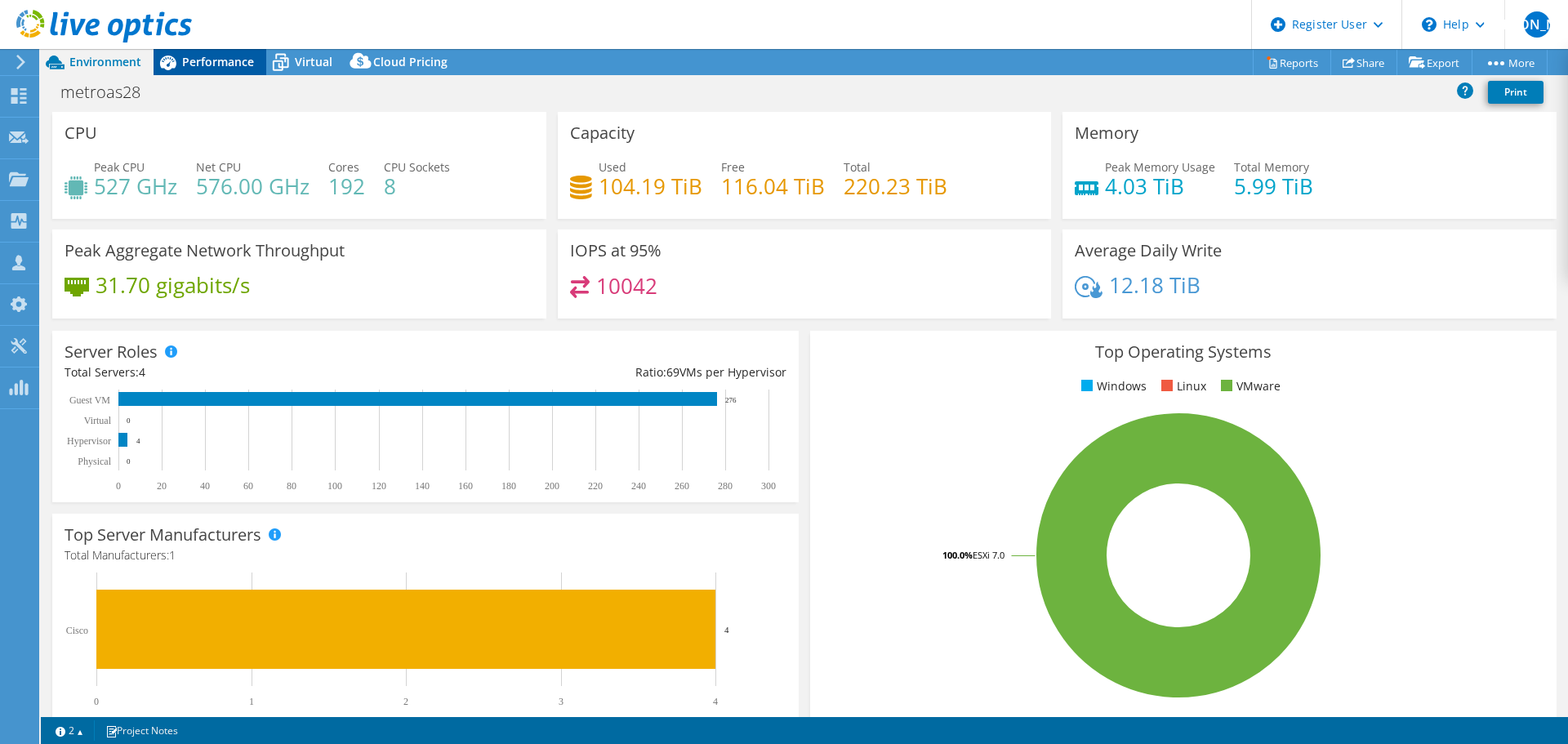
click at [209, 61] on span "Performance" at bounding box center [218, 61] width 72 height 16
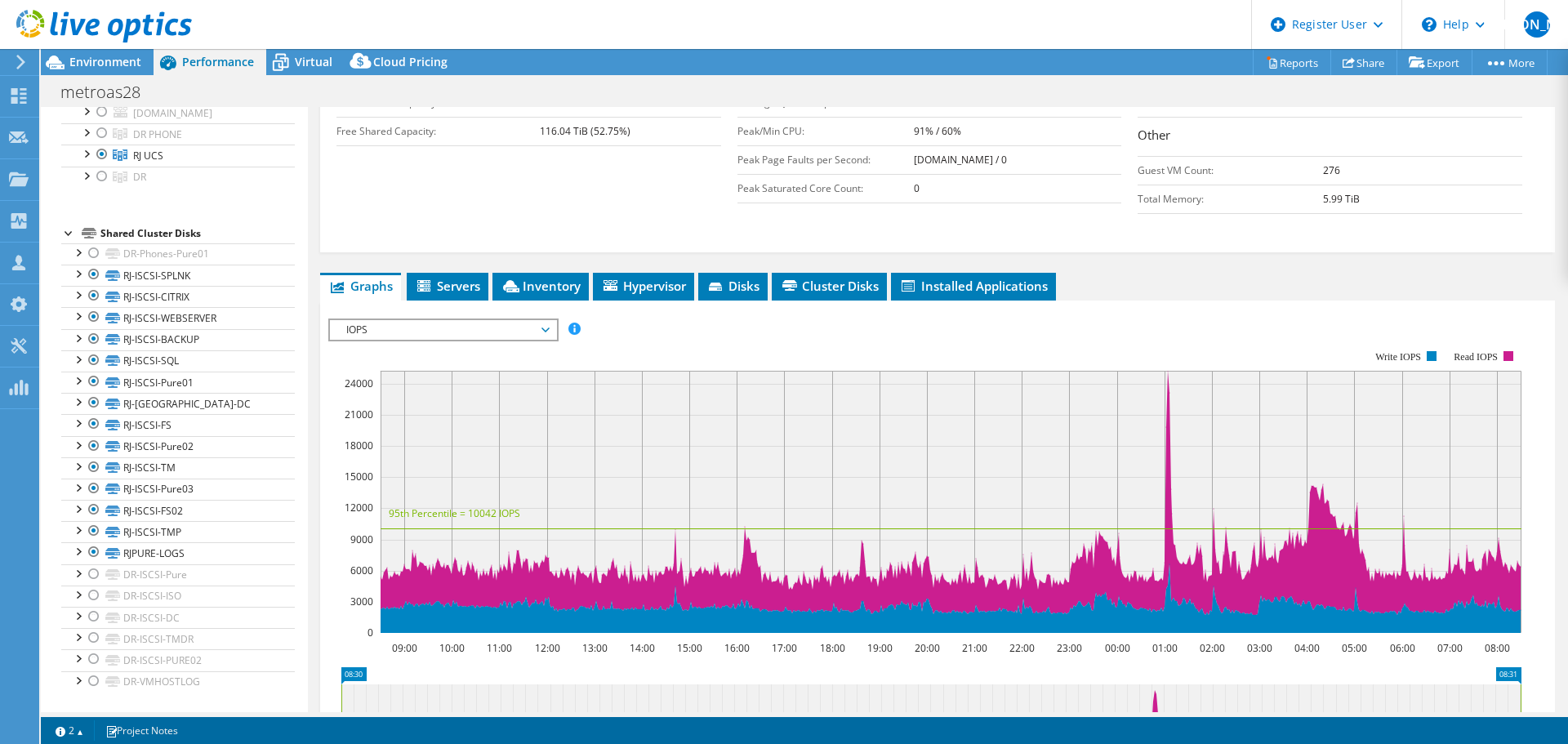
scroll to position [408, 0]
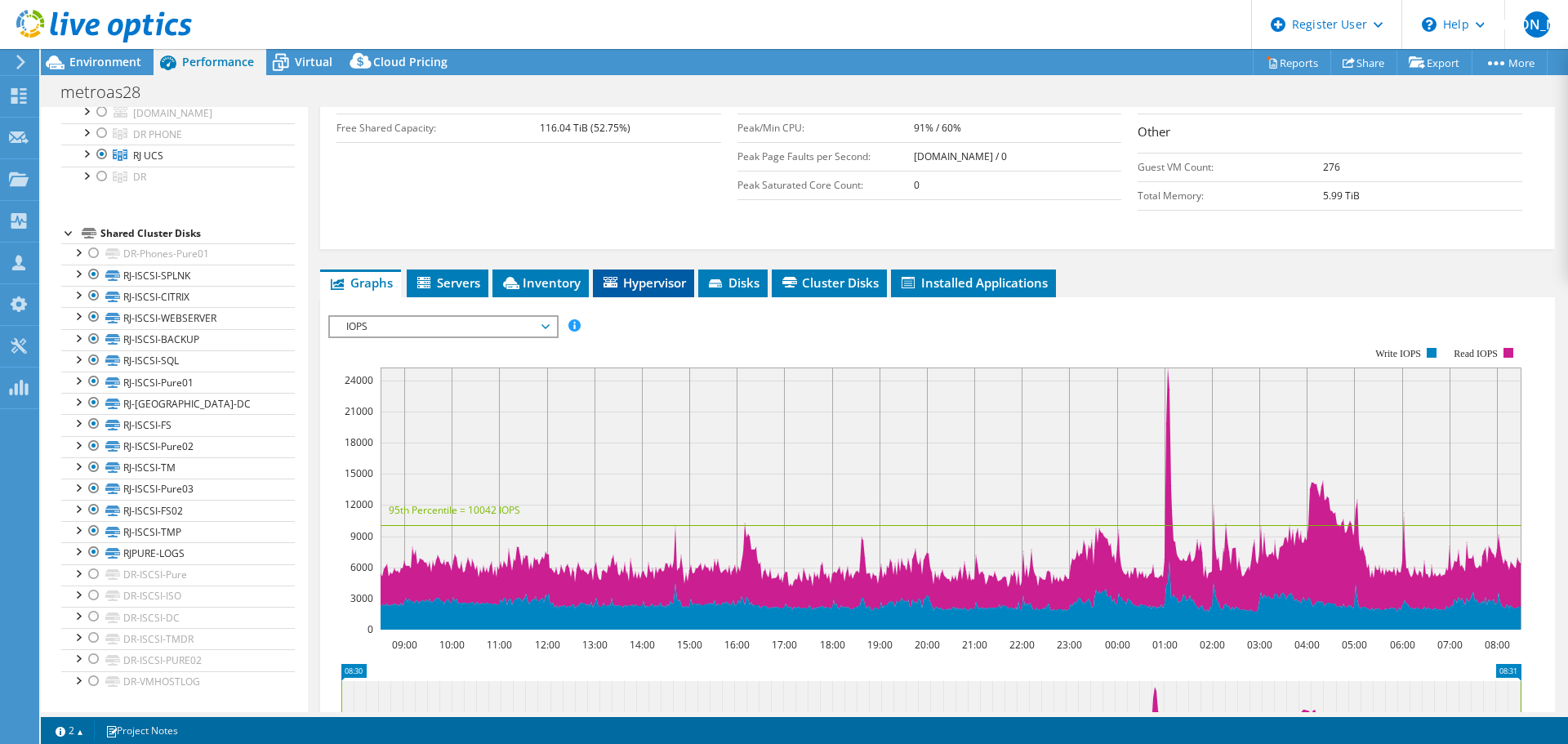
click at [667, 274] on span "Hypervisor" at bounding box center [644, 282] width 85 height 17
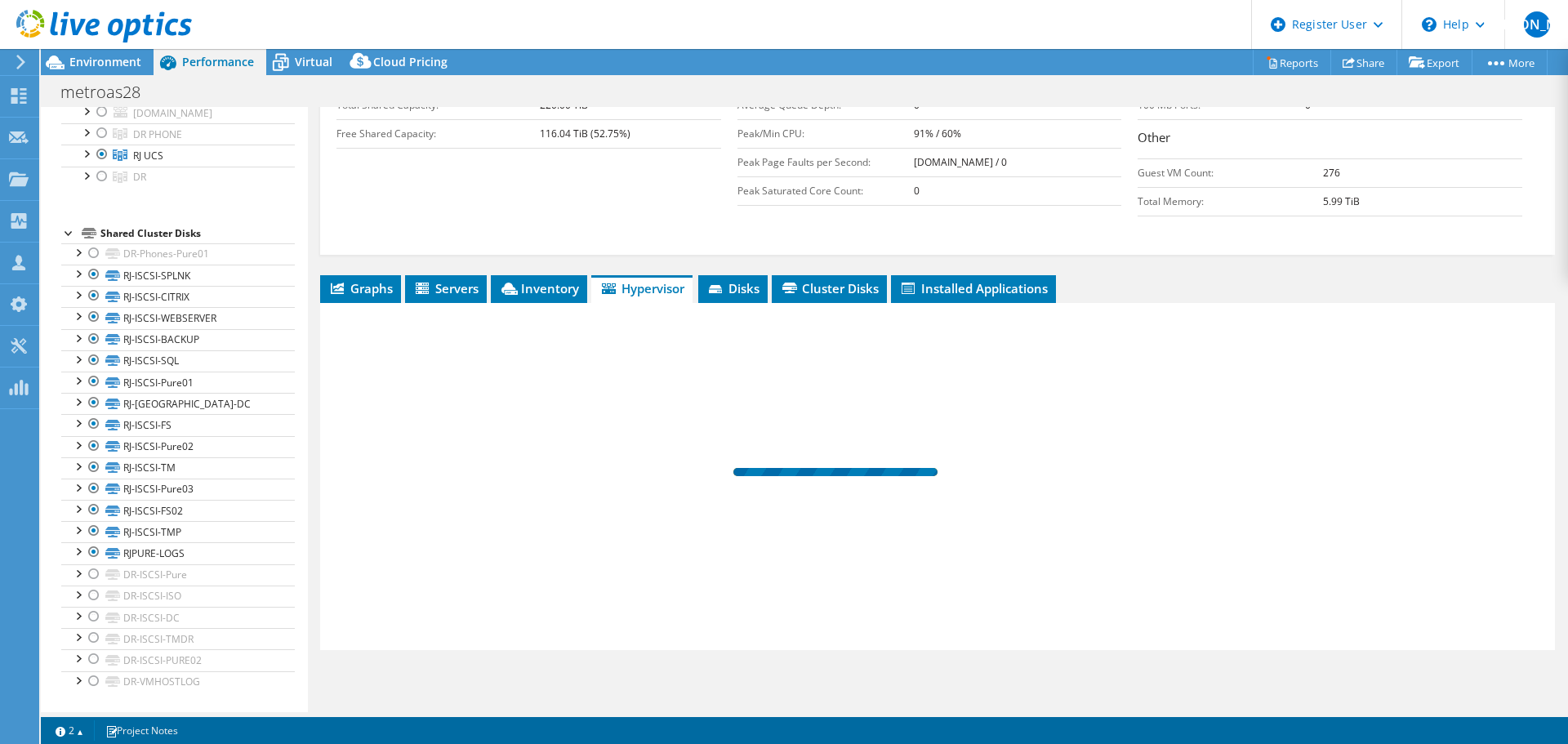
scroll to position [370, 0]
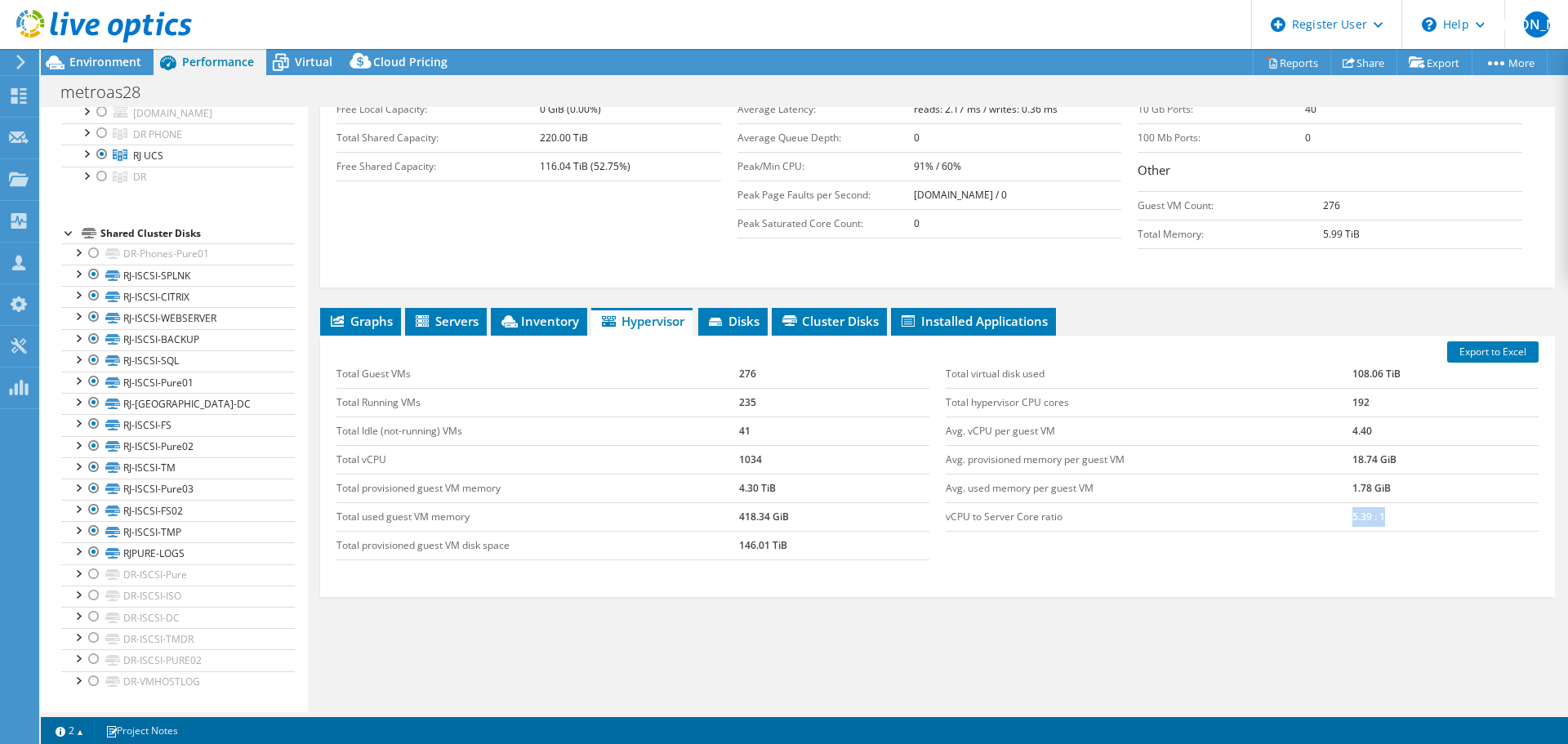
drag, startPoint x: 1381, startPoint y: 479, endPoint x: 1334, endPoint y: 485, distance: 47.4
click at [1334, 502] on tr "vCPU to Server Core ratio 5.39 : 1" at bounding box center [1242, 516] width 593 height 29
click at [1285, 502] on td "vCPU to Server Core ratio" at bounding box center [1149, 516] width 406 height 29
click at [78, 53] on div at bounding box center [96, 27] width 192 height 54
click at [80, 67] on span "Environment" at bounding box center [105, 61] width 72 height 16
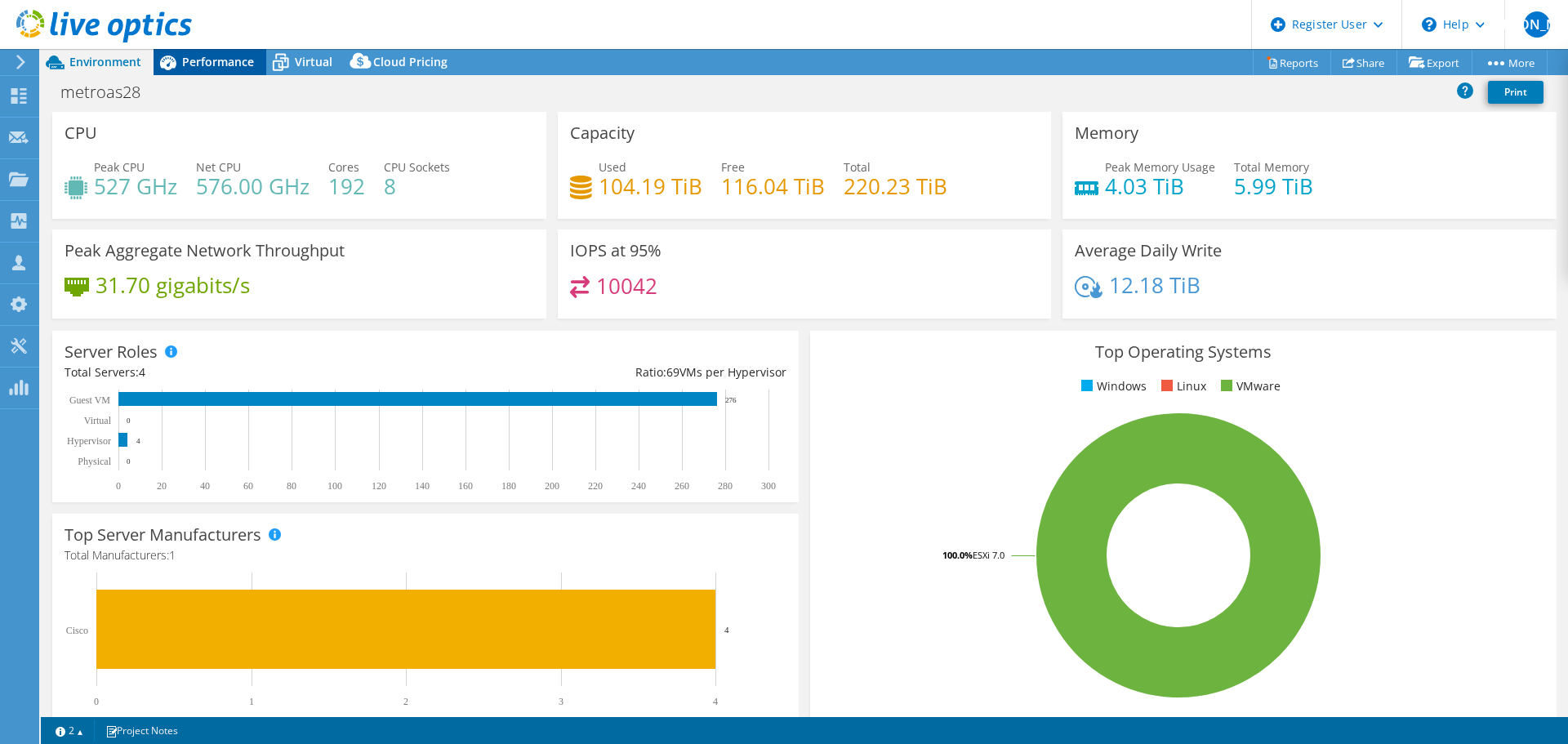
click at [176, 62] on icon at bounding box center [167, 62] width 29 height 29
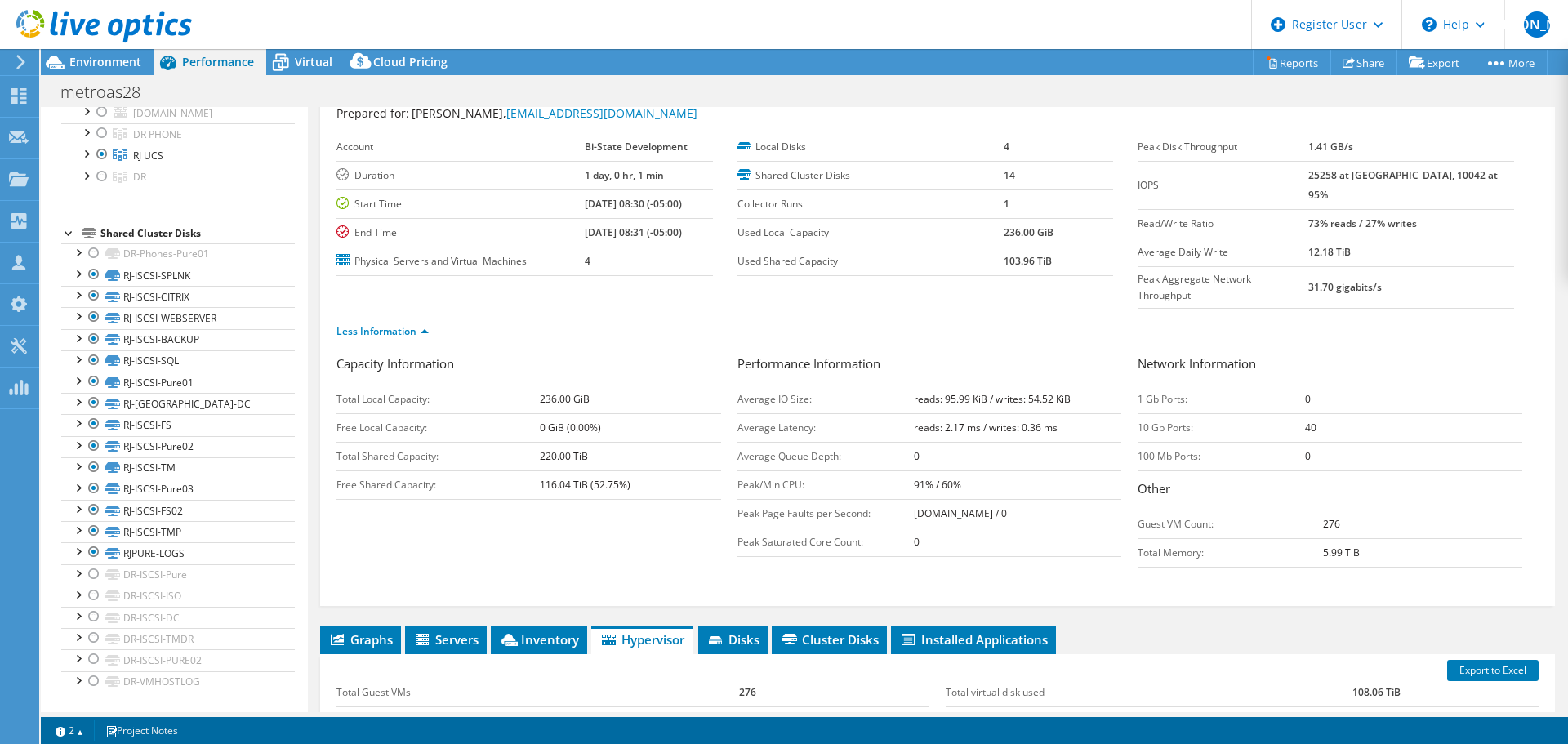
scroll to position [43, 0]
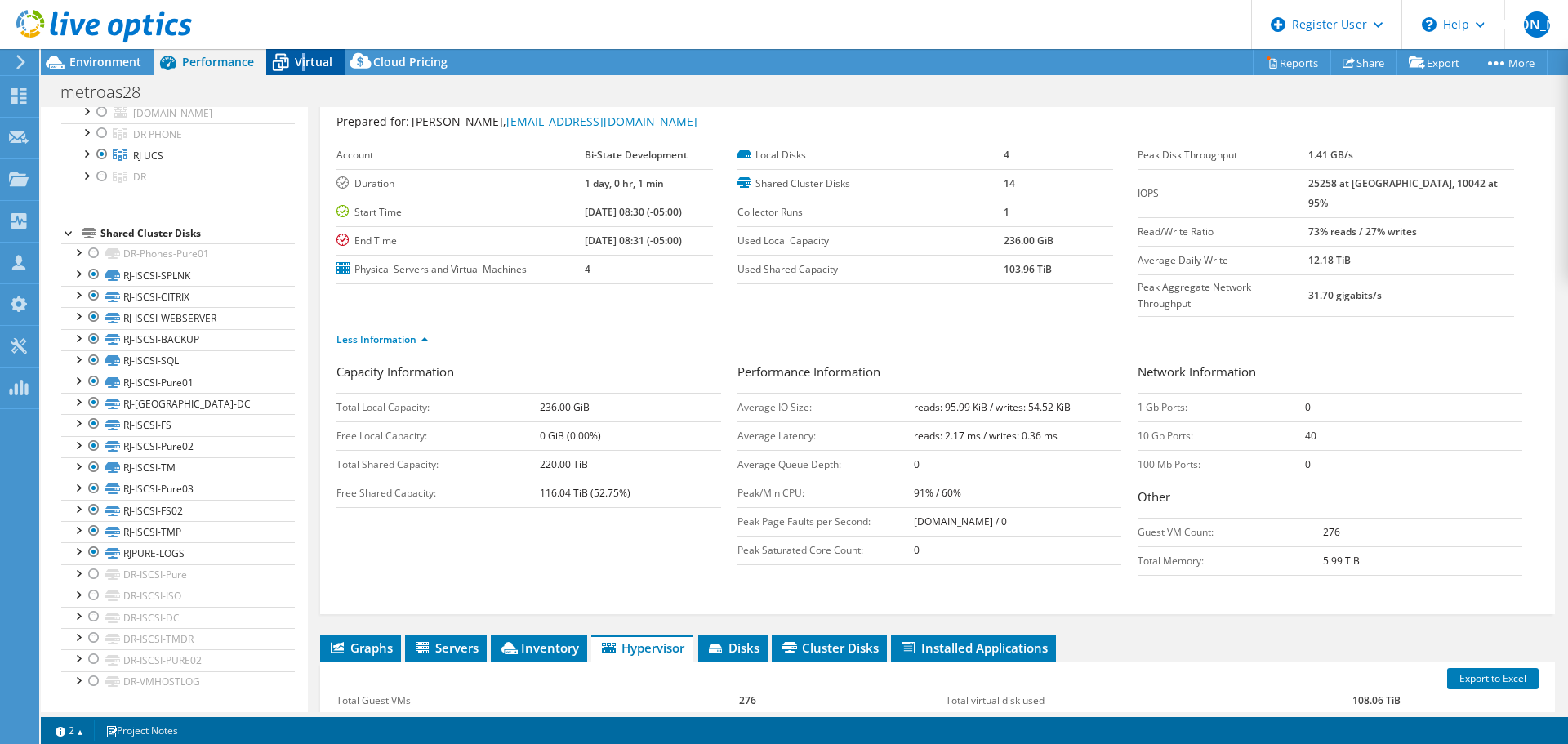
click at [301, 66] on span "Virtual" at bounding box center [313, 61] width 38 height 16
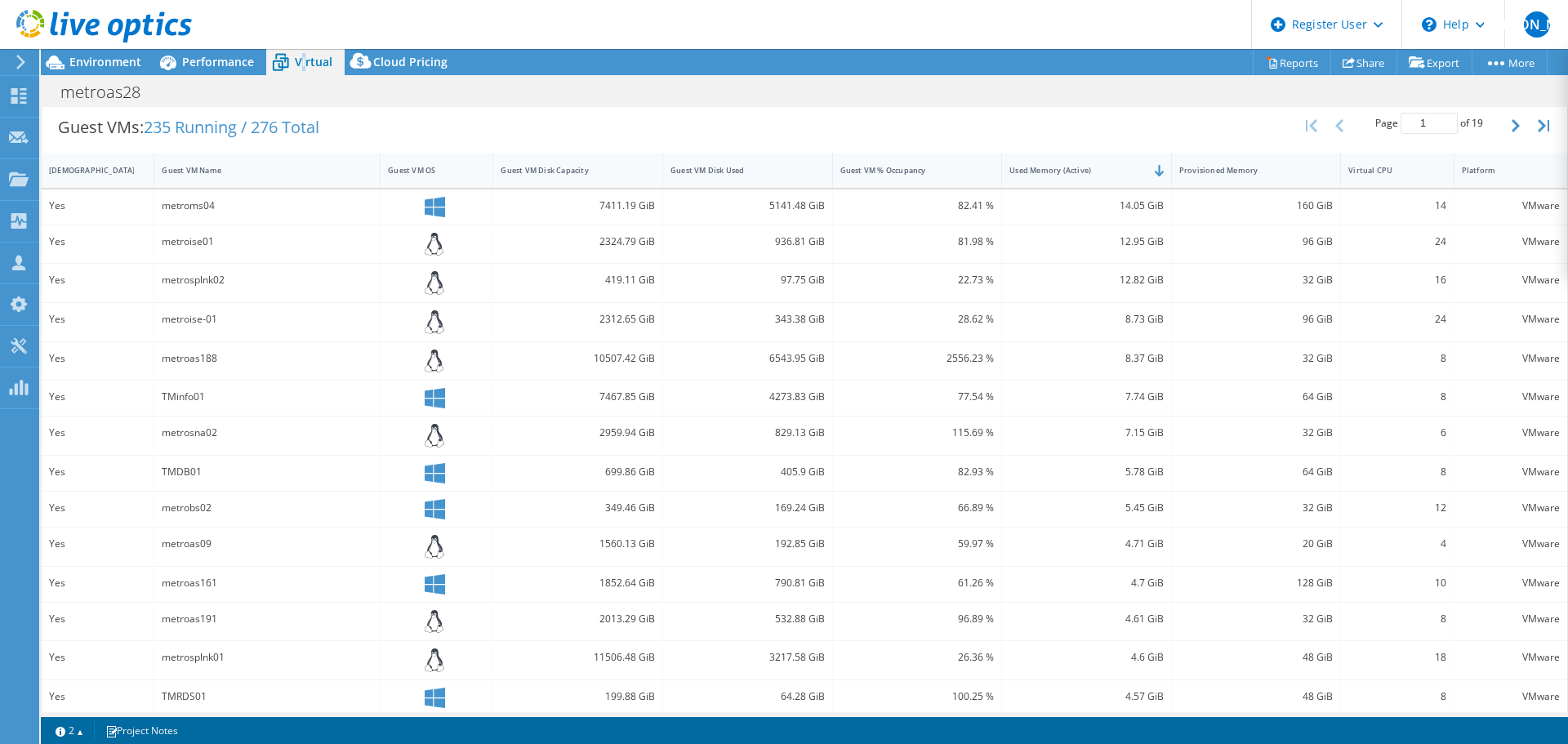
scroll to position [245, 0]
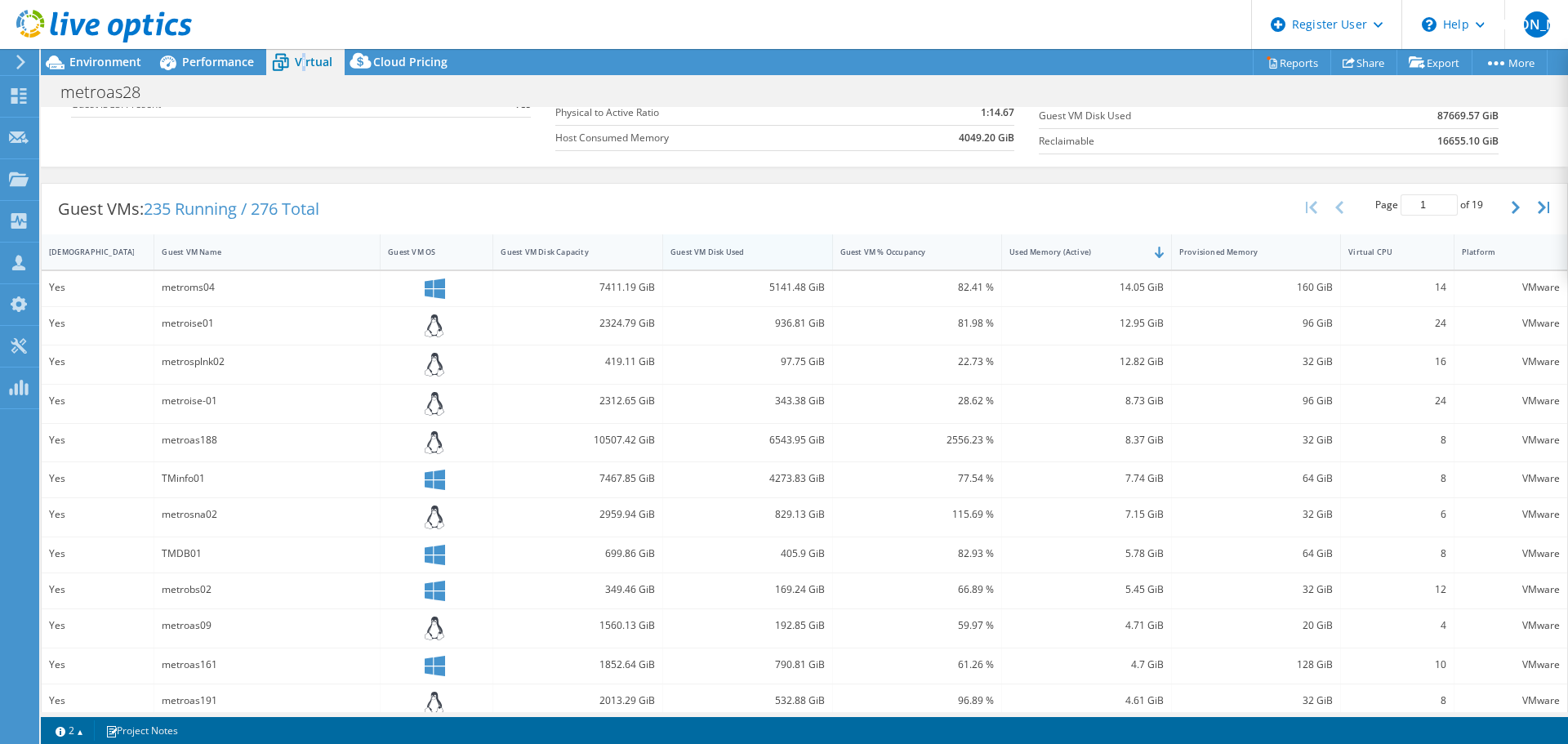
click at [737, 254] on div "Guest VM Disk Used" at bounding box center [738, 251] width 135 height 10
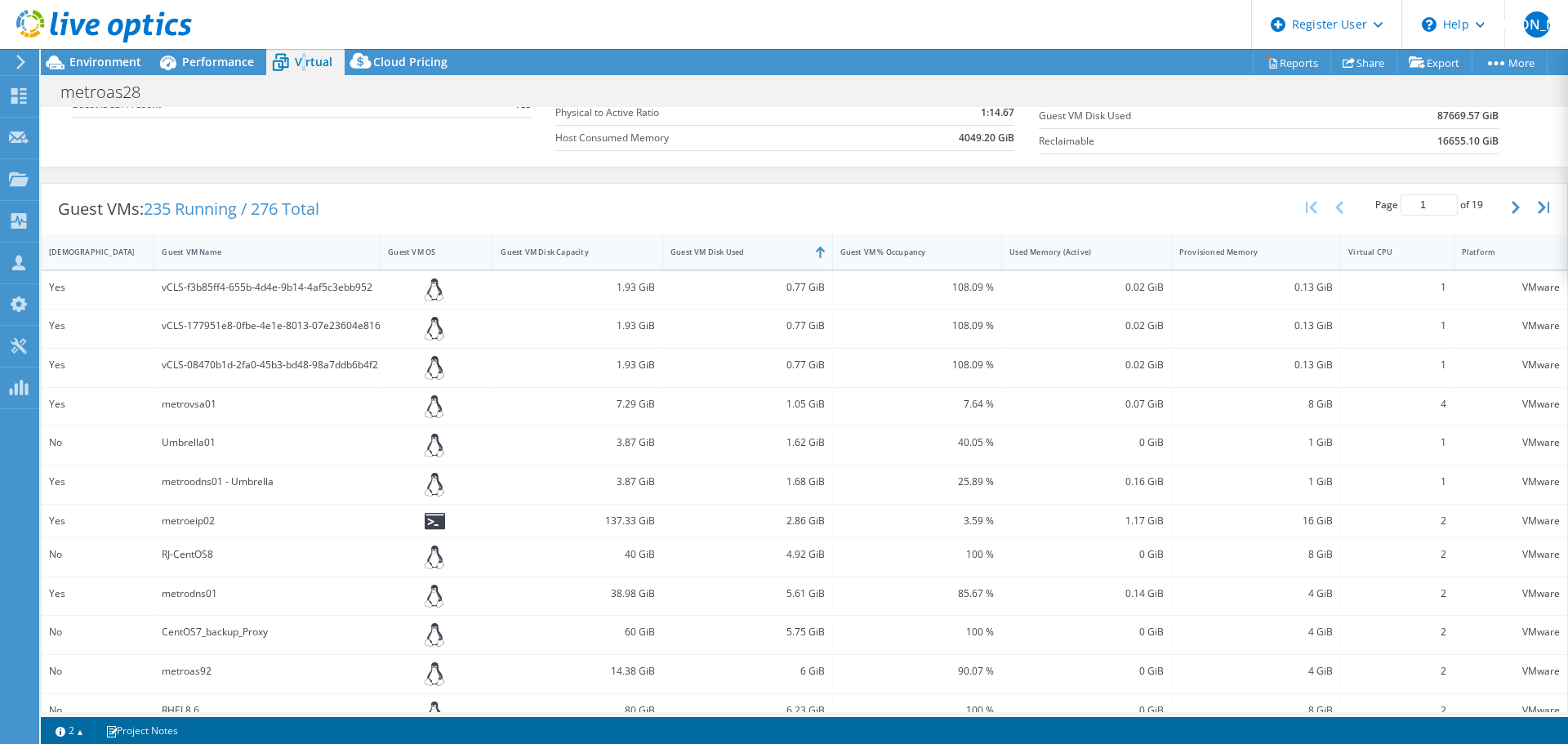
click at [737, 254] on div "Guest VM Disk Used" at bounding box center [738, 251] width 135 height 10
